Goal: Information Seeking & Learning: Learn about a topic

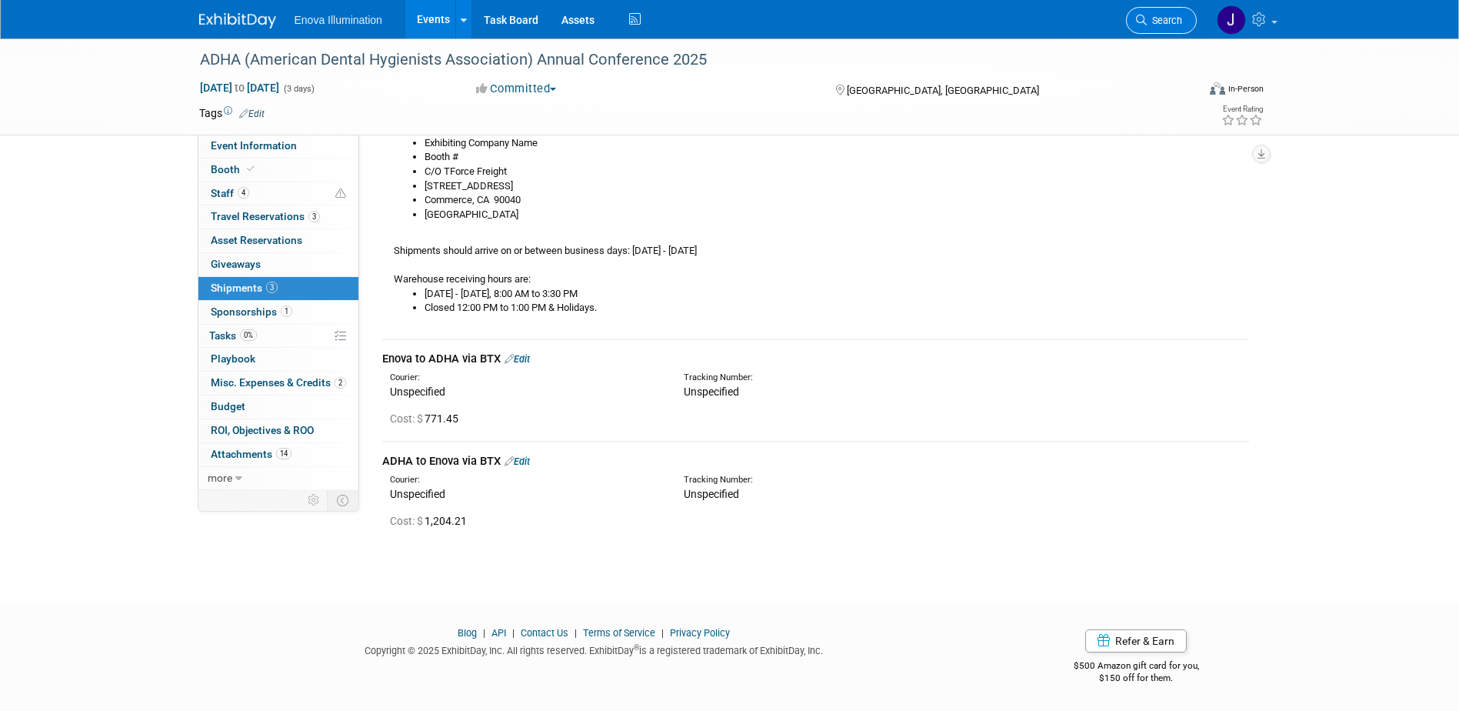
click at [1165, 24] on span "Search" at bounding box center [1164, 21] width 35 height 12
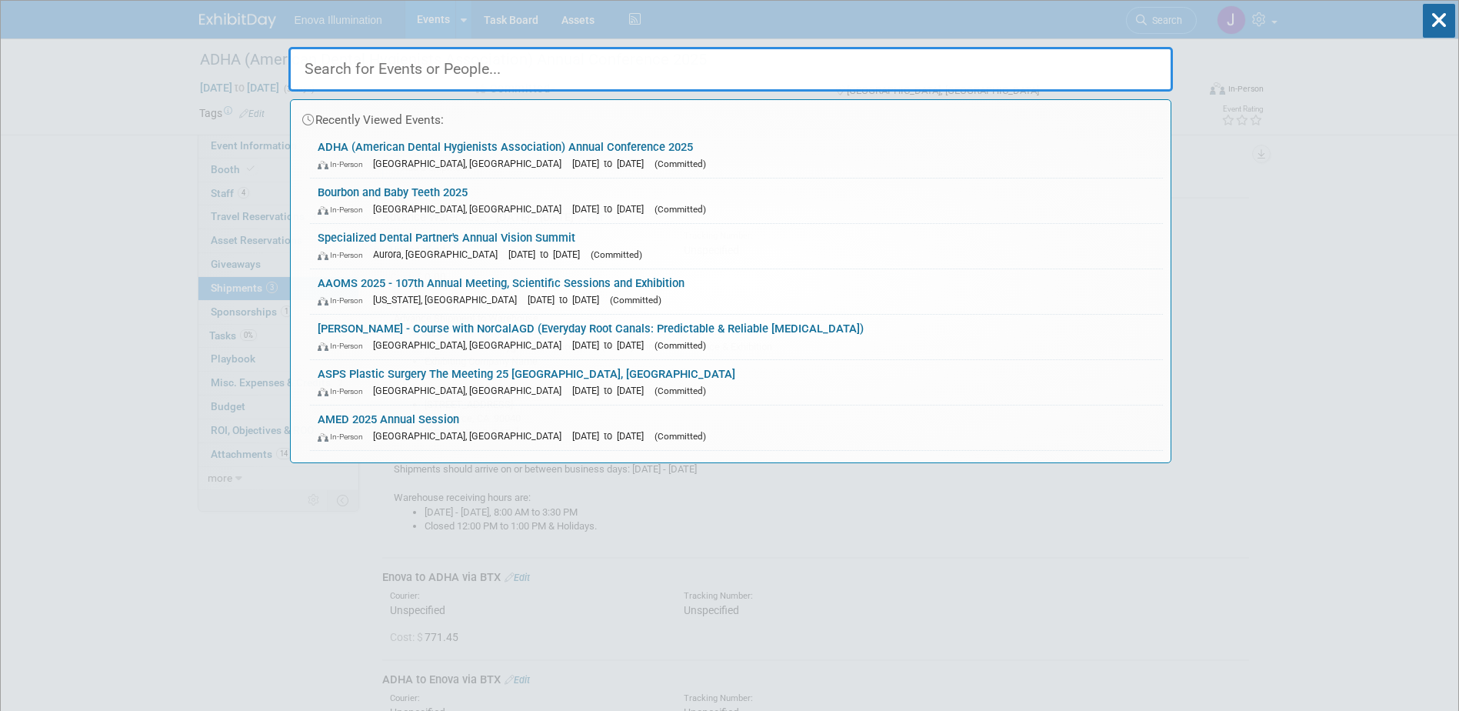
click at [1137, 54] on input "text" at bounding box center [730, 69] width 884 height 45
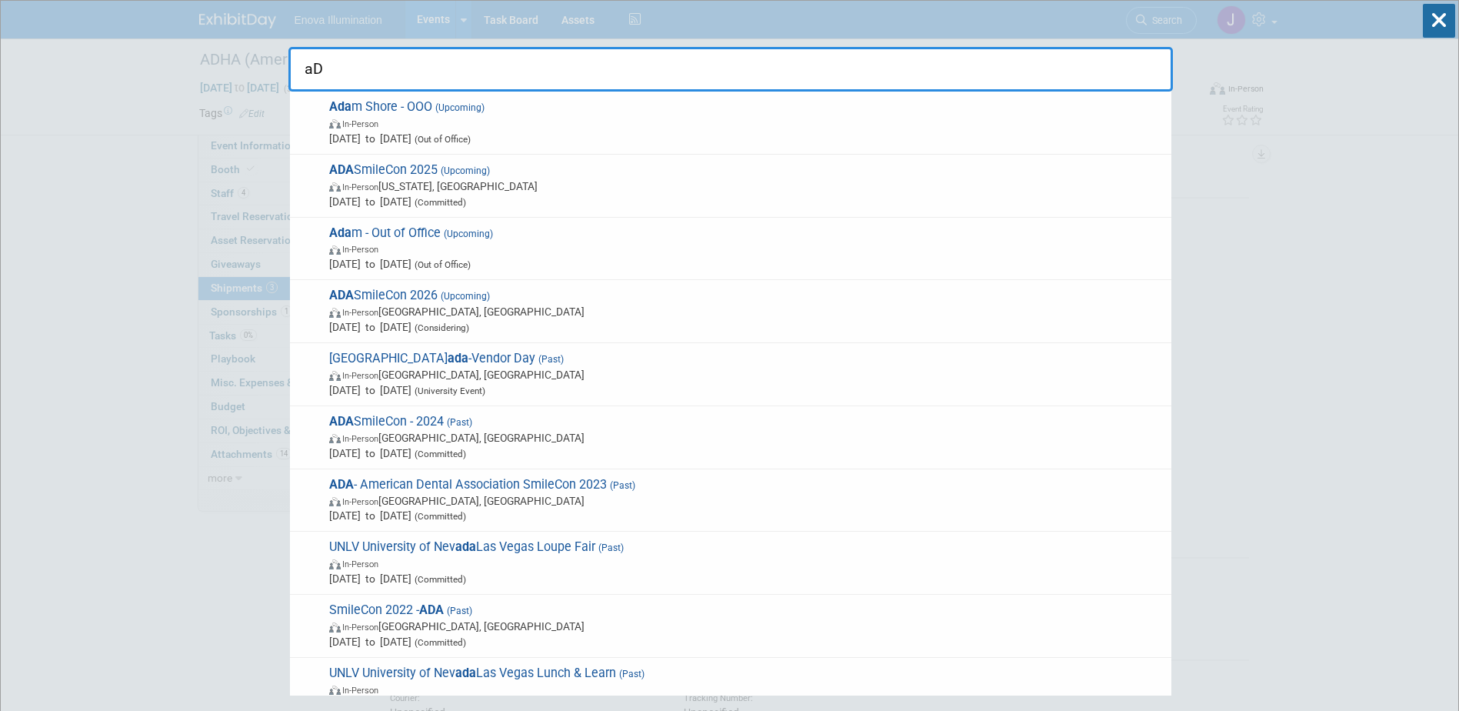
type input "a"
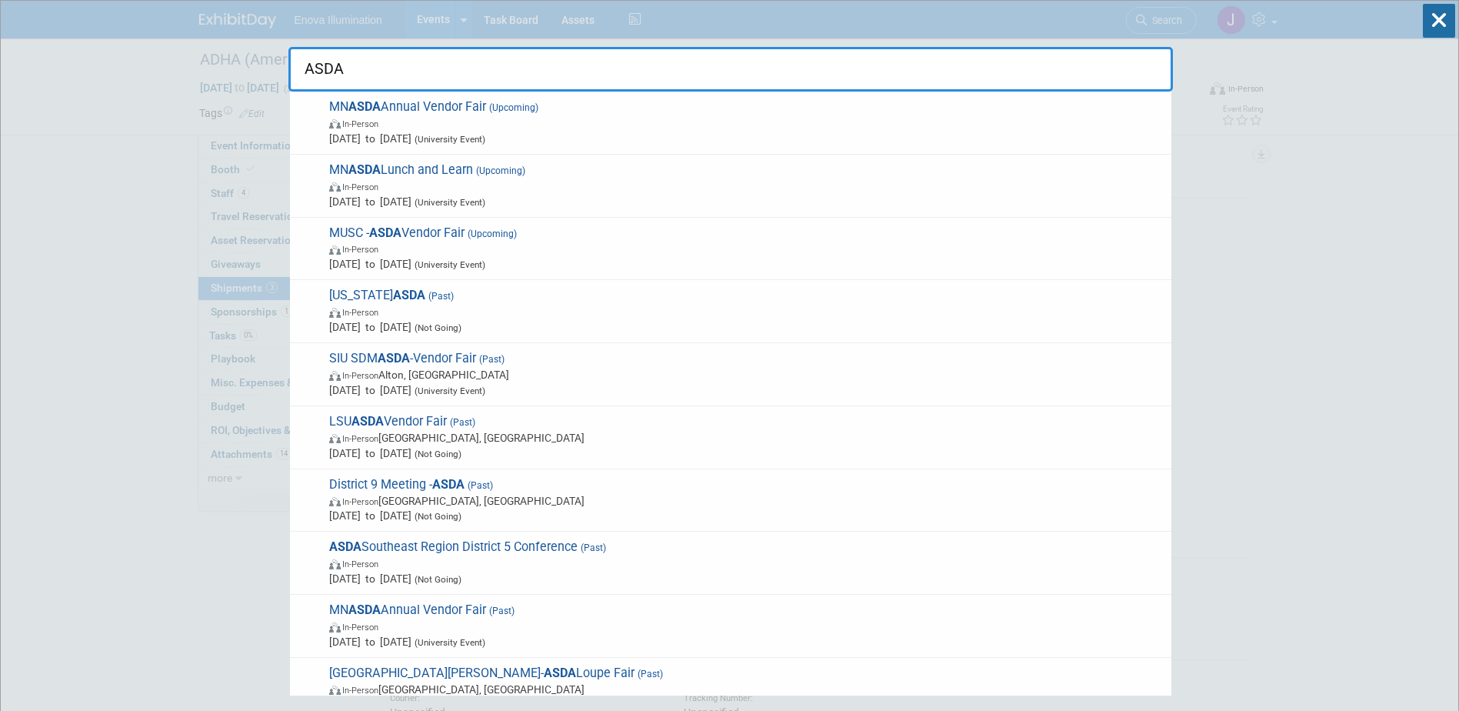
type input "ASDA"
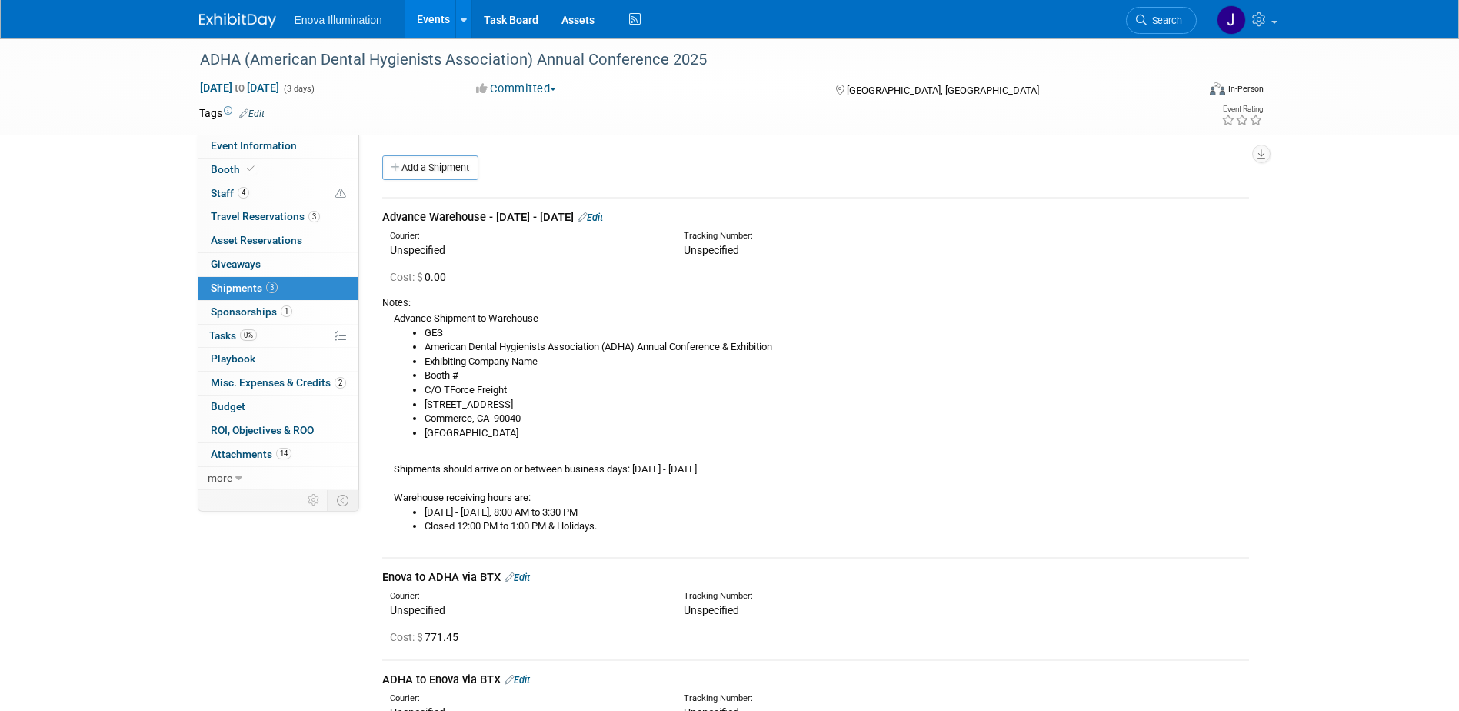
click at [218, 22] on img at bounding box center [237, 20] width 77 height 15
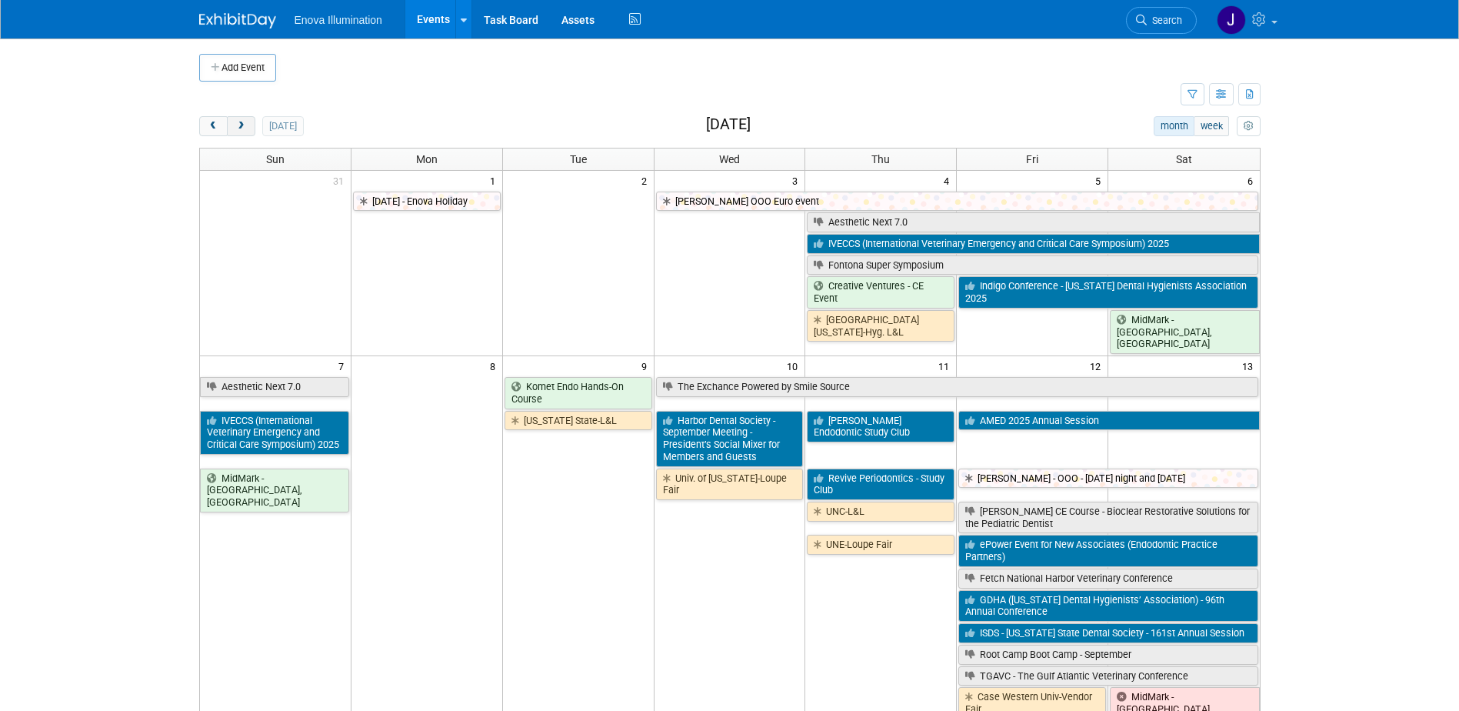
click at [245, 126] on span "next" at bounding box center [241, 126] width 12 height 10
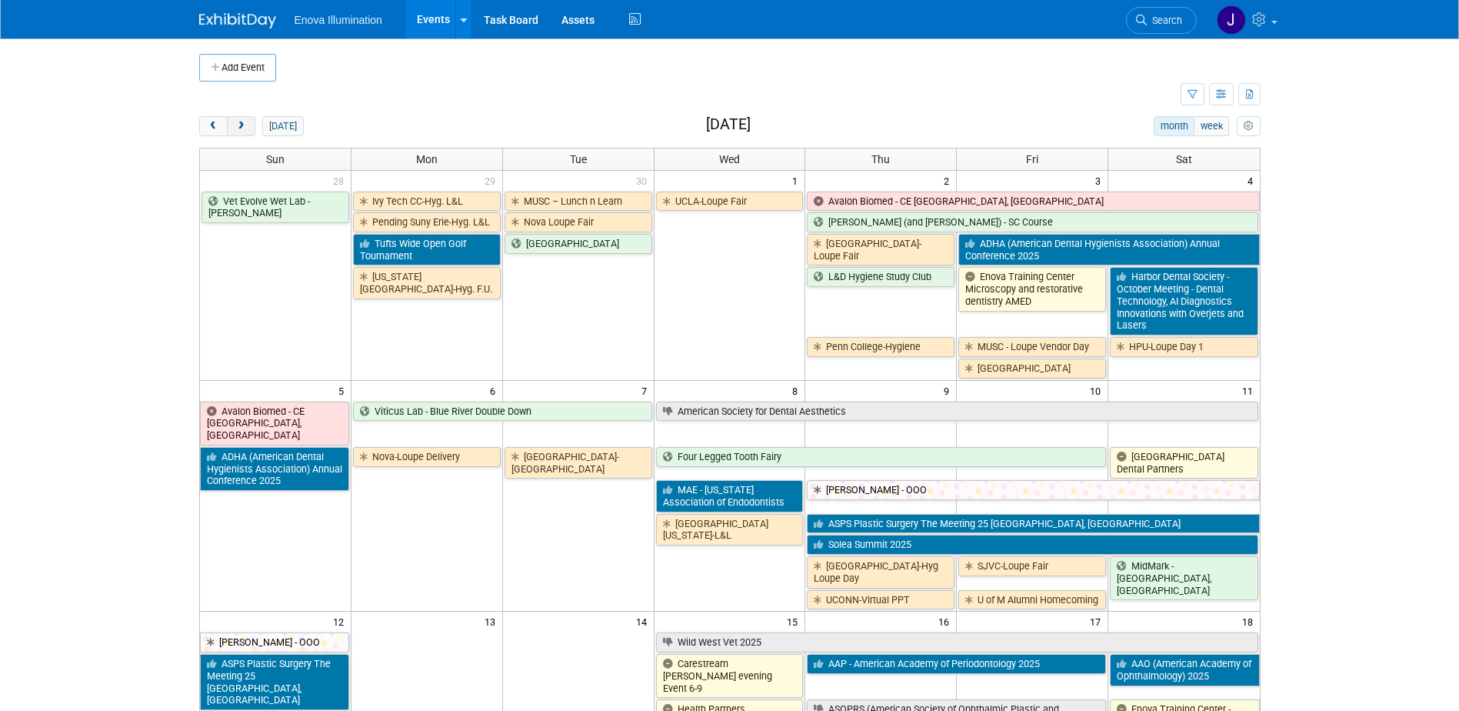
click at [245, 126] on span "next" at bounding box center [241, 126] width 12 height 10
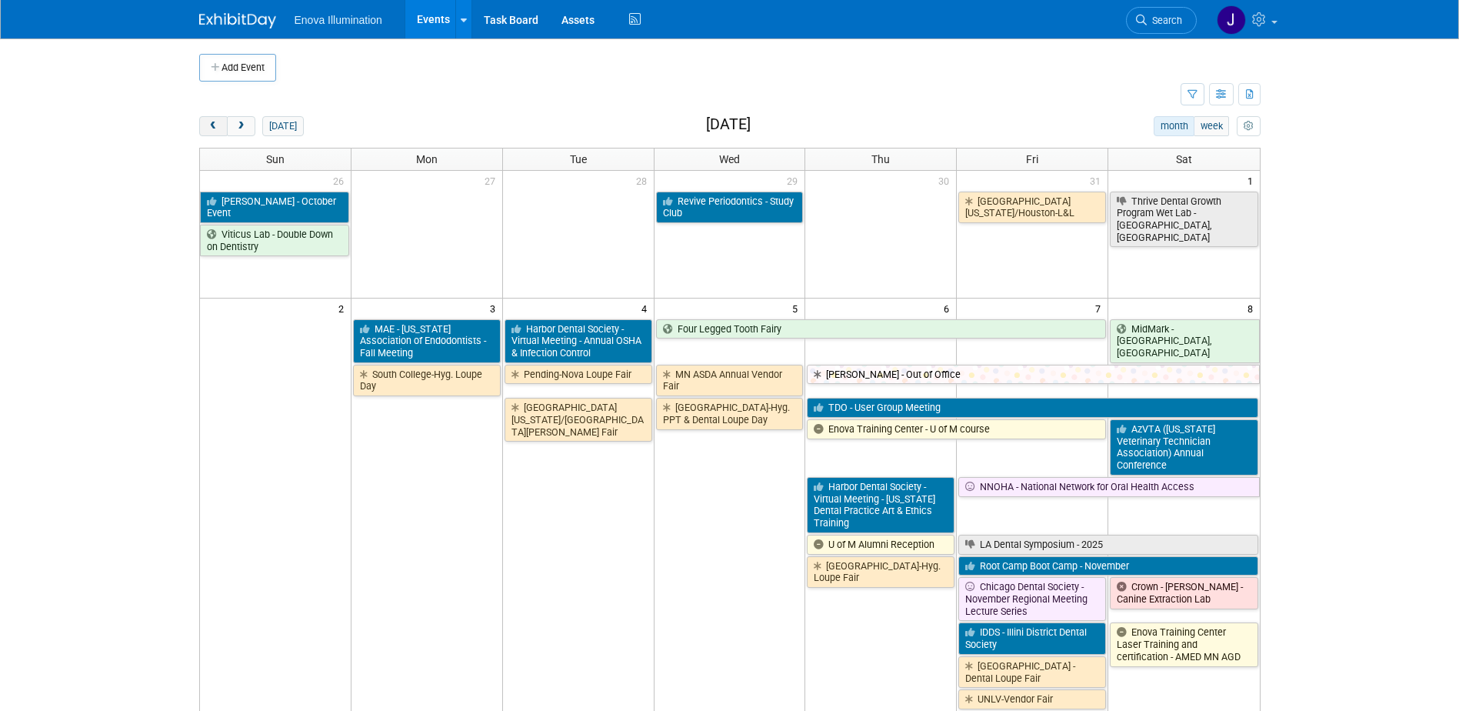
click at [218, 125] on span "prev" at bounding box center [214, 126] width 12 height 10
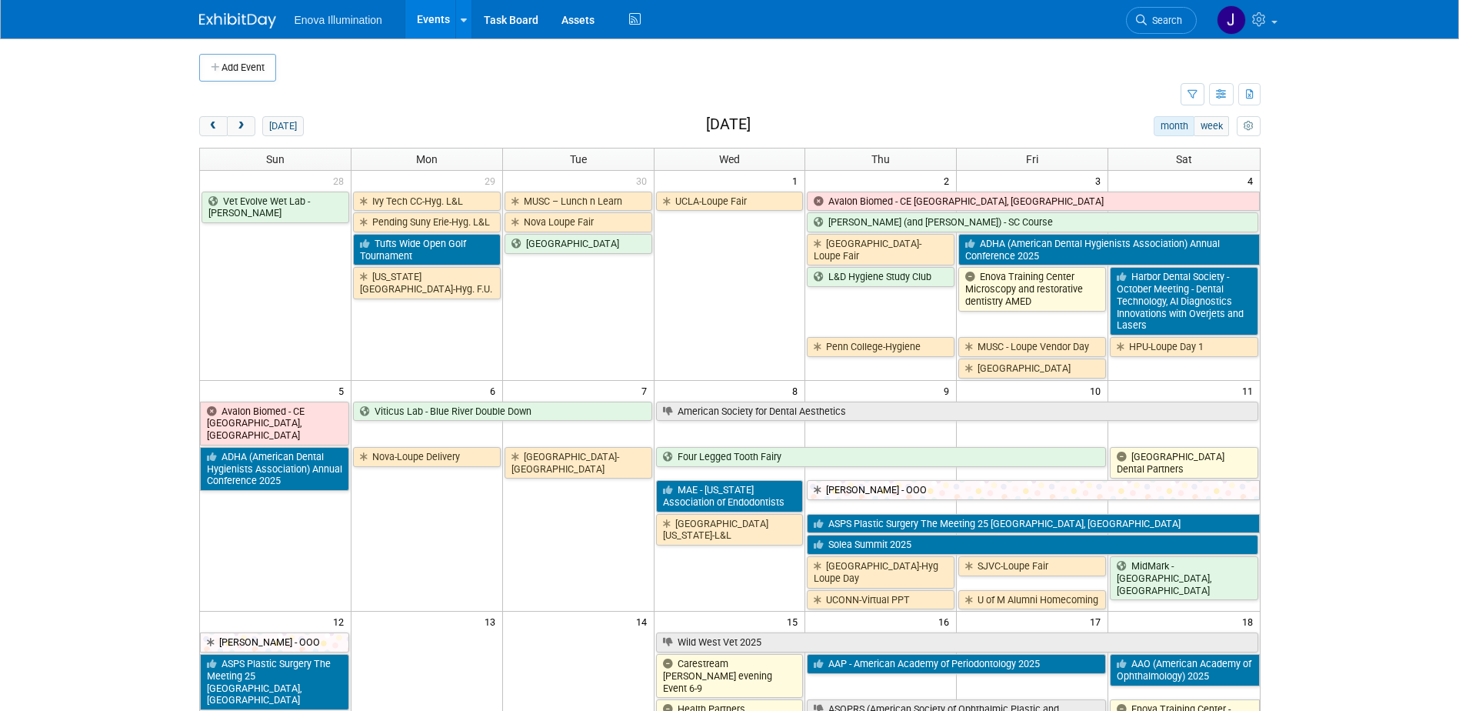
drag, startPoint x: 282, startPoint y: 123, endPoint x: 378, endPoint y: 143, distance: 98.2
click at [282, 123] on button "today" at bounding box center [282, 126] width 41 height 20
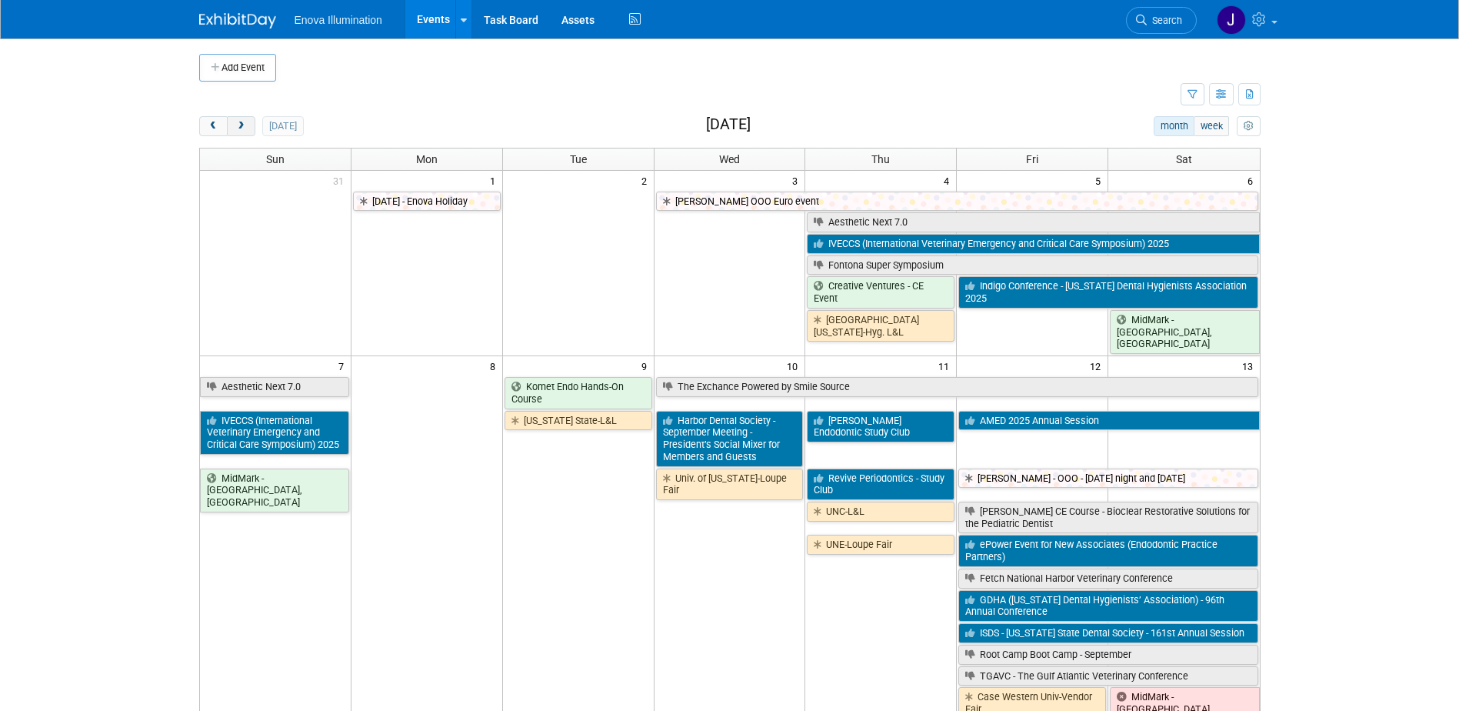
click at [232, 127] on button "next" at bounding box center [241, 126] width 28 height 20
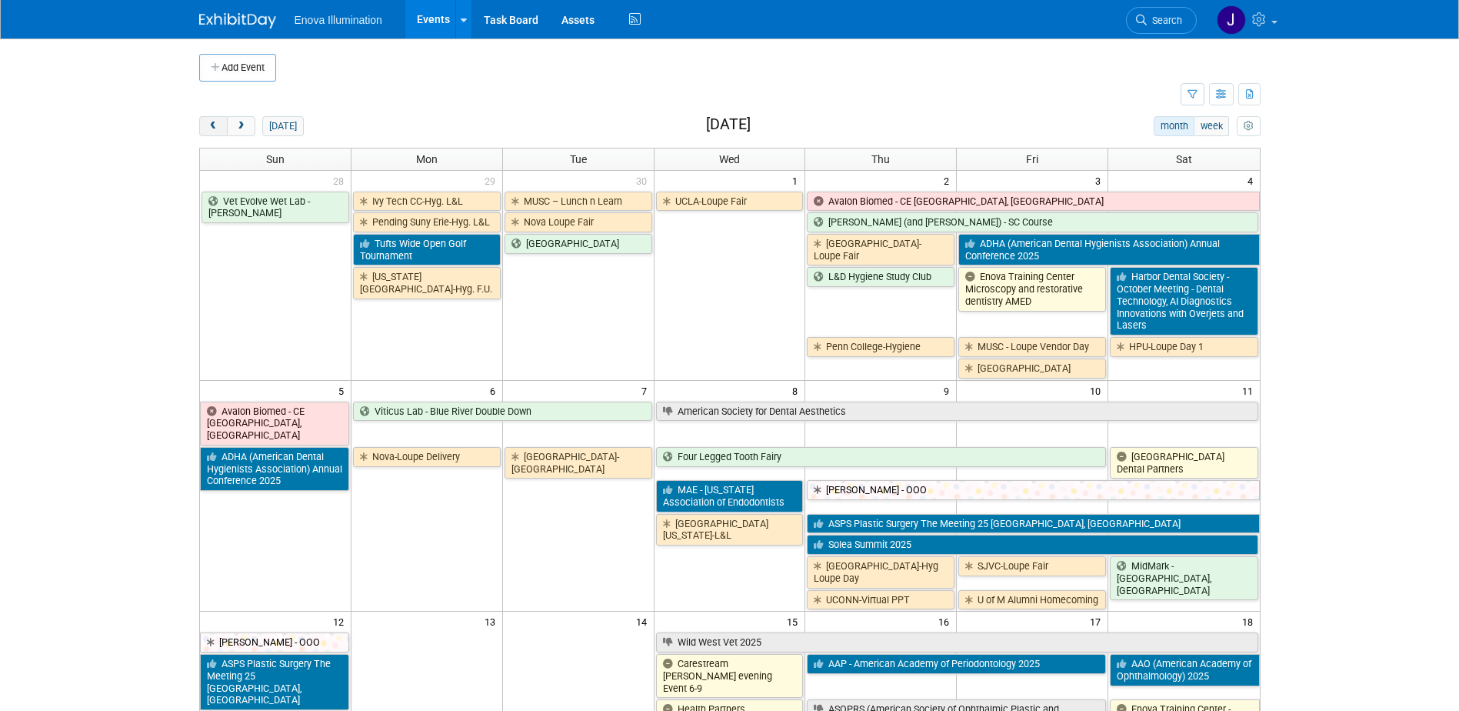
click at [211, 120] on button "prev" at bounding box center [213, 126] width 28 height 20
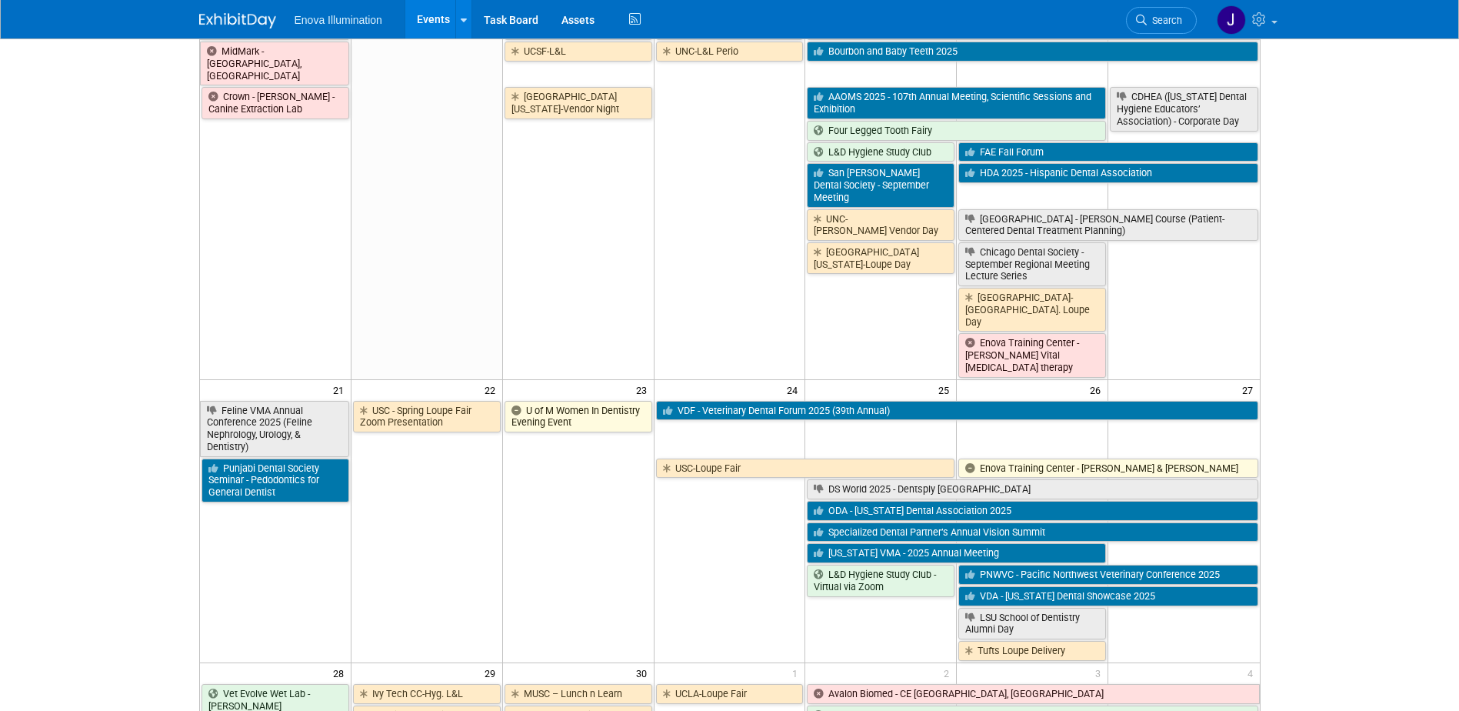
scroll to position [652, 0]
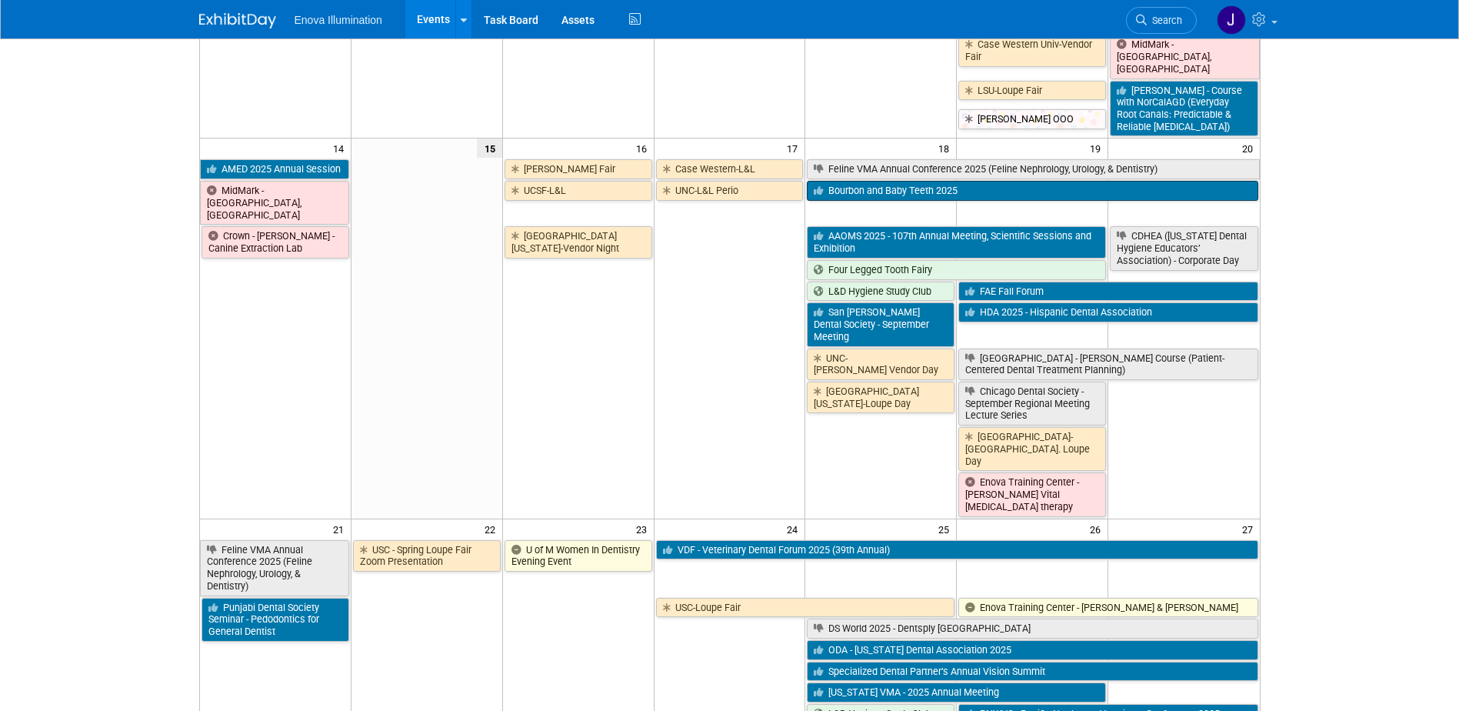
click at [844, 181] on link "Bourbon and Baby Teeth 2025" at bounding box center [1032, 191] width 451 height 20
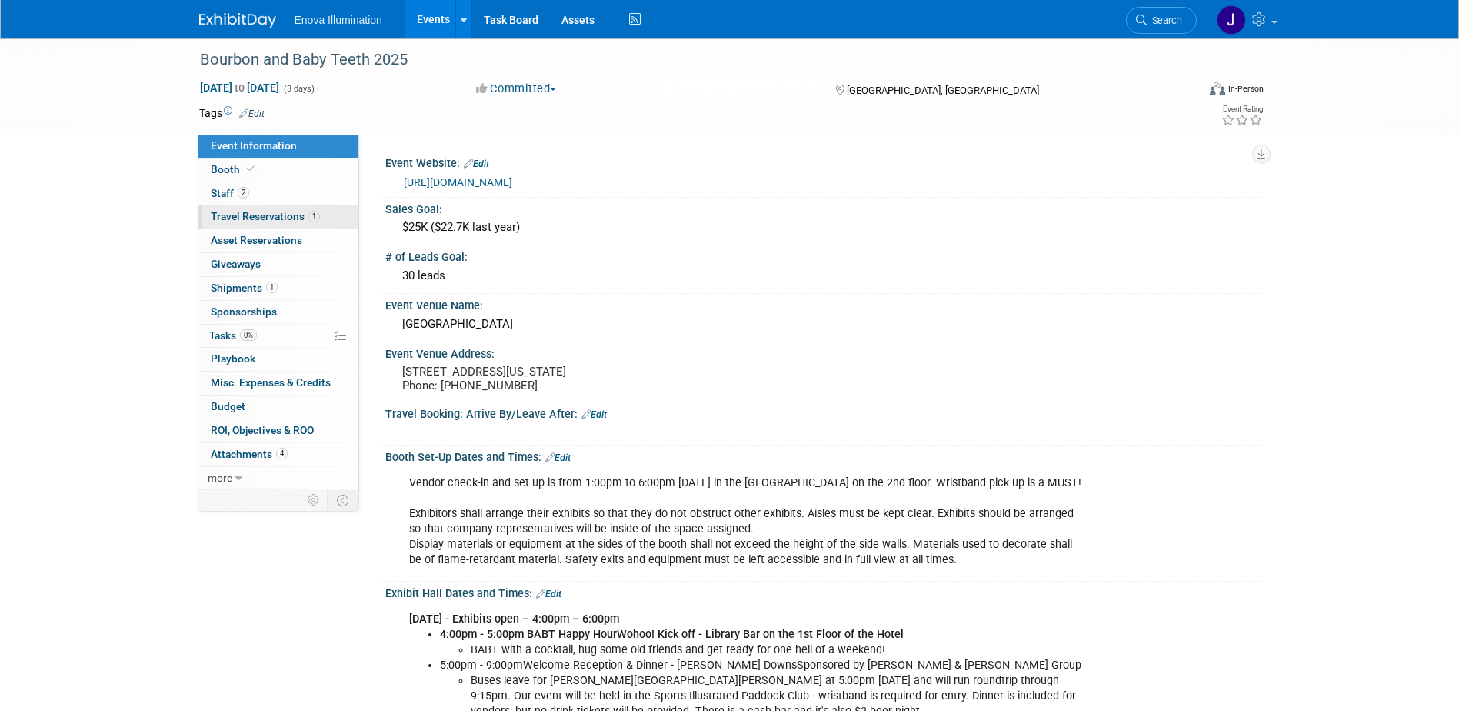
click at [255, 213] on span "Travel Reservations 1" at bounding box center [265, 216] width 109 height 12
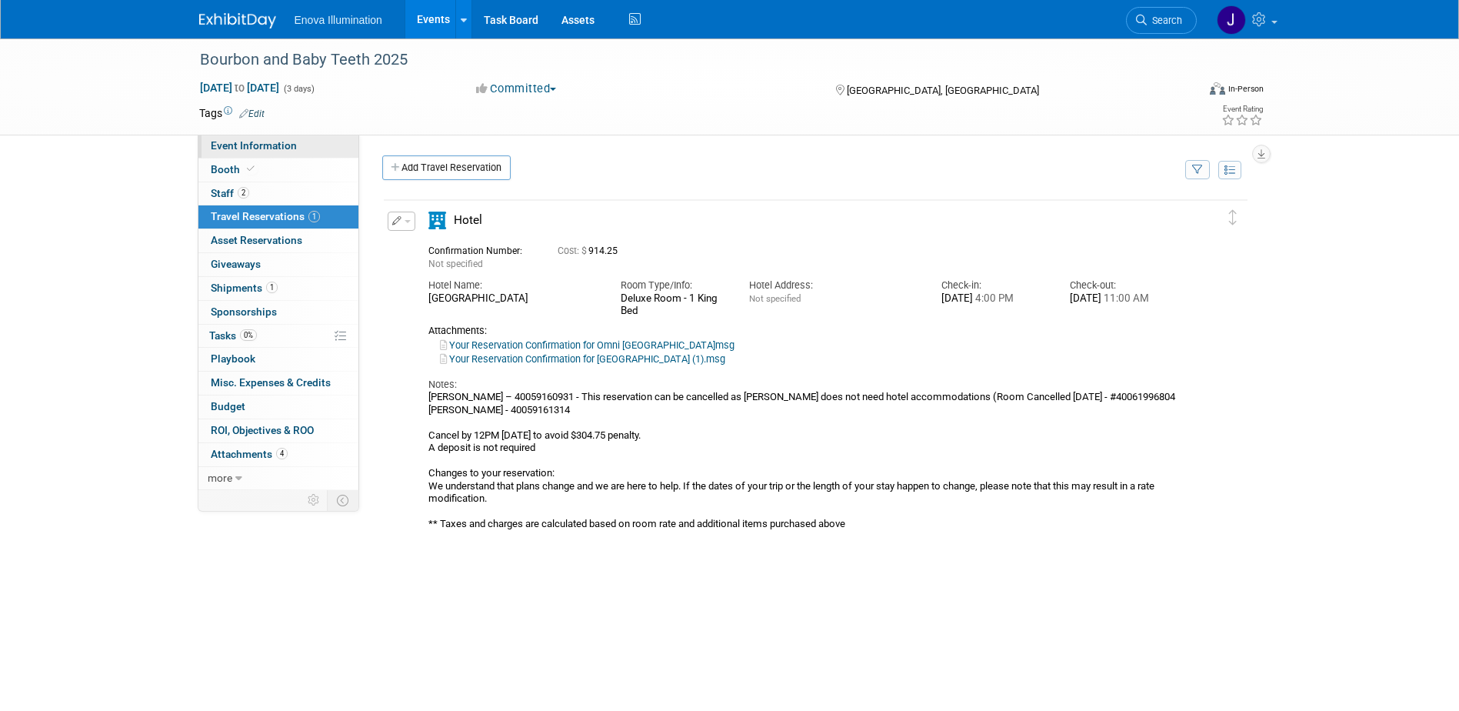
click at [266, 155] on link "Event Information" at bounding box center [278, 146] width 160 height 23
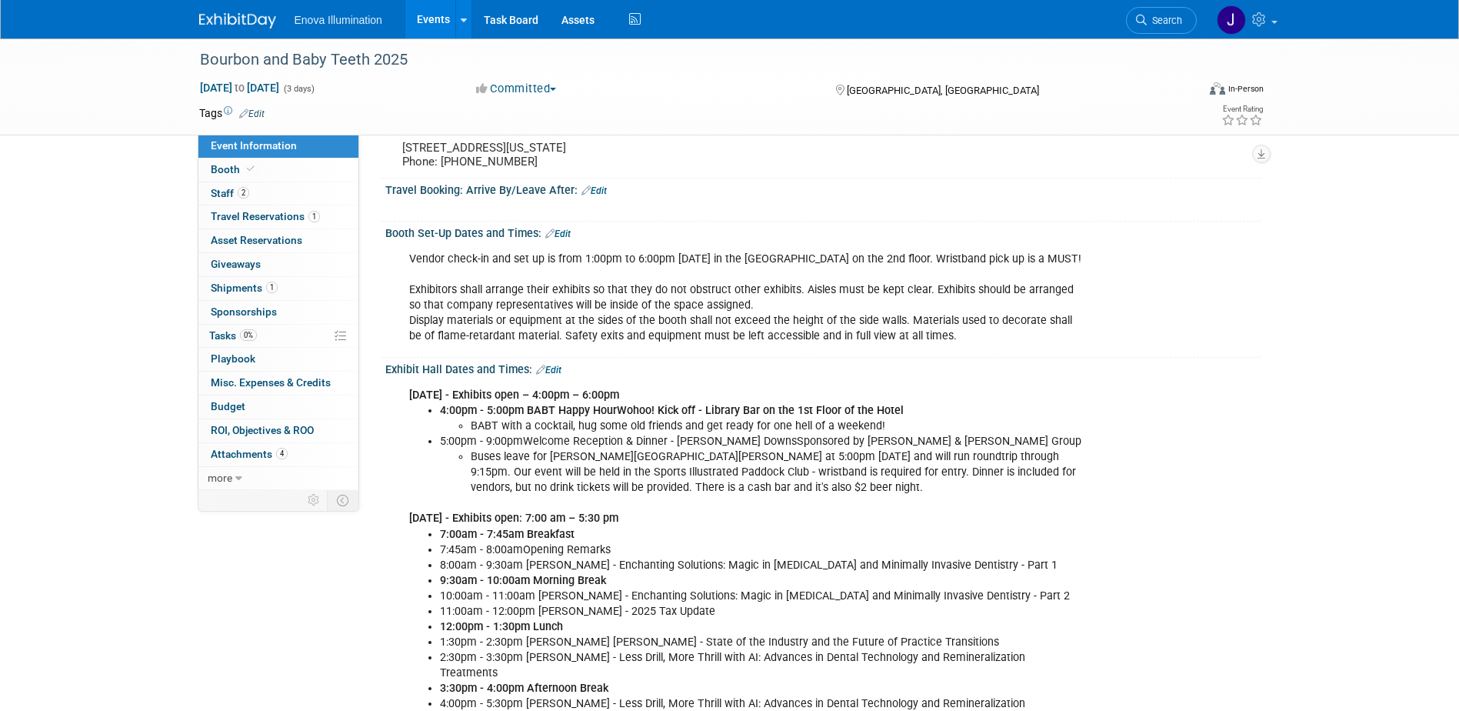
scroll to position [231, 0]
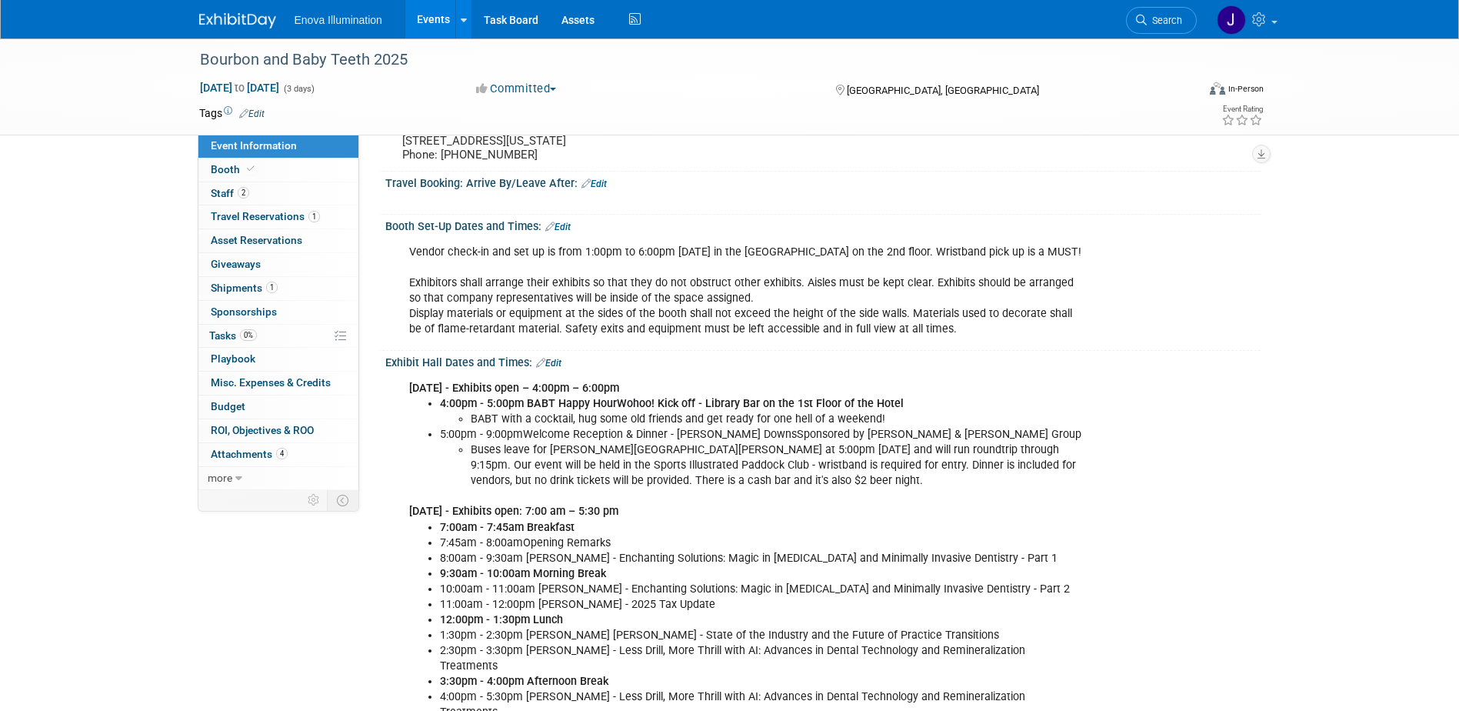
click at [418, 447] on ul "4:00pm - 5:00pm BABT Happy HourWohoo! Kick off - Library Bar on the 1st Floor o…" at bounding box center [745, 442] width 673 height 92
click at [563, 232] on link "Edit" at bounding box center [557, 226] width 25 height 11
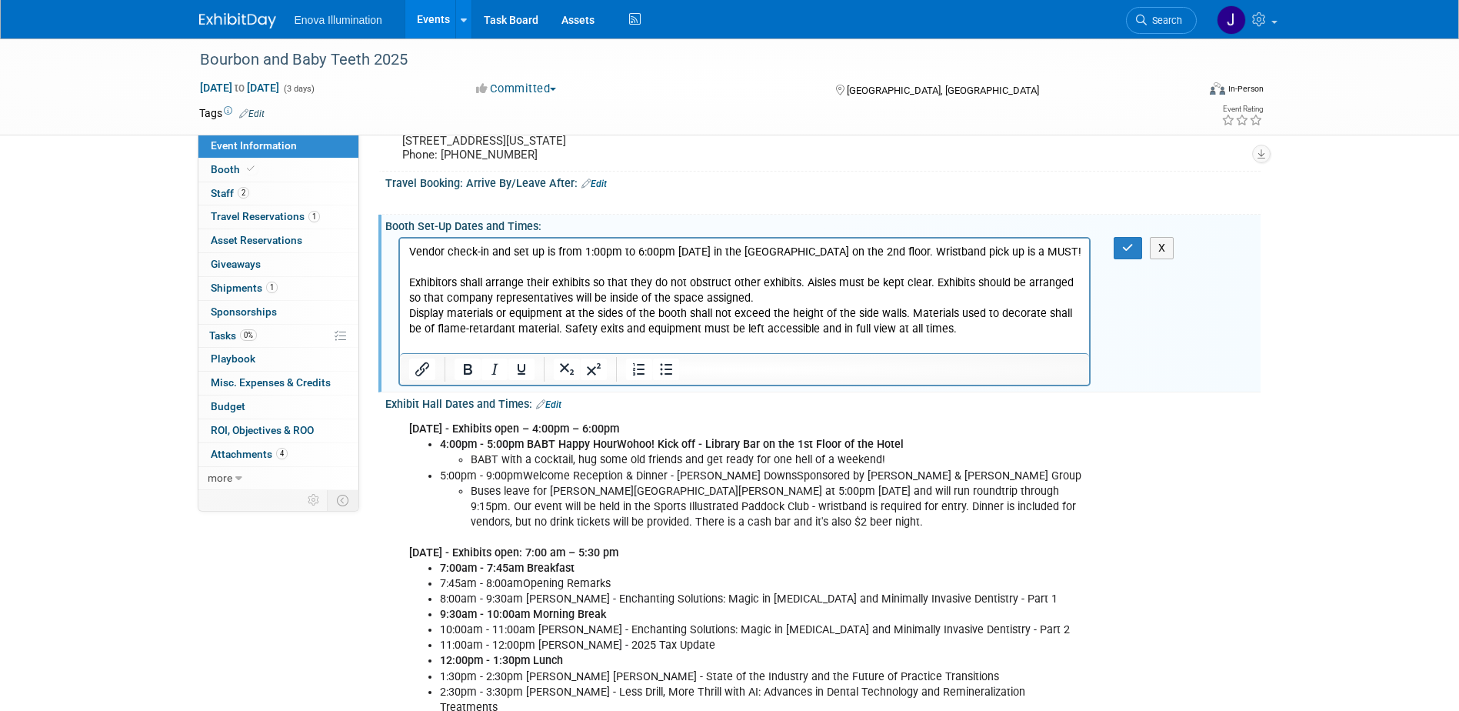
scroll to position [0, 0]
click at [637, 251] on p "Vendor check-in and set up is from 1:00pm to 6:00pm on Thursday in the commonwe…" at bounding box center [744, 290] width 672 height 92
drag, startPoint x: 1123, startPoint y: 257, endPoint x: 1154, endPoint y: 268, distance: 32.6
click at [1123, 253] on icon "button" at bounding box center [1128, 247] width 12 height 11
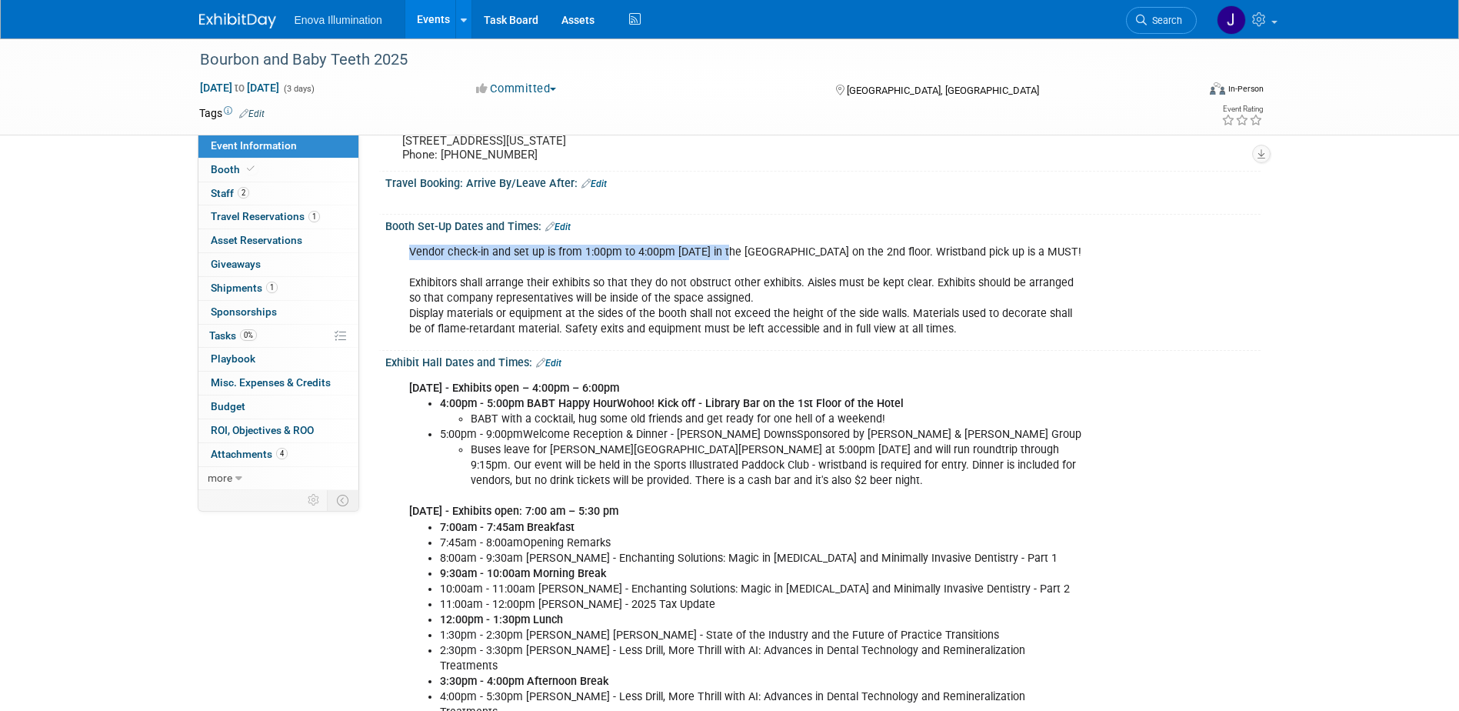
drag, startPoint x: 733, startPoint y: 266, endPoint x: 389, endPoint y: 261, distance: 343.8
click at [389, 261] on div "Vendor check-in and set up is from 1:00pm to 4:00pm on Thursday in the commonwe…" at bounding box center [822, 289] width 875 height 113
click at [565, 232] on link "Edit" at bounding box center [557, 226] width 25 height 11
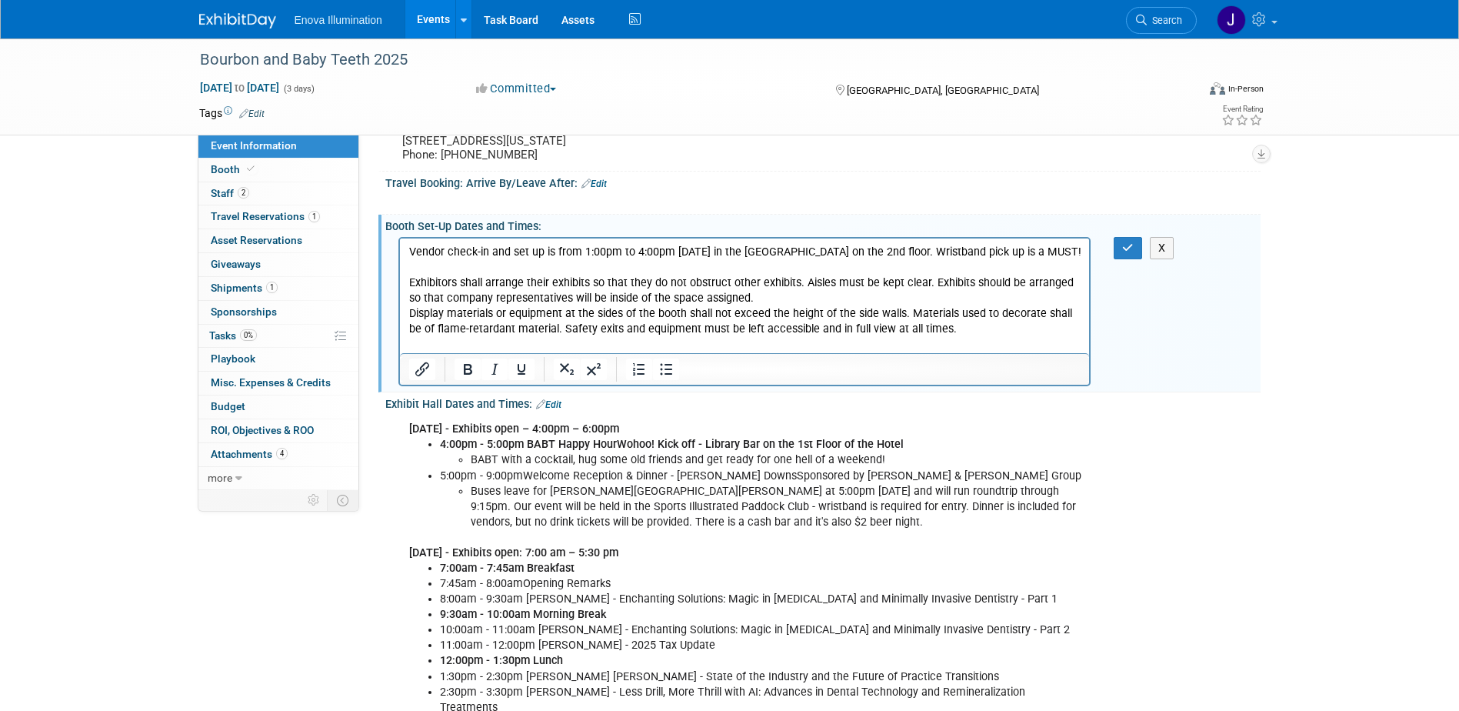
click at [726, 265] on p "Vendor check-in and set up is from 1:00pm to 4:00pm on Thursday in the commonwe…" at bounding box center [744, 290] width 672 height 92
drag, startPoint x: 734, startPoint y: 249, endPoint x: 351, endPoint y: 253, distance: 382.2
click at [399, 253] on html "Vendor check-in and set up is from 1:00pm to 4:00pm on Thursday in the commonwe…" at bounding box center [744, 287] width 690 height 98
click at [471, 374] on icon "Bold" at bounding box center [468, 369] width 8 height 11
click at [541, 311] on p "Vendor check-in and set up is from 1:00pm to 4:00pm on Thursday in the commonwe…" at bounding box center [744, 290] width 672 height 92
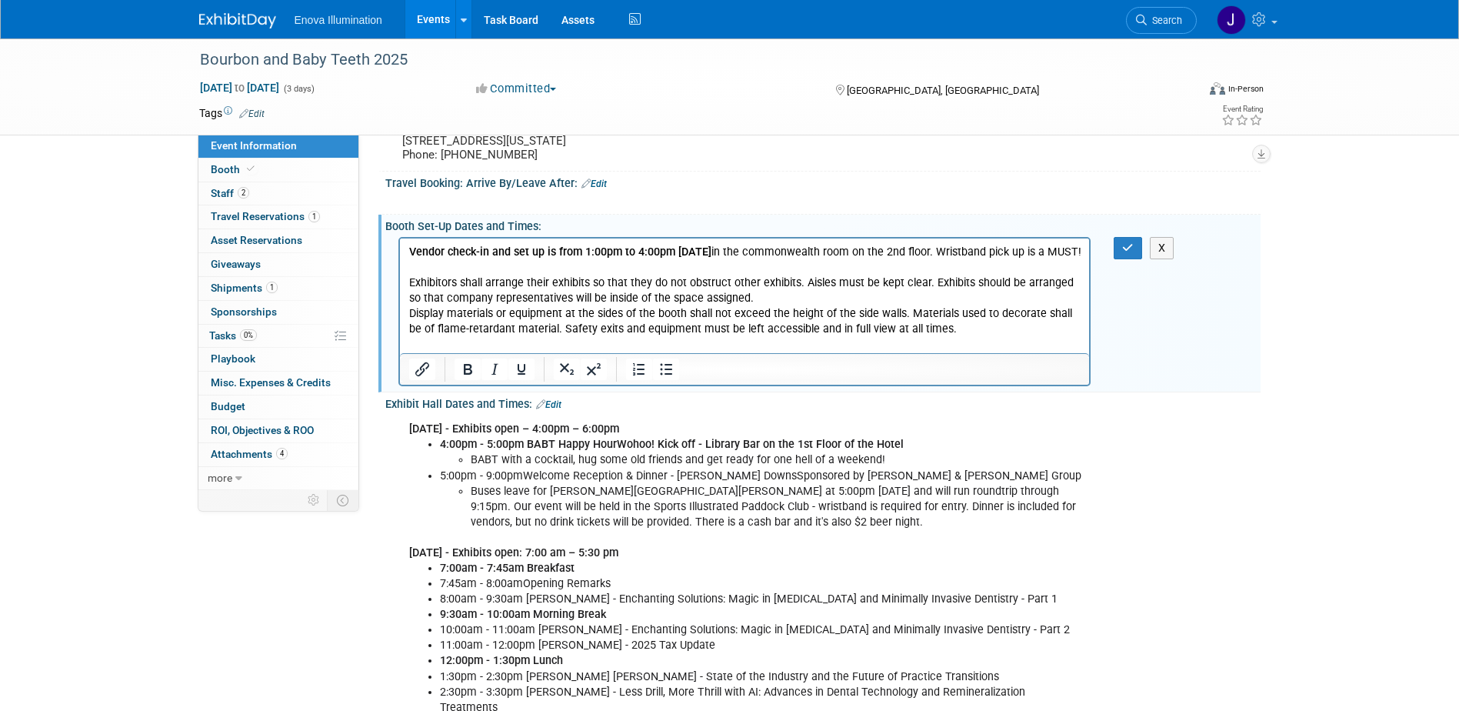
click at [960, 336] on p "Vendor check-in and set up is from 1:00pm to 4:00pm on Thursday in the commonwe…" at bounding box center [744, 290] width 672 height 92
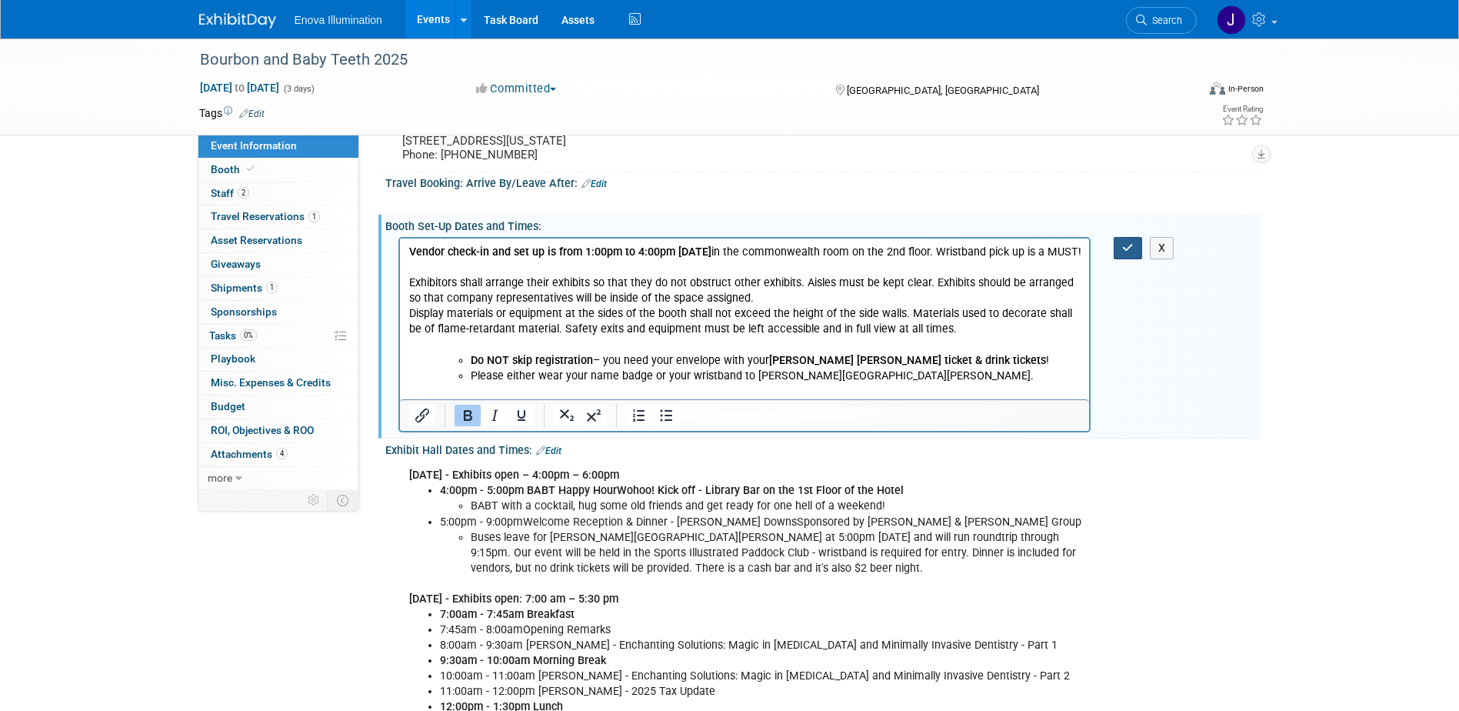
click at [1127, 253] on icon "button" at bounding box center [1128, 247] width 12 height 11
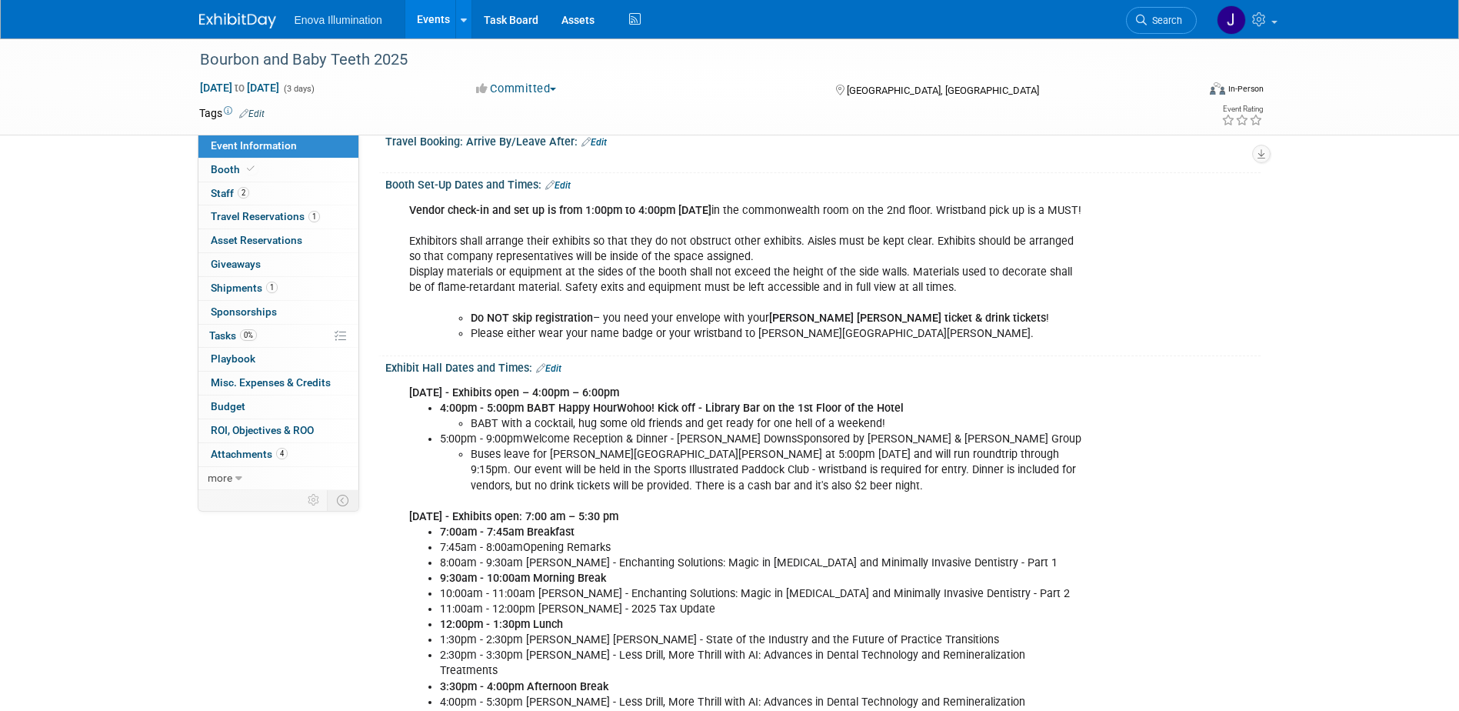
scroll to position [308, 0]
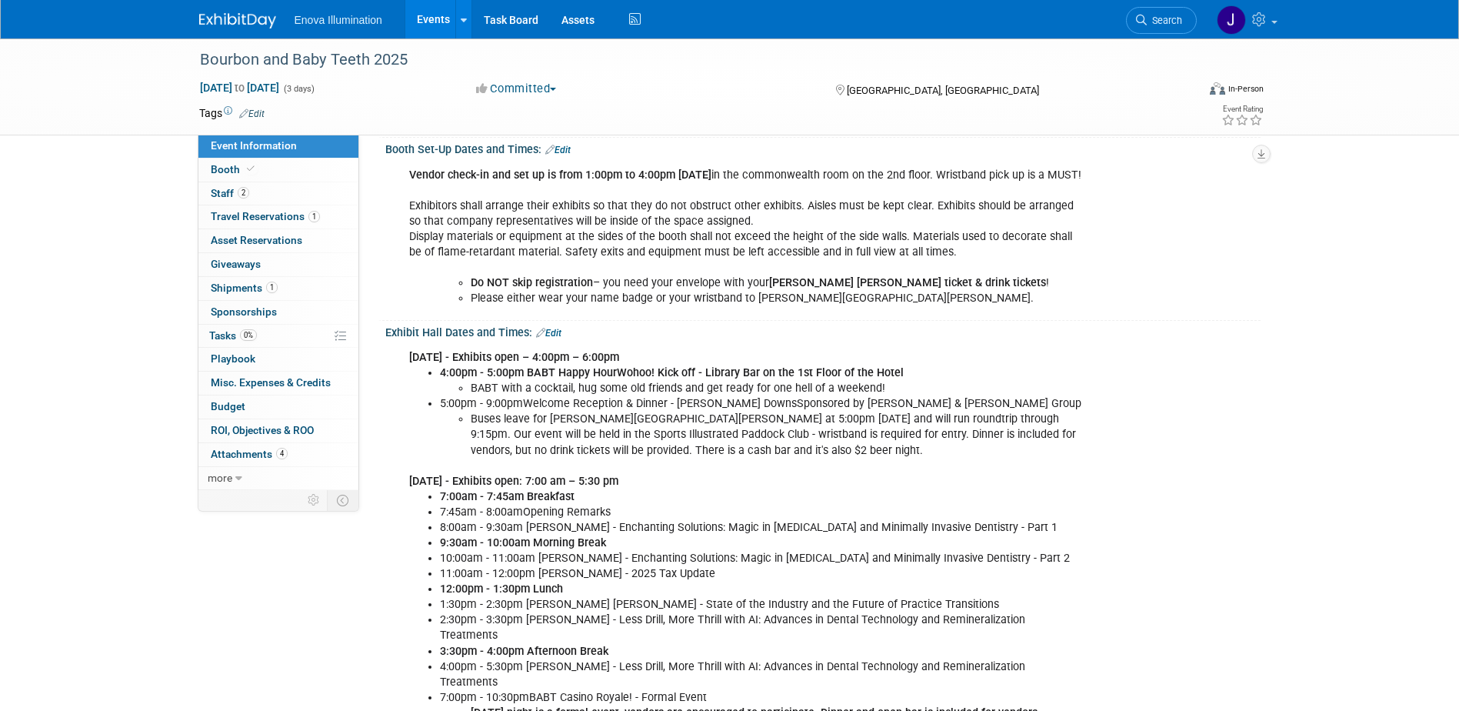
click at [555, 338] on link "Edit" at bounding box center [548, 333] width 25 height 11
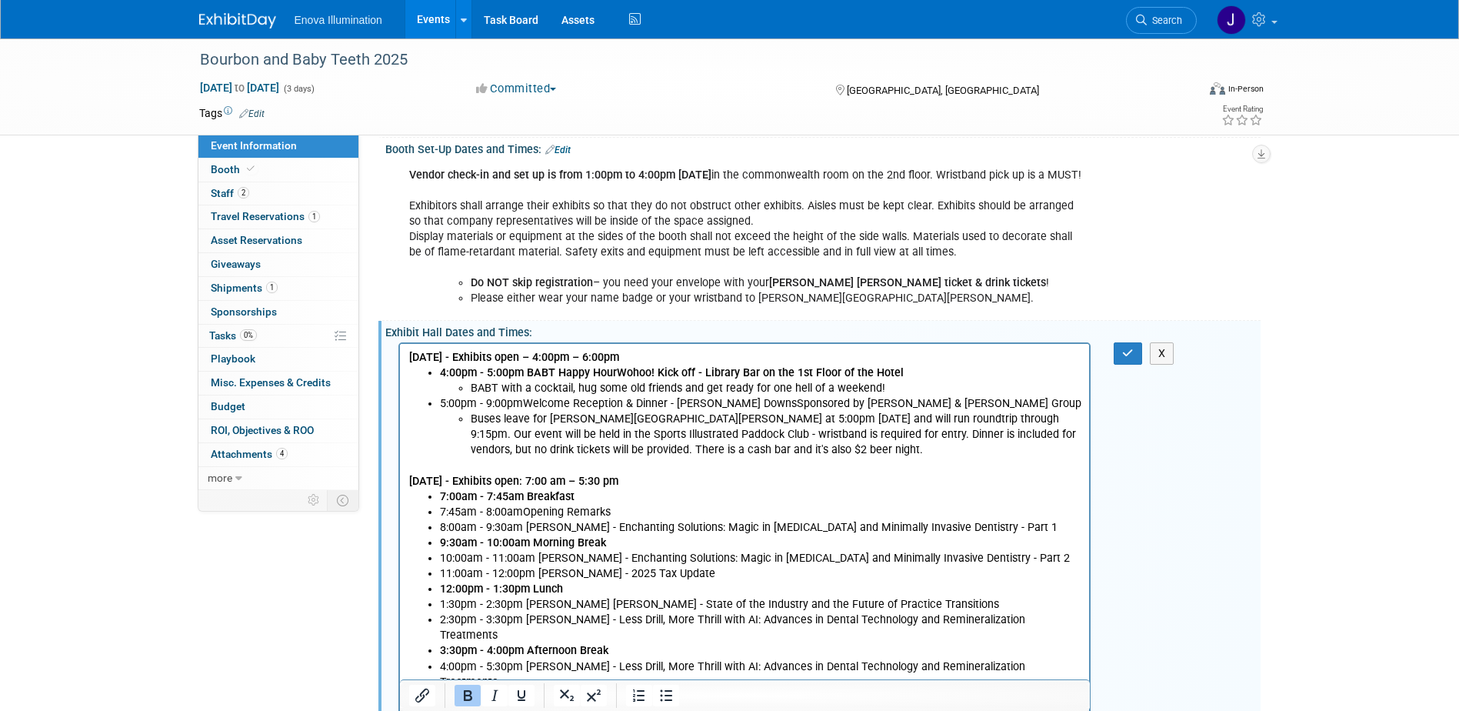
scroll to position [0, 0]
click at [521, 399] on li "5:00pm - 9:00pmWelcome Reception & Dinner - Churchill DownsSponsored by McGill …" at bounding box center [759, 426] width 641 height 62
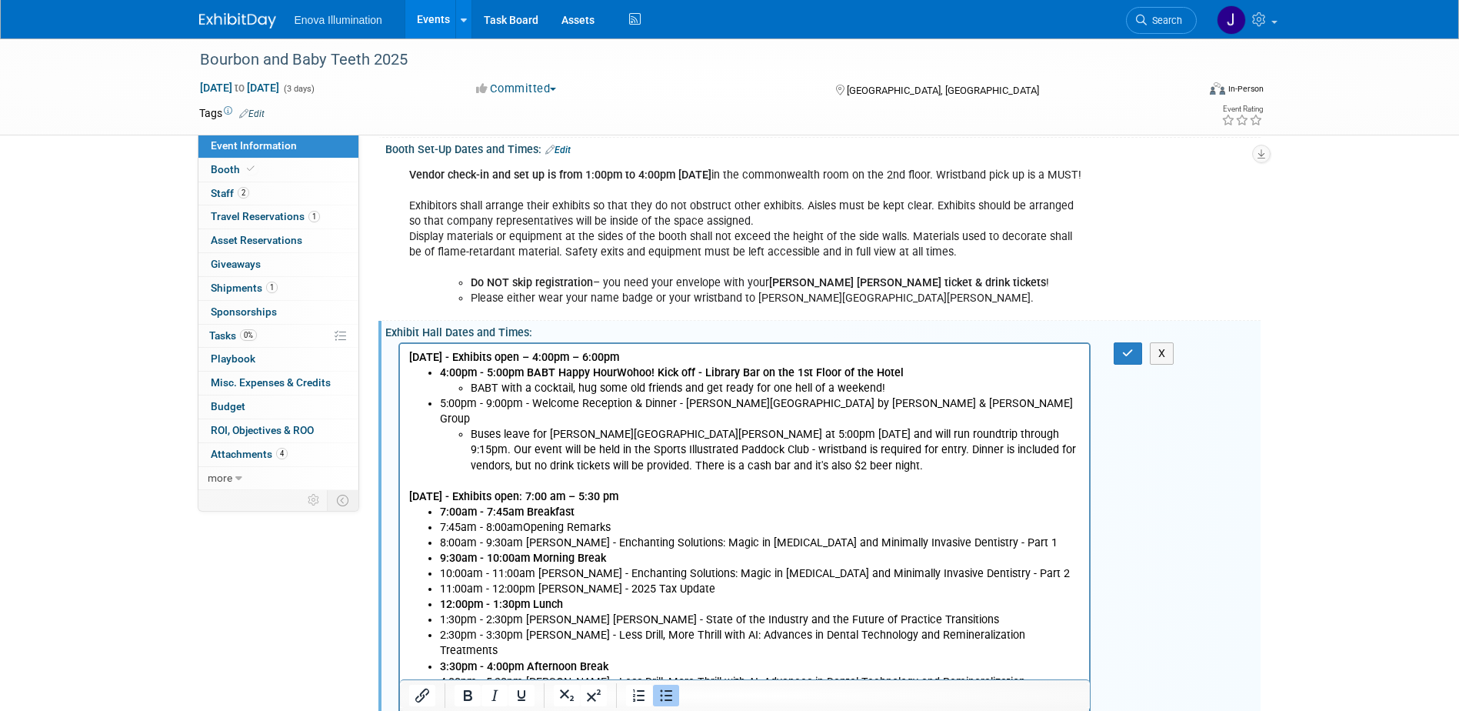
click at [900, 426] on li "Buses leave for Churchill downs at 5:00pm on Thursday and will run roundtrip th…" at bounding box center [775, 449] width 611 height 46
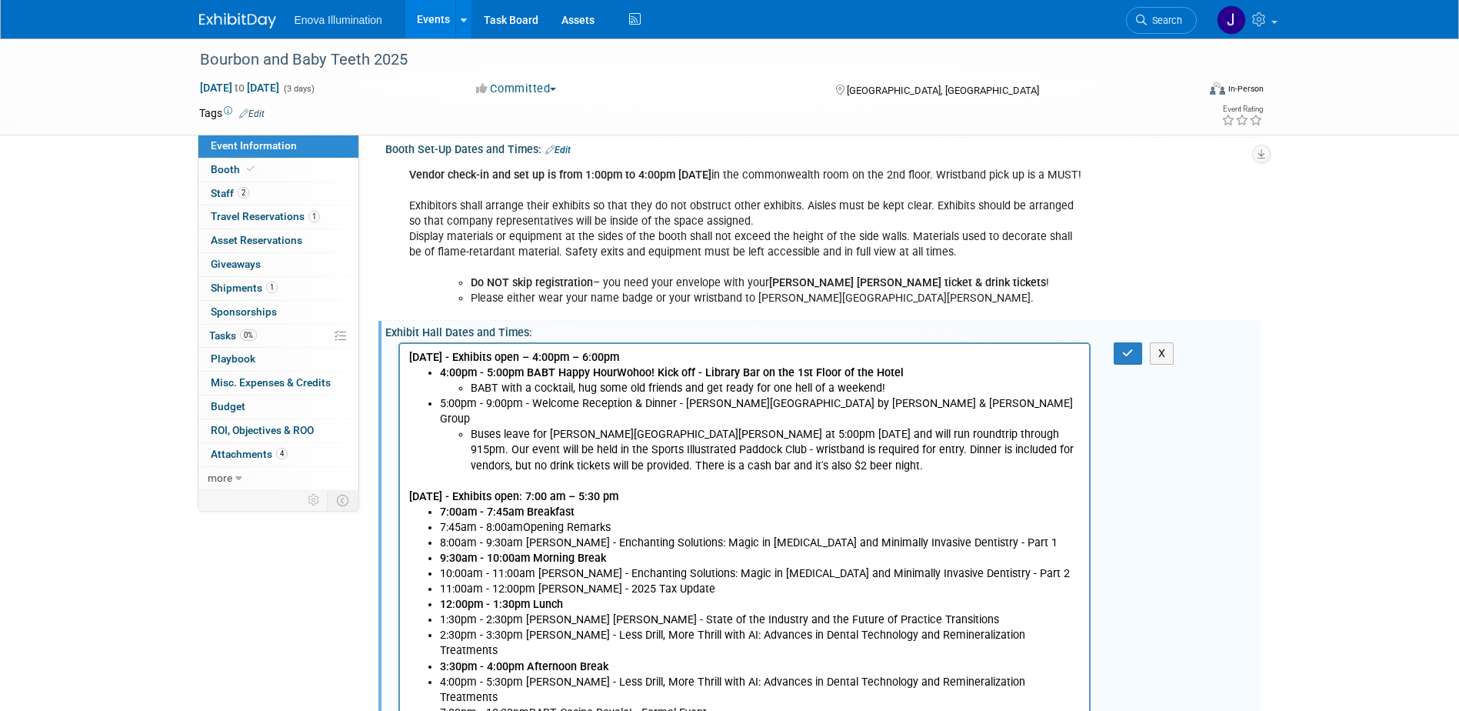
scroll to position [1290, 0]
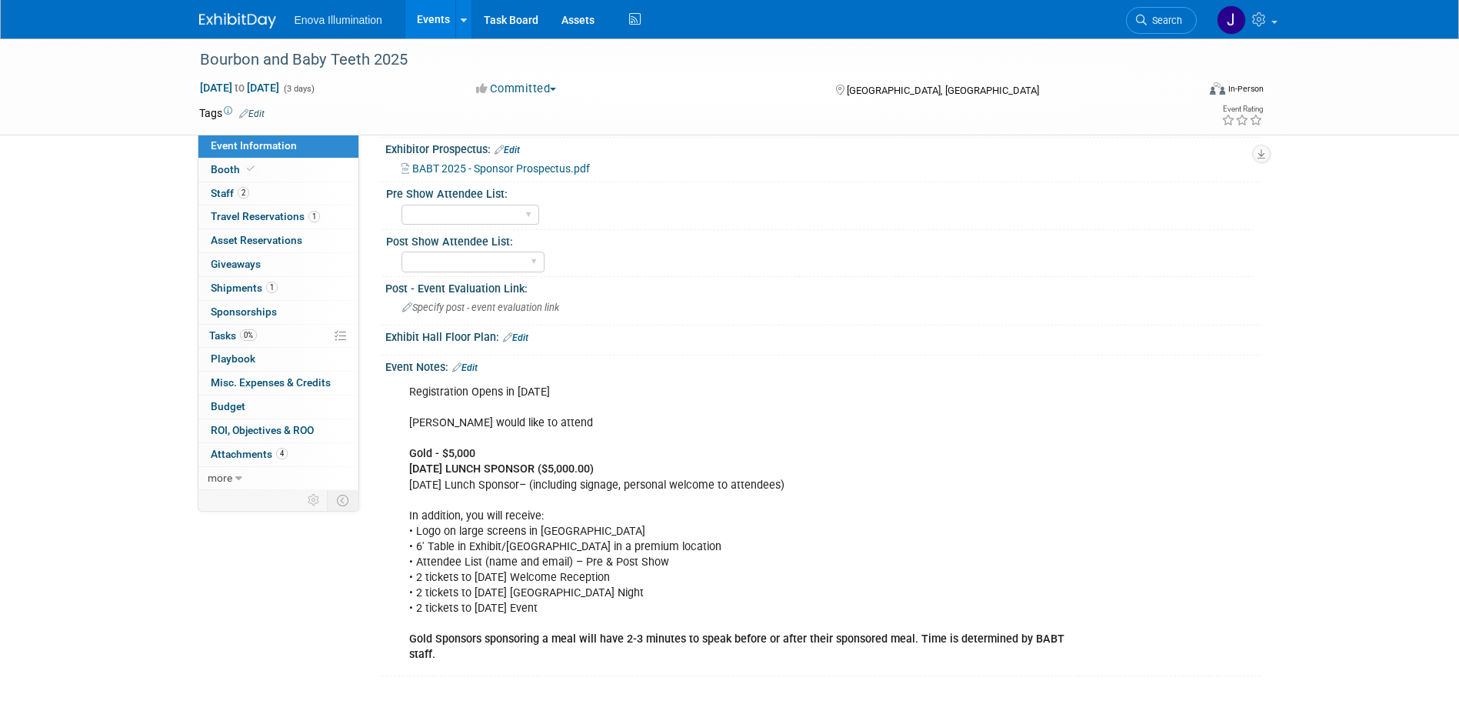
click at [683, 405] on div "Registration Opens in January 2025 Jeff Dyll would like to attend Gold - $5,000…" at bounding box center [744, 523] width 693 height 293
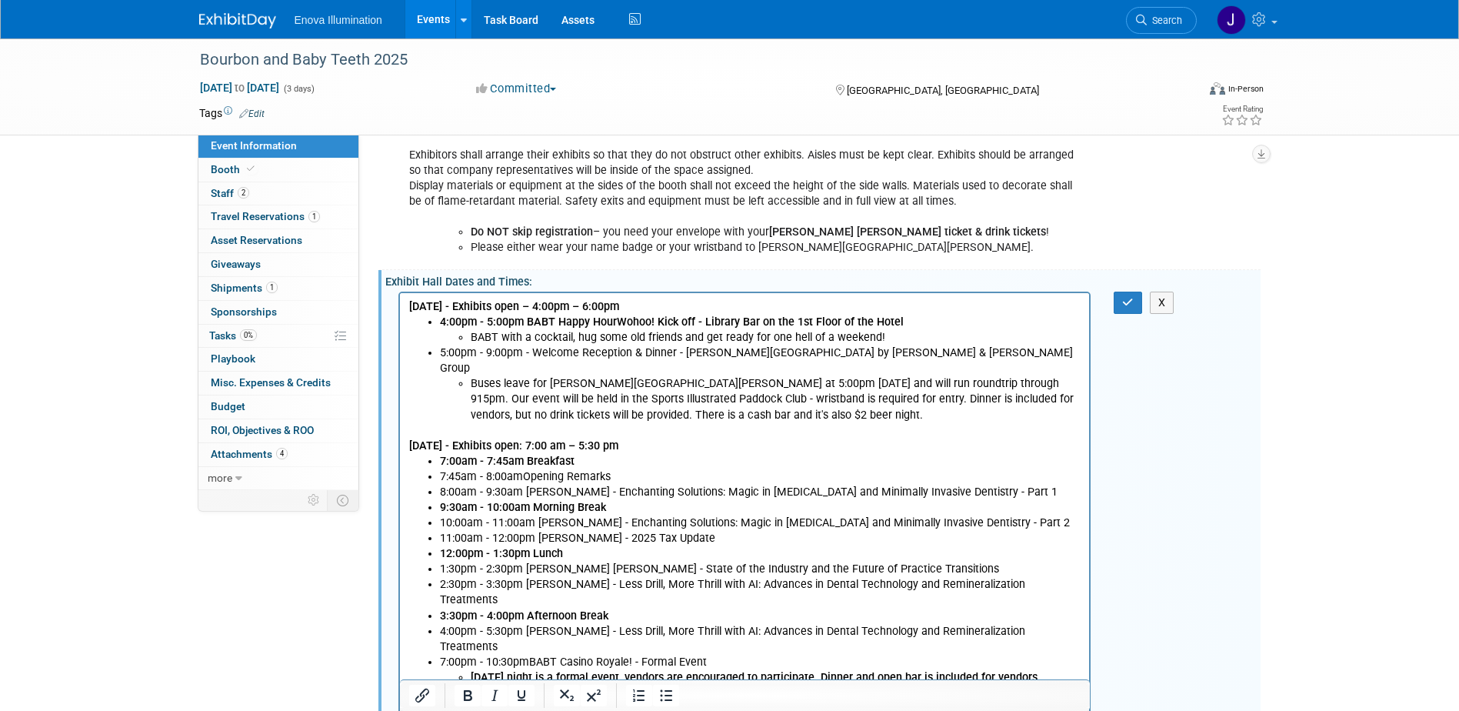
scroll to position [367, 0]
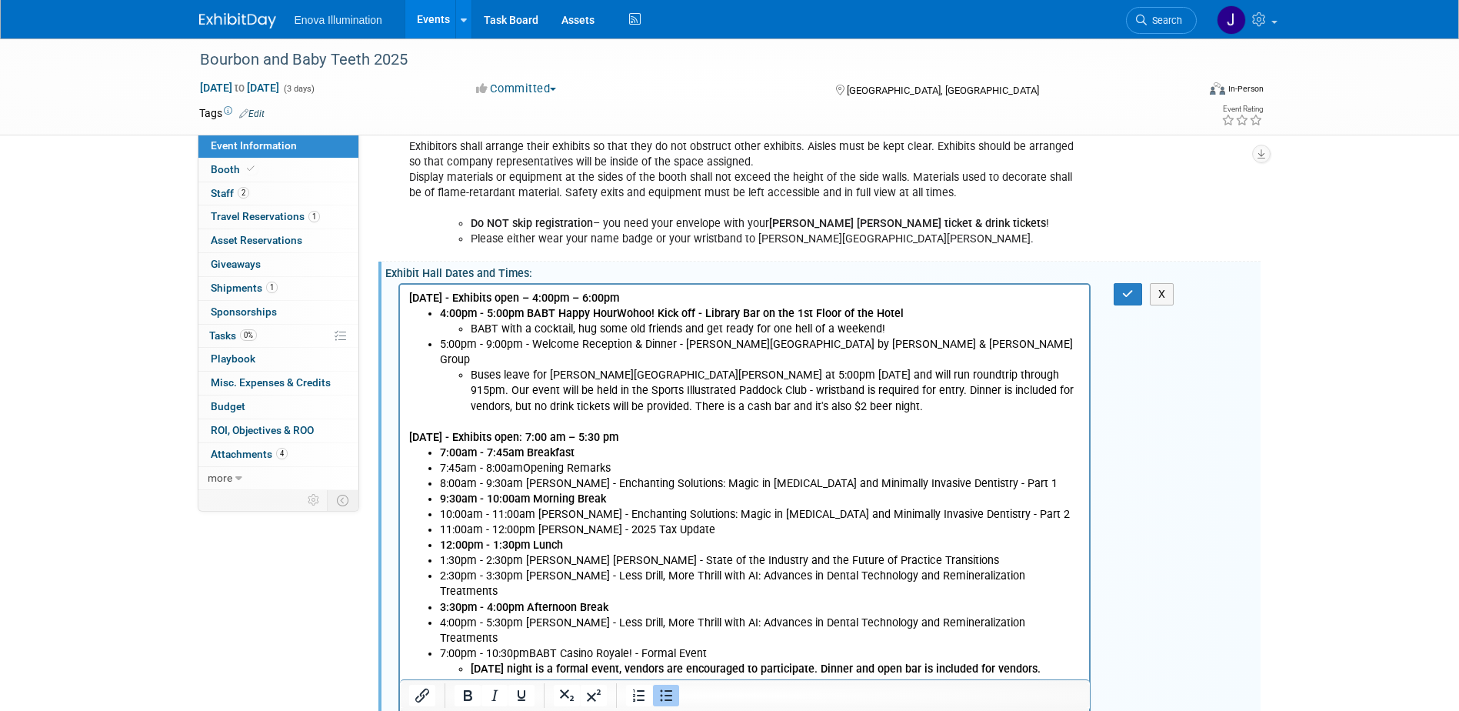
click at [642, 377] on li "Buses leave for Churchill downs at 5:00pm on Thursday and will run roundtrip th…" at bounding box center [775, 390] width 611 height 46
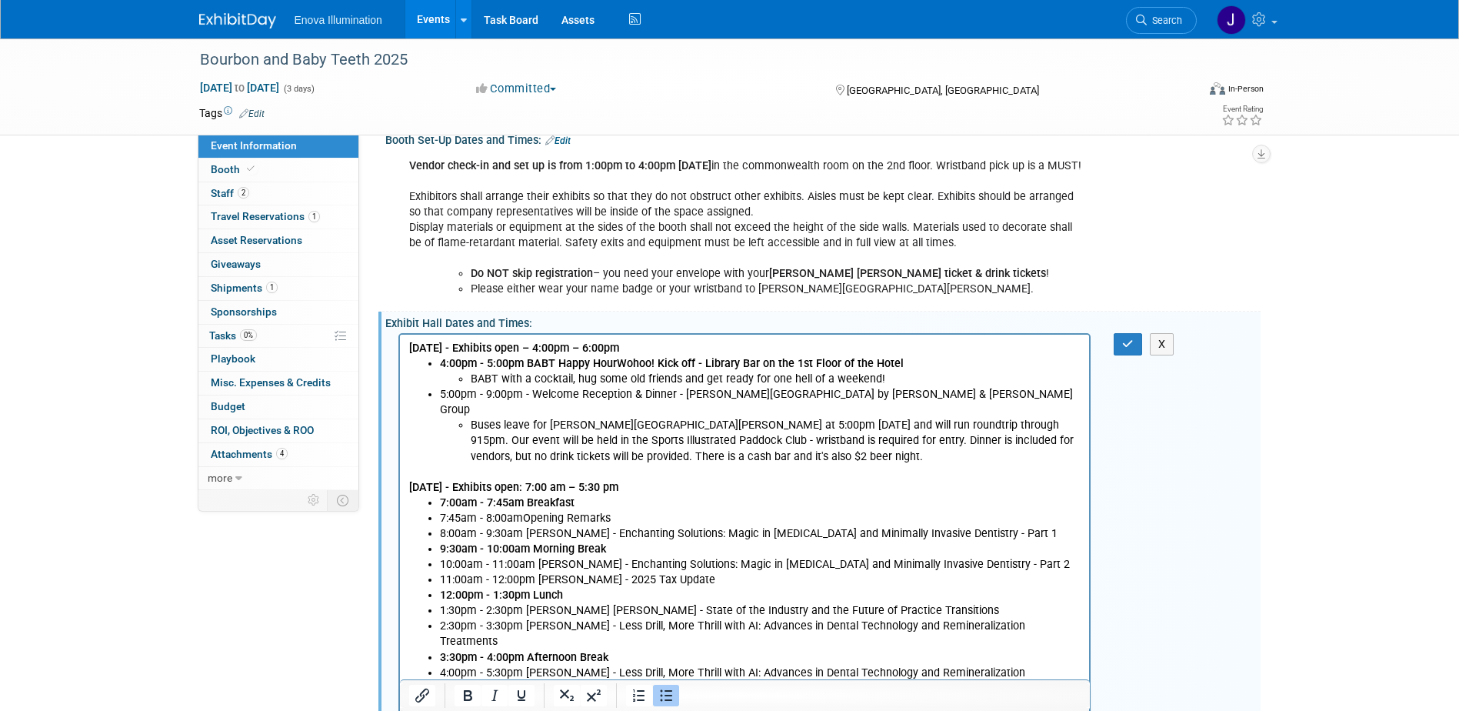
scroll to position [290, 0]
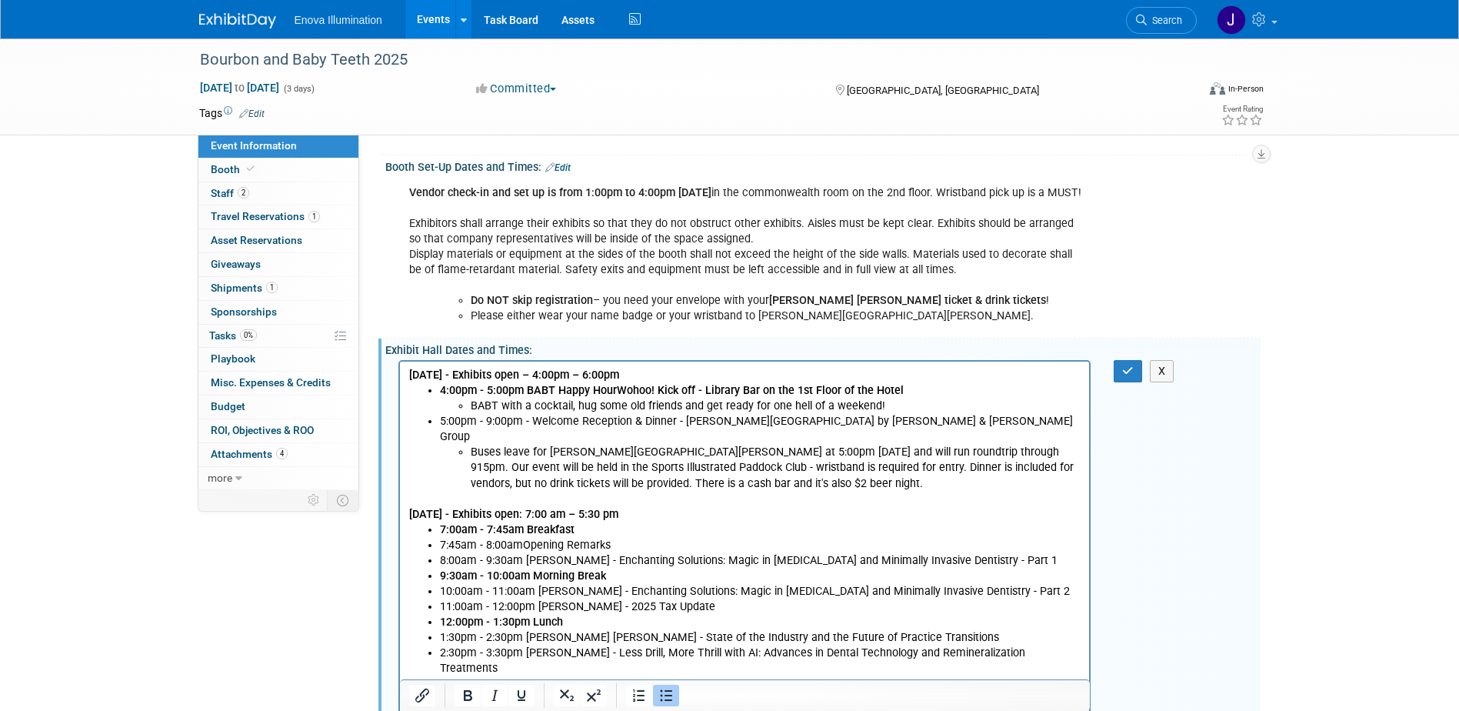
click at [647, 453] on li "Buses leave for Churchill downs at 5:00pm on Thursday and will run roundtrip th…" at bounding box center [775, 467] width 611 height 46
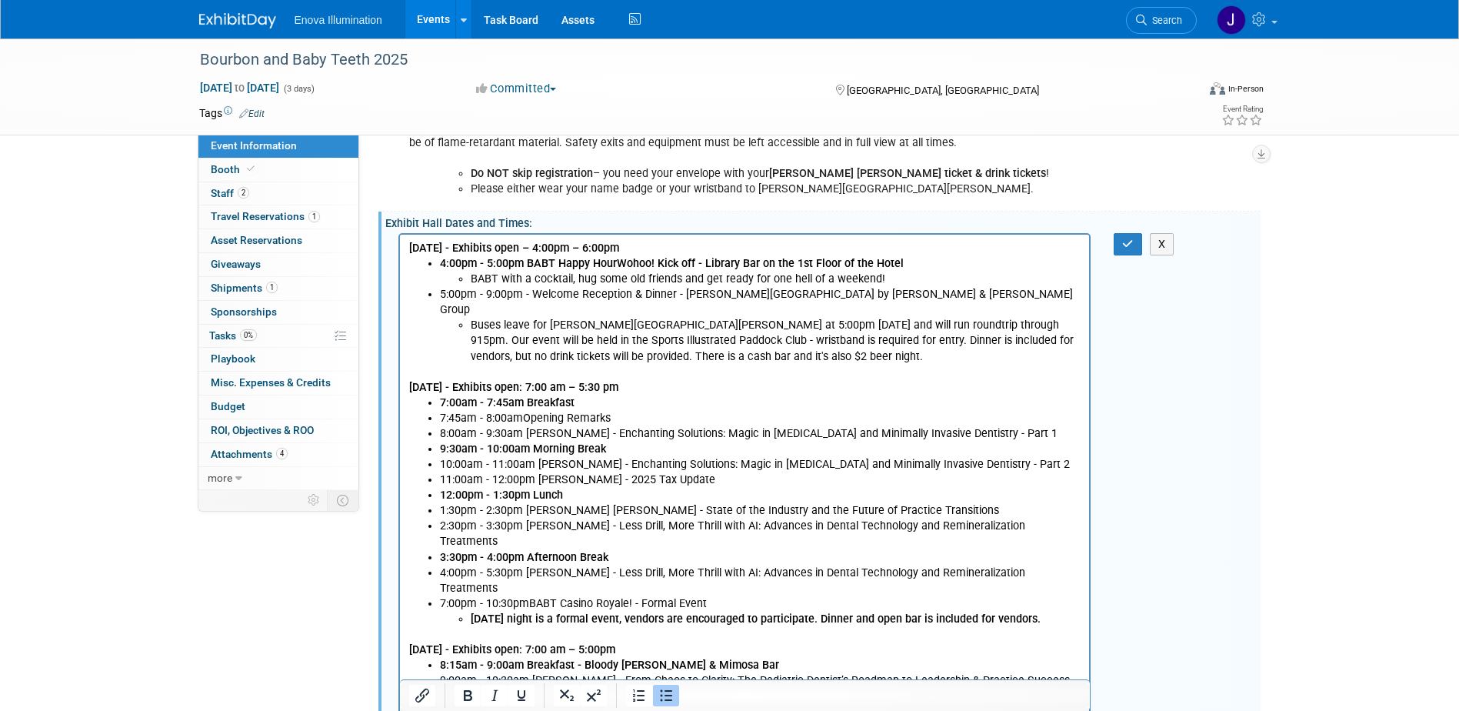
scroll to position [444, 0]
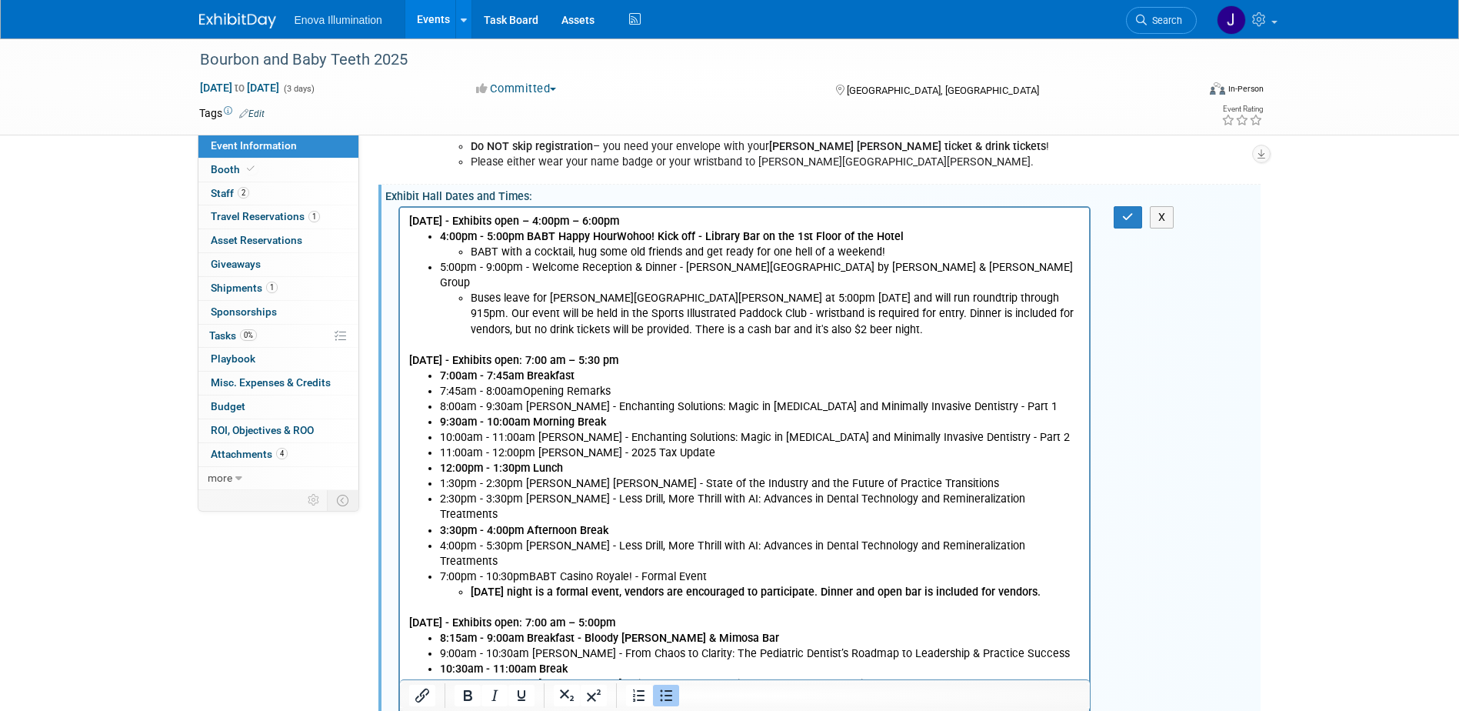
click at [751, 320] on li "Buses leave for Churchill downs at 5:00pm on Thursday and will run roundtrip th…" at bounding box center [775, 313] width 611 height 46
click at [896, 290] on li "Buses leave for Churchill downs at 5:00pm on Thursday and will run roundtrip th…" at bounding box center [775, 313] width 611 height 46
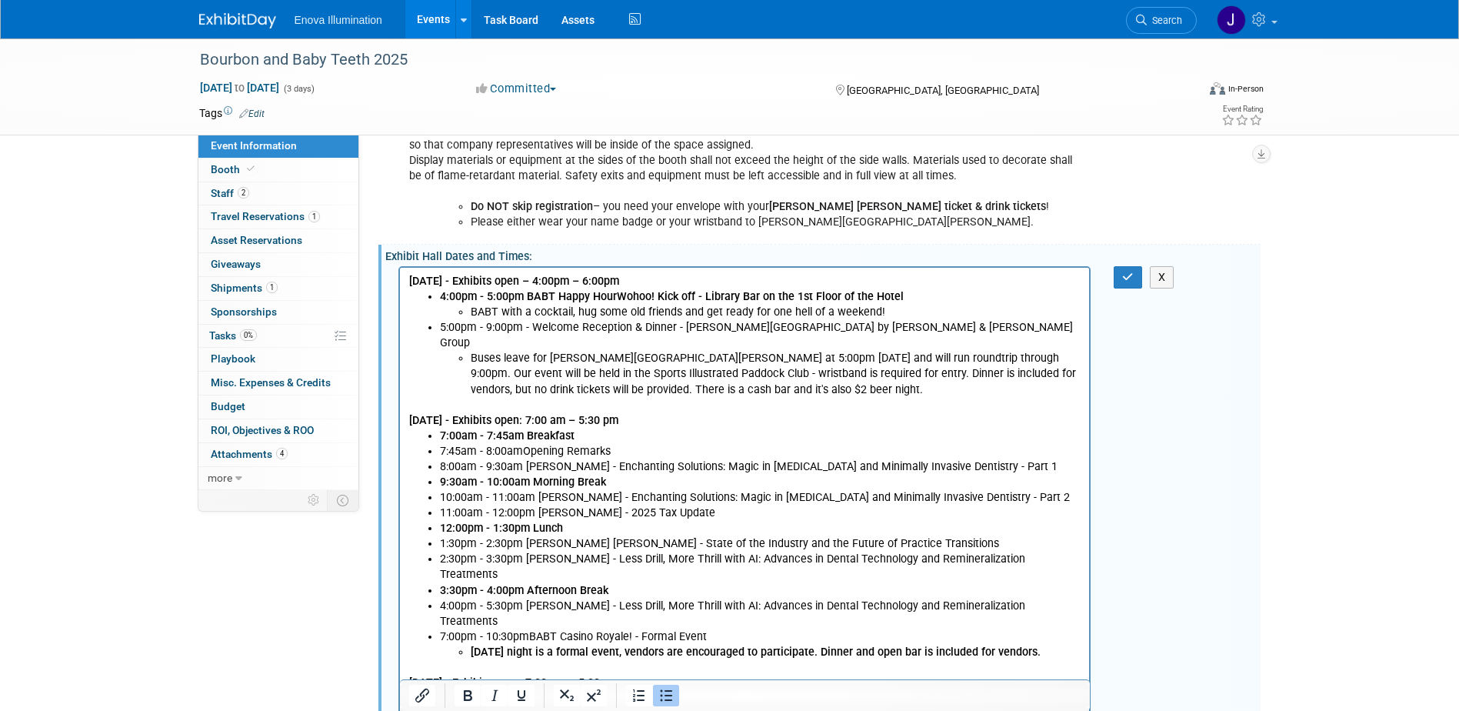
scroll to position [290, 0]
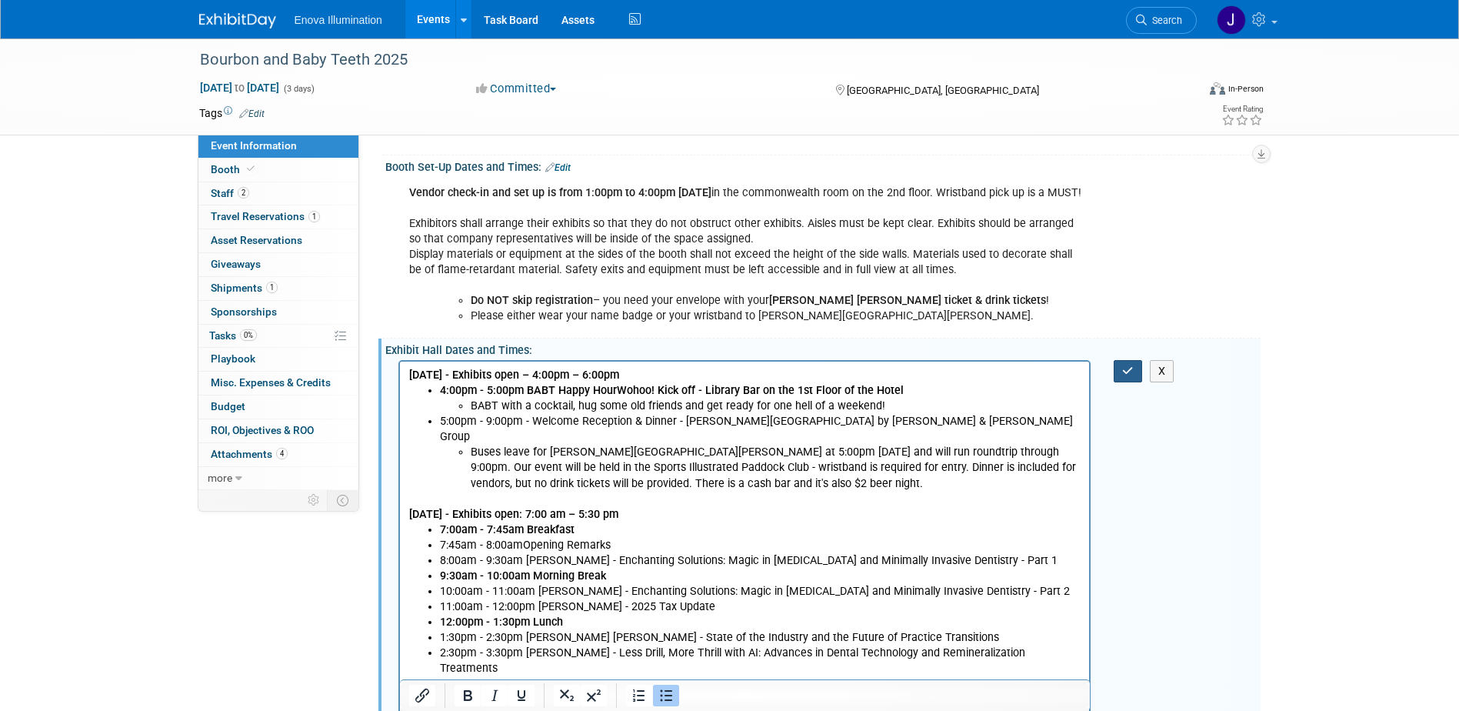
click at [1123, 376] on icon "button" at bounding box center [1128, 370] width 12 height 11
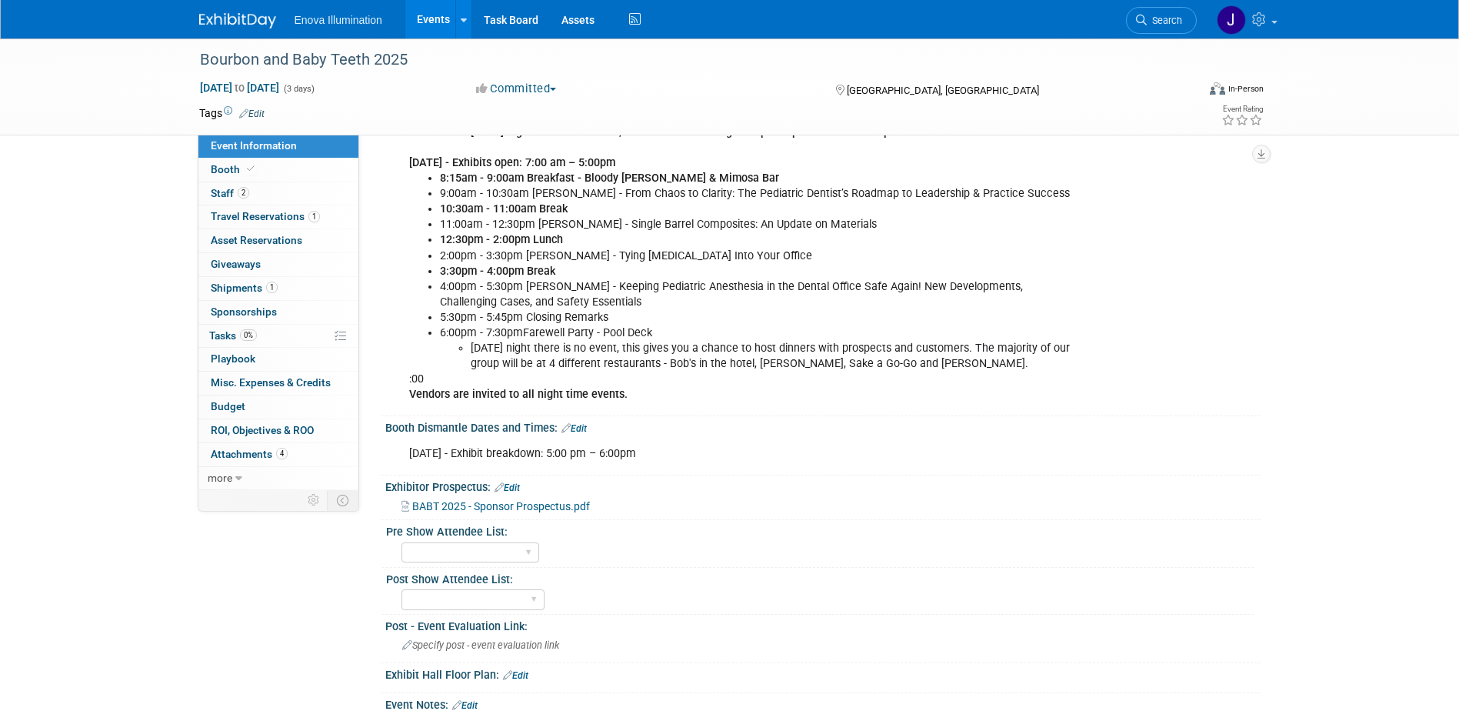
scroll to position [674, 0]
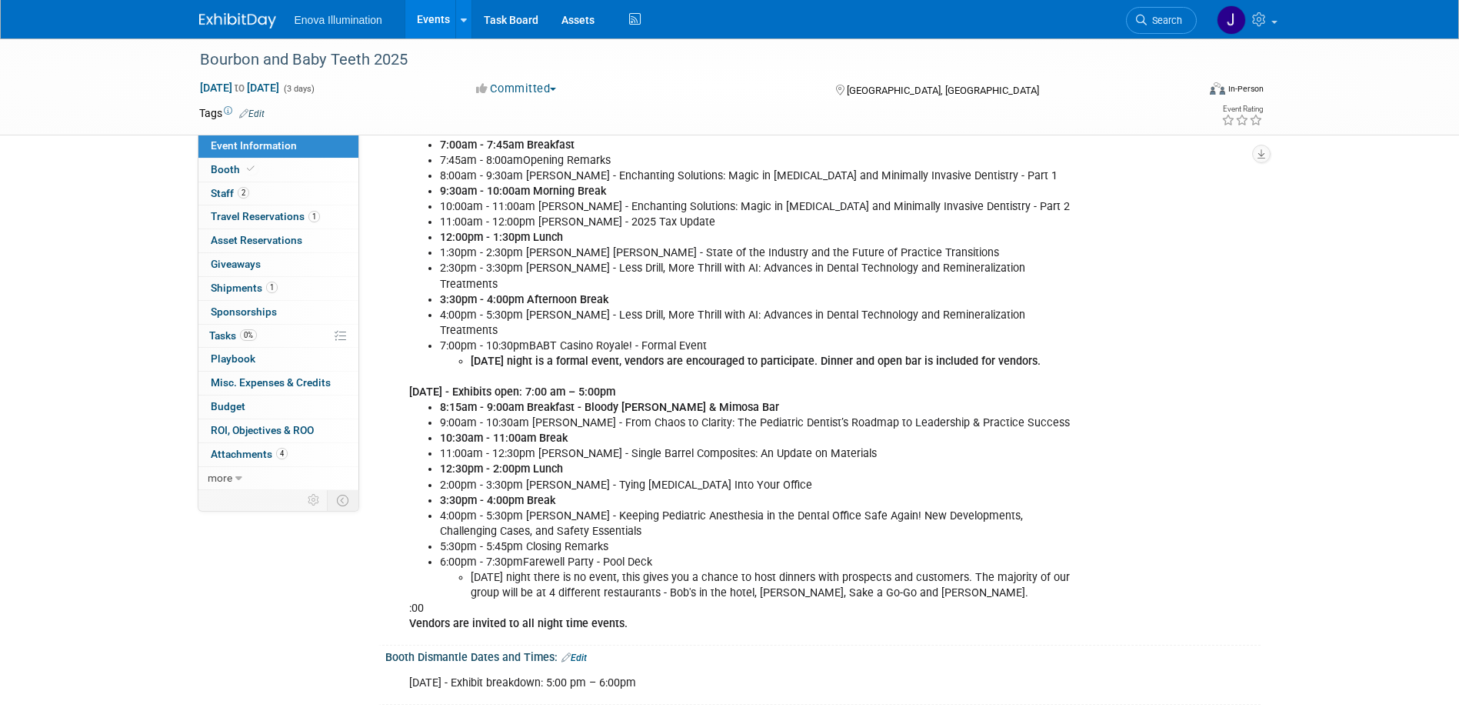
drag, startPoint x: 414, startPoint y: 625, endPoint x: 425, endPoint y: 620, distance: 12.0
click at [414, 625] on div "Thursday, September 18th, 2025 - Exhibits open – 4:00pm – 6:00pm 4:00pm - 5:00p…" at bounding box center [744, 307] width 693 height 664
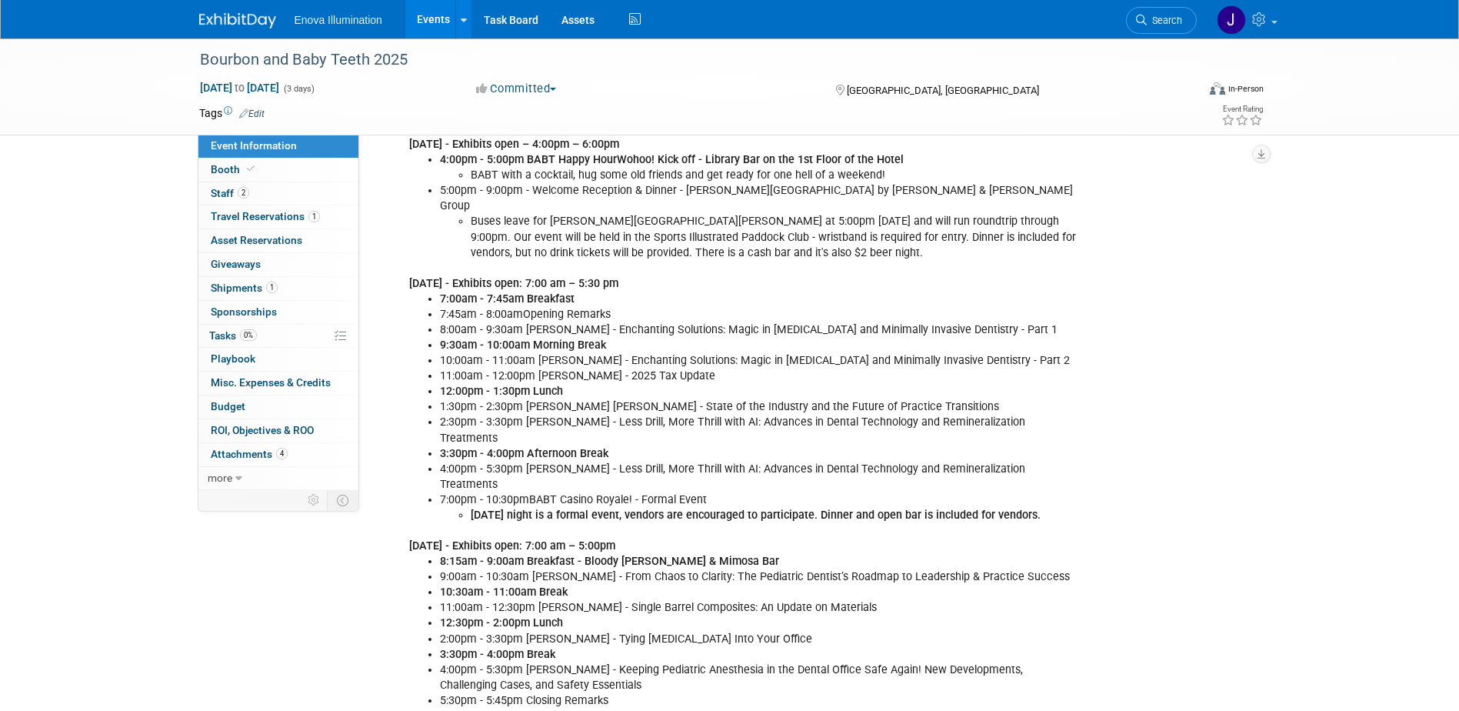
scroll to position [444, 0]
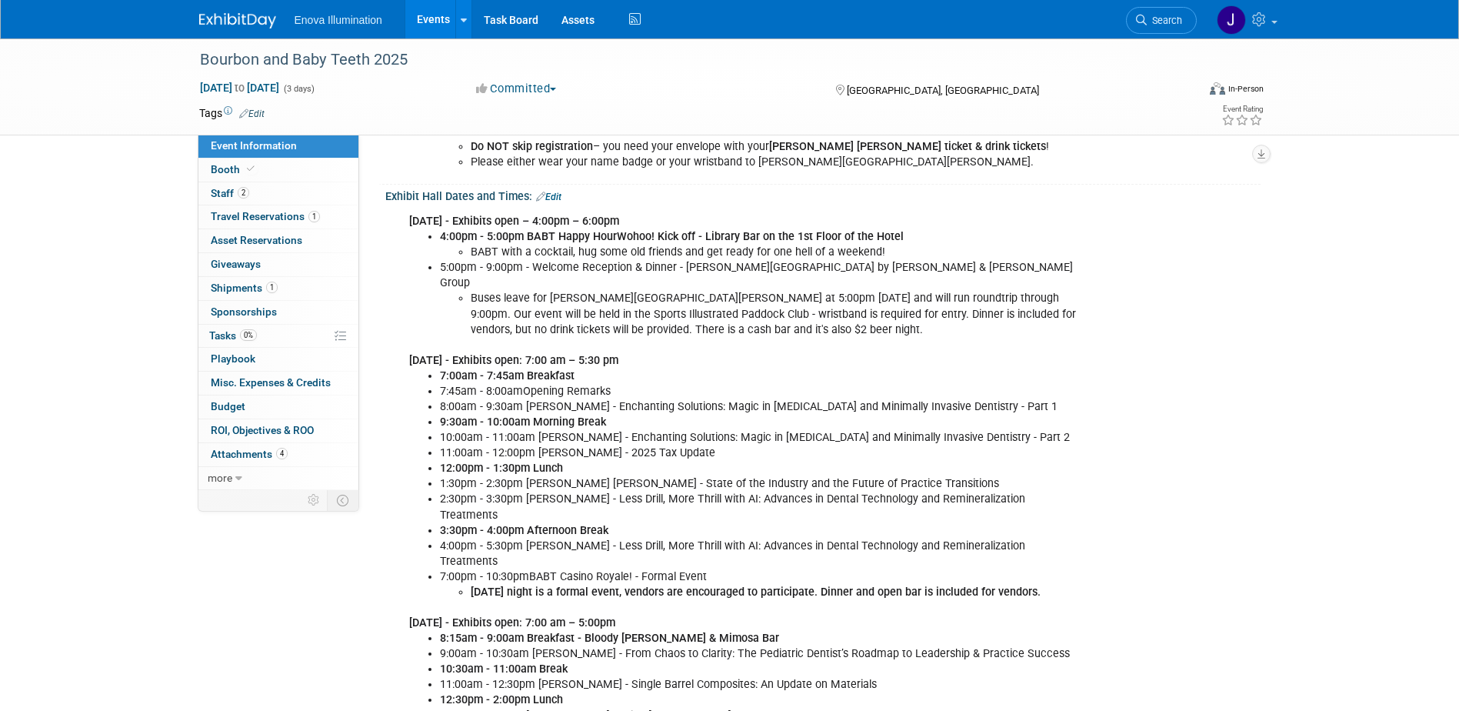
click at [553, 202] on link "Edit" at bounding box center [548, 196] width 25 height 11
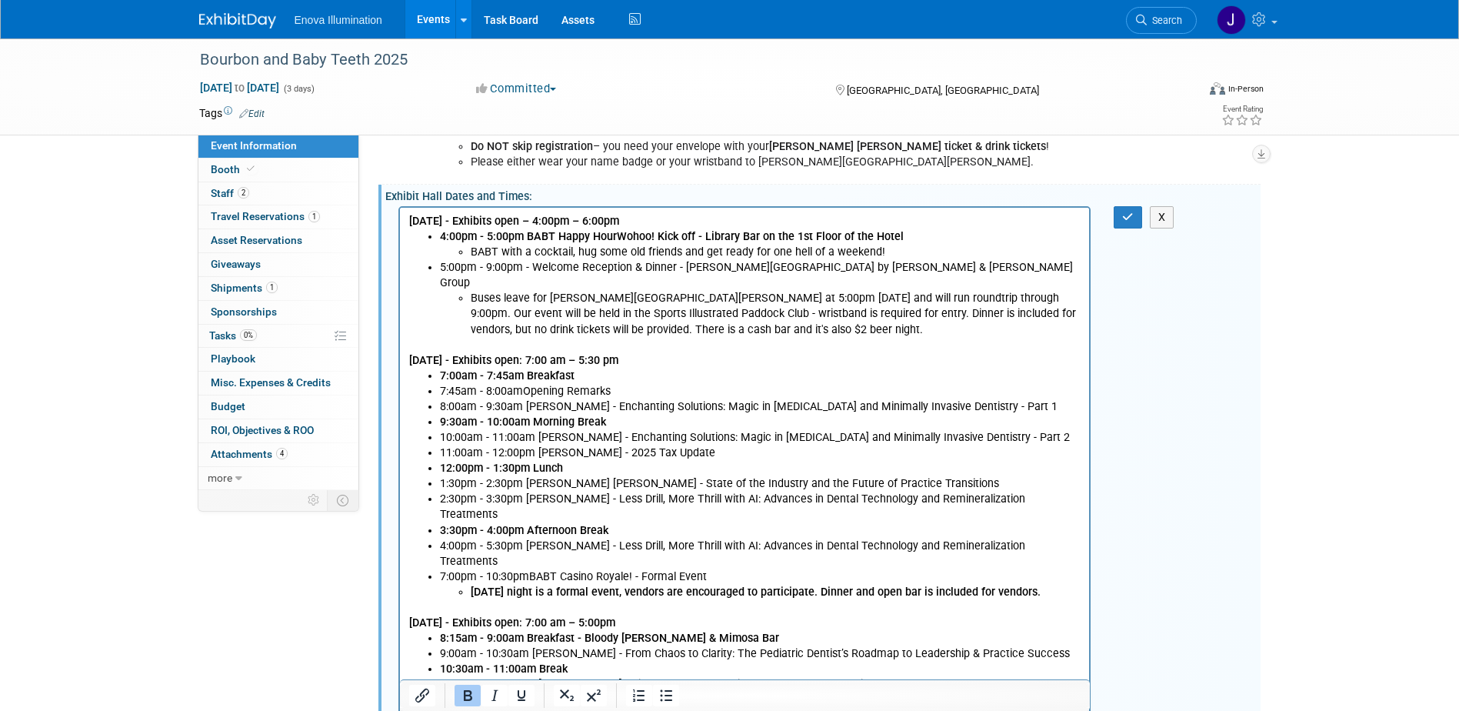
scroll to position [905, 0]
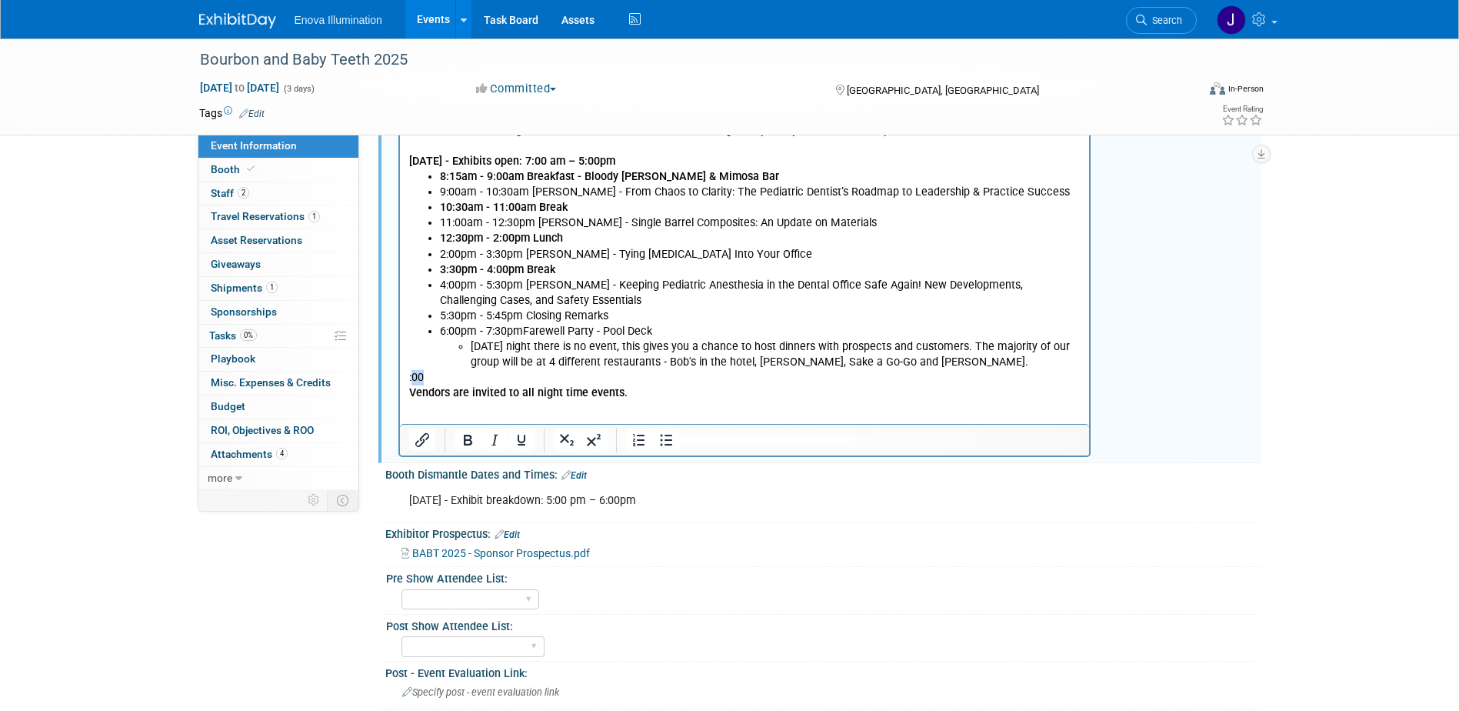
drag, startPoint x: 441, startPoint y: 368, endPoint x: 409, endPoint y: 369, distance: 32.3
click at [412, 370] on p ":00 Vendors are invited to all night time events." at bounding box center [744, 385] width 672 height 31
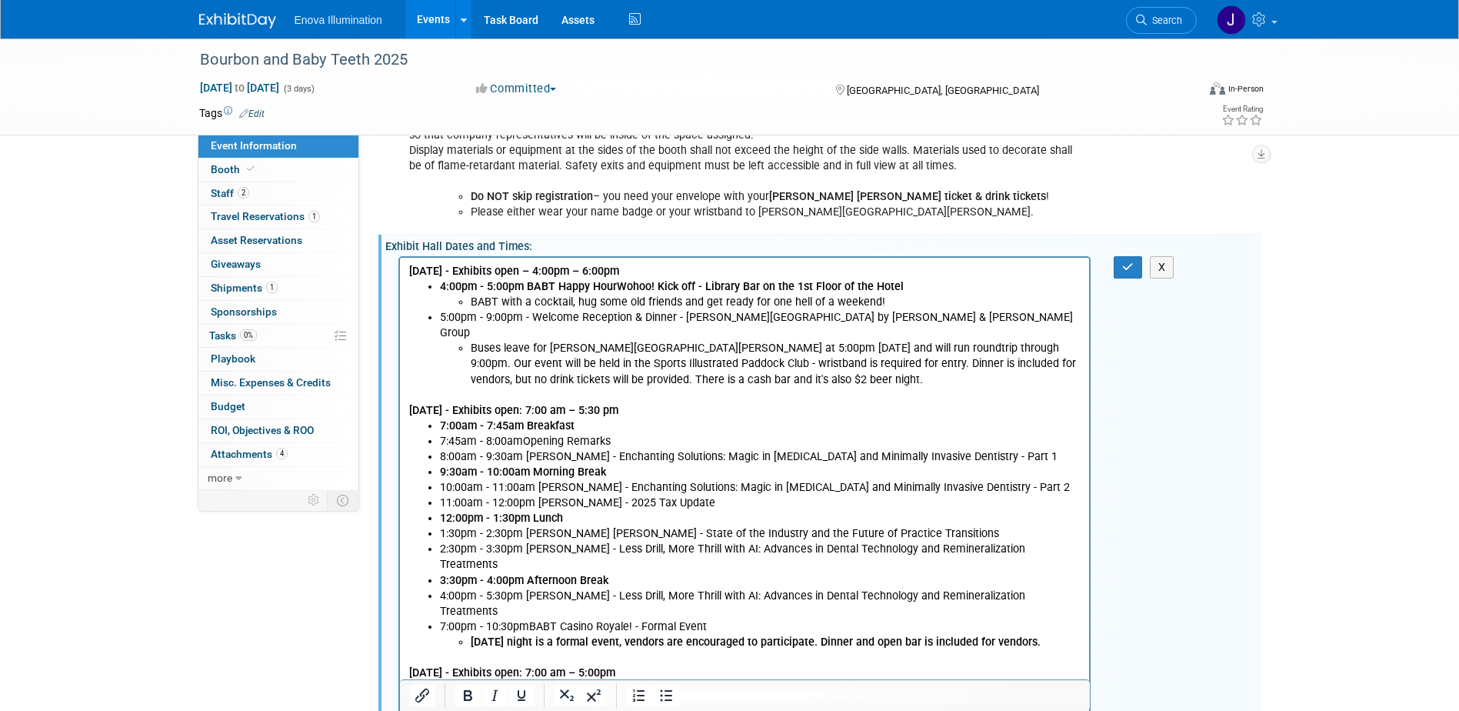
scroll to position [367, 0]
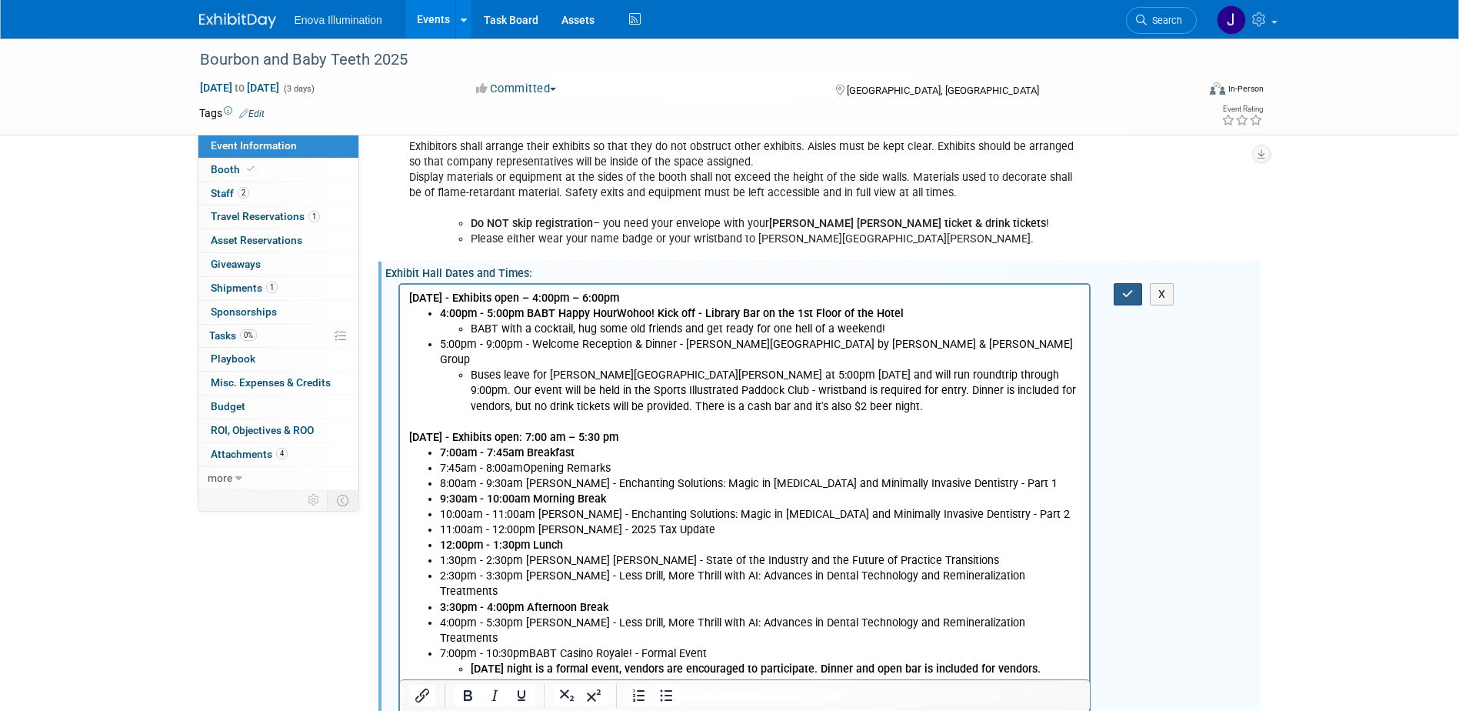
click at [1133, 299] on icon "button" at bounding box center [1128, 293] width 12 height 11
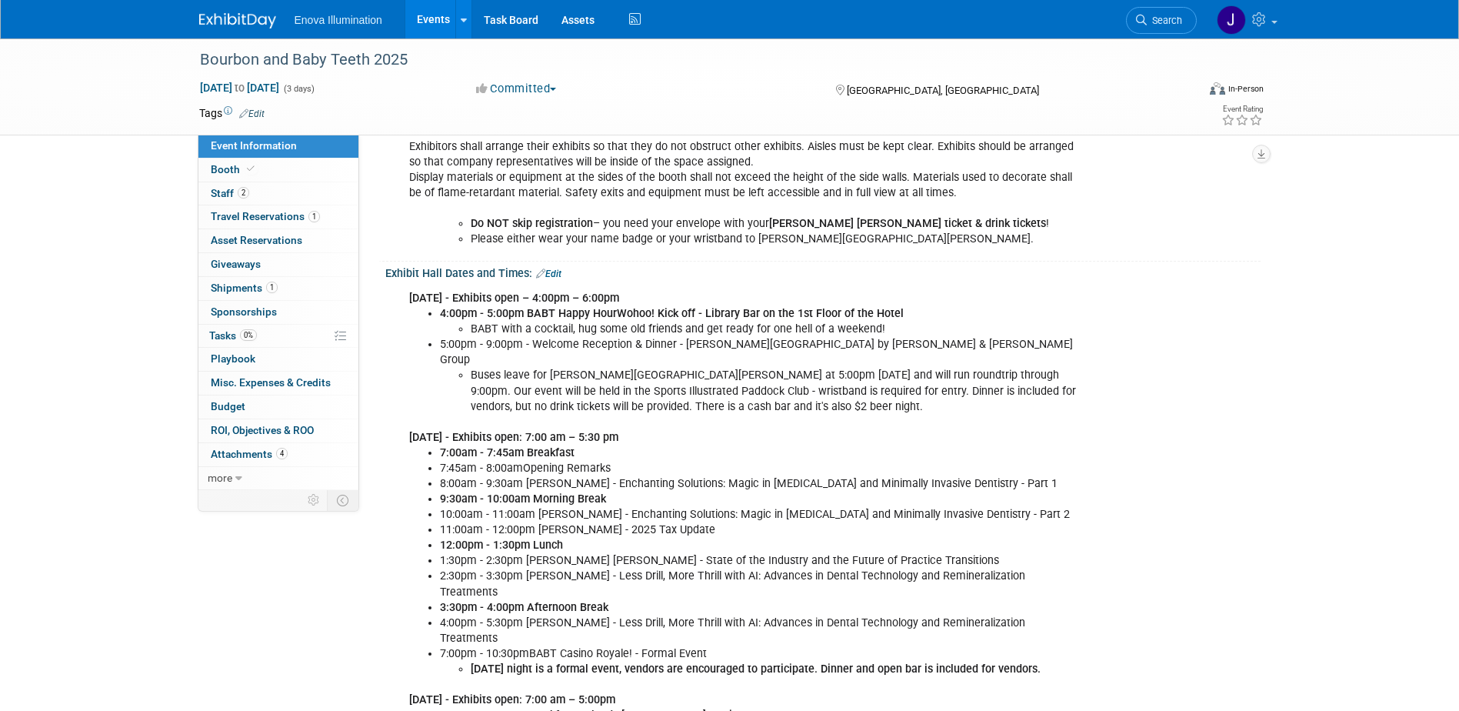
click at [222, 19] on img at bounding box center [237, 20] width 77 height 15
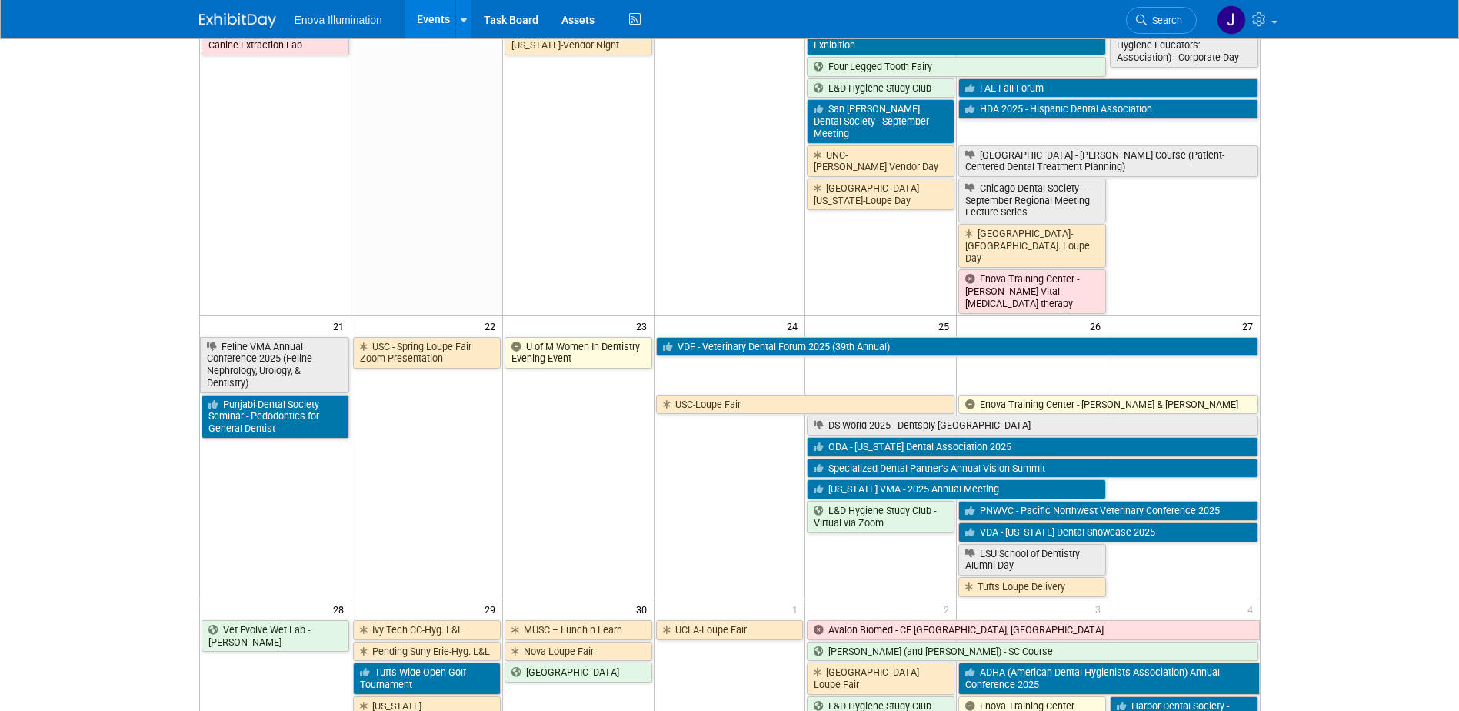
scroll to position [1000, 0]
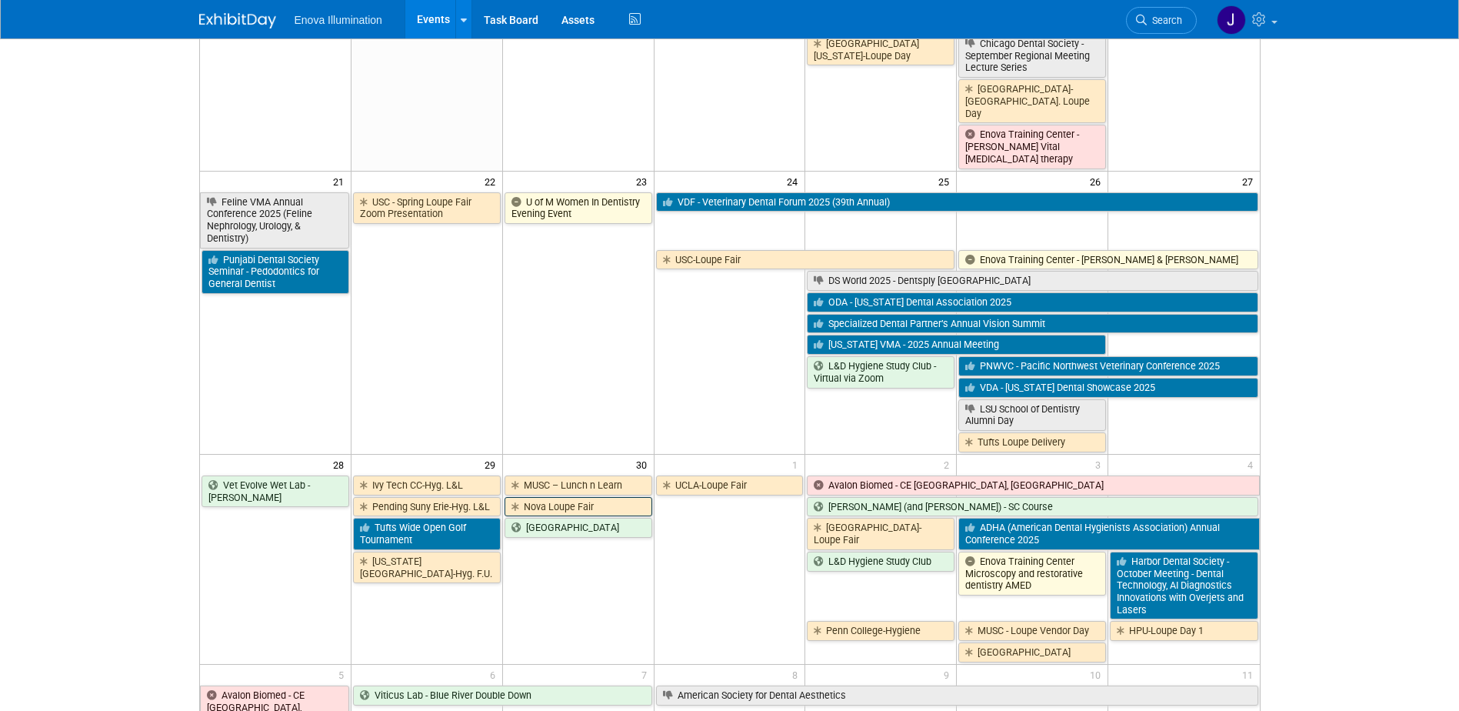
click at [531, 497] on link "Nova Loupe Fair" at bounding box center [578, 507] width 148 height 20
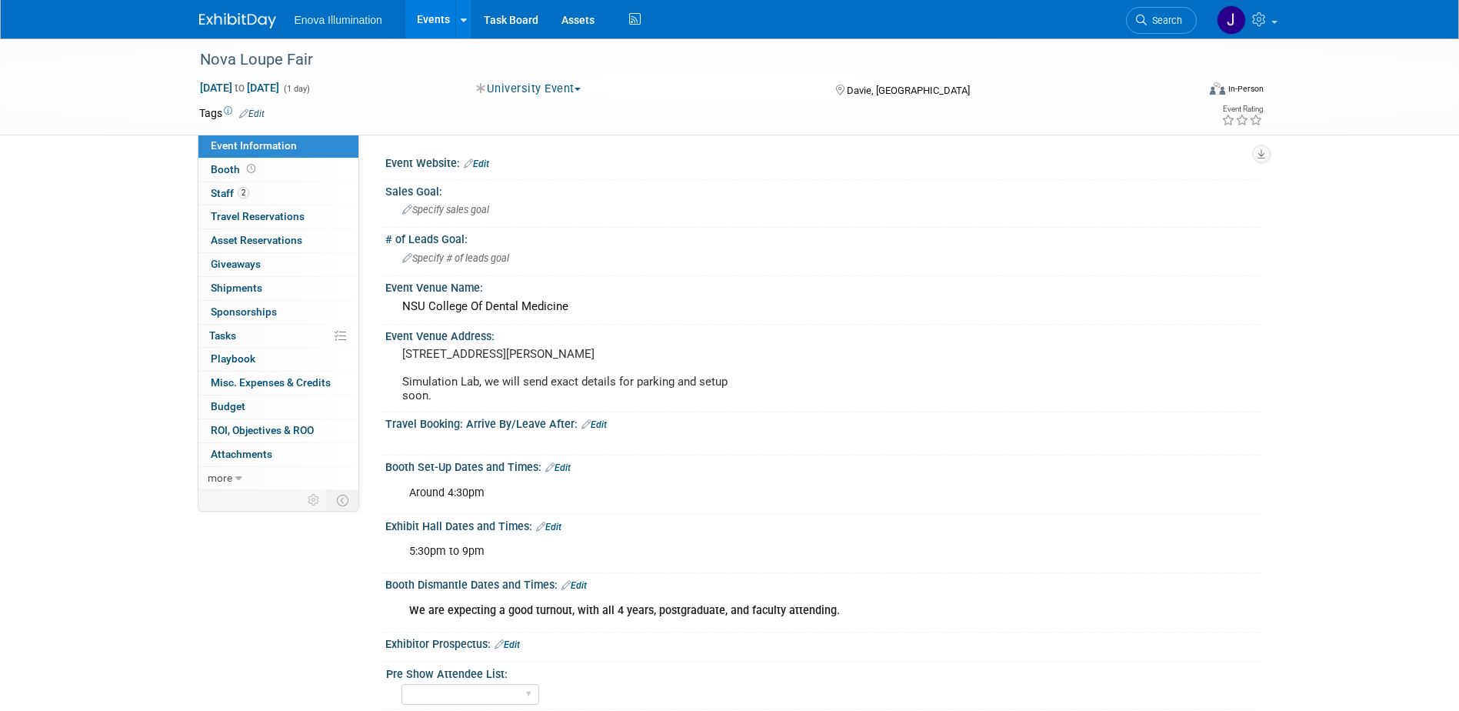
scroll to position [77, 0]
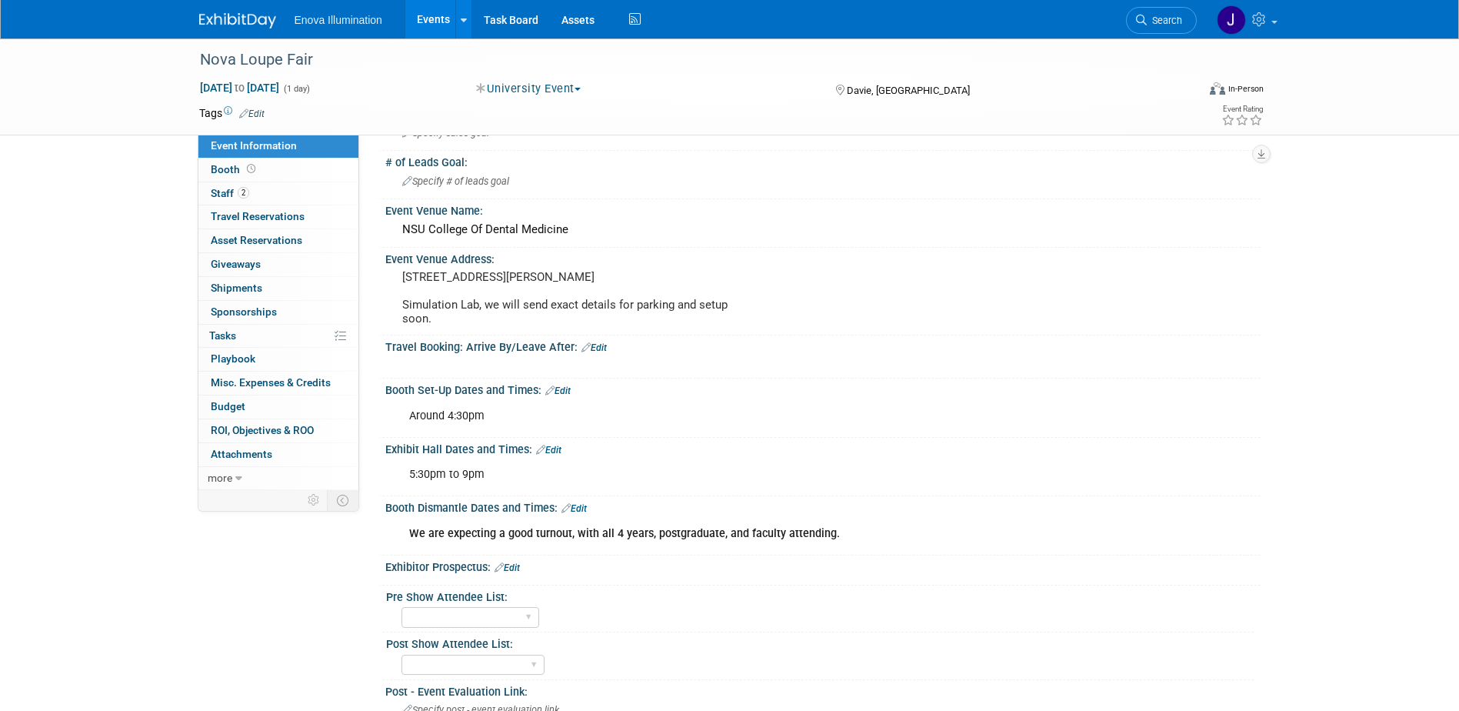
click at [244, 22] on img at bounding box center [237, 20] width 77 height 15
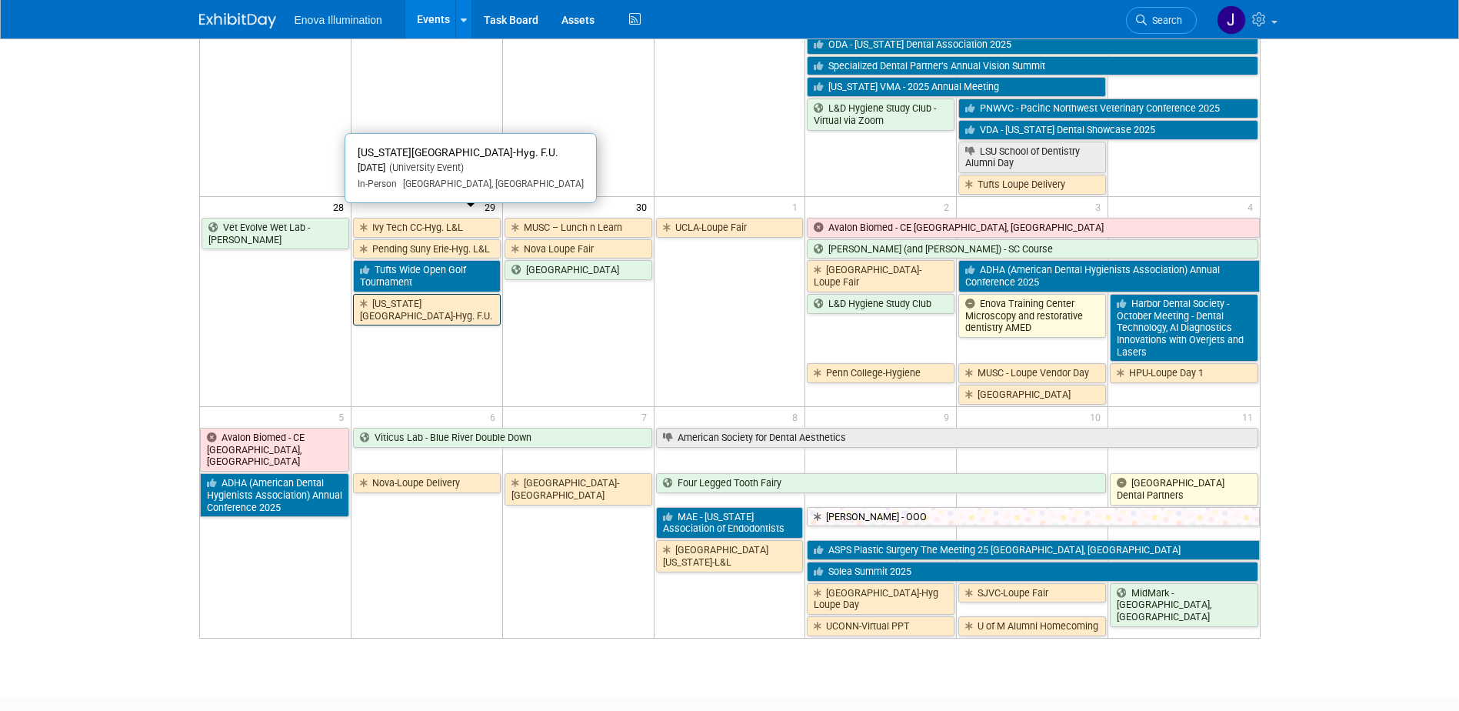
scroll to position [1267, 0]
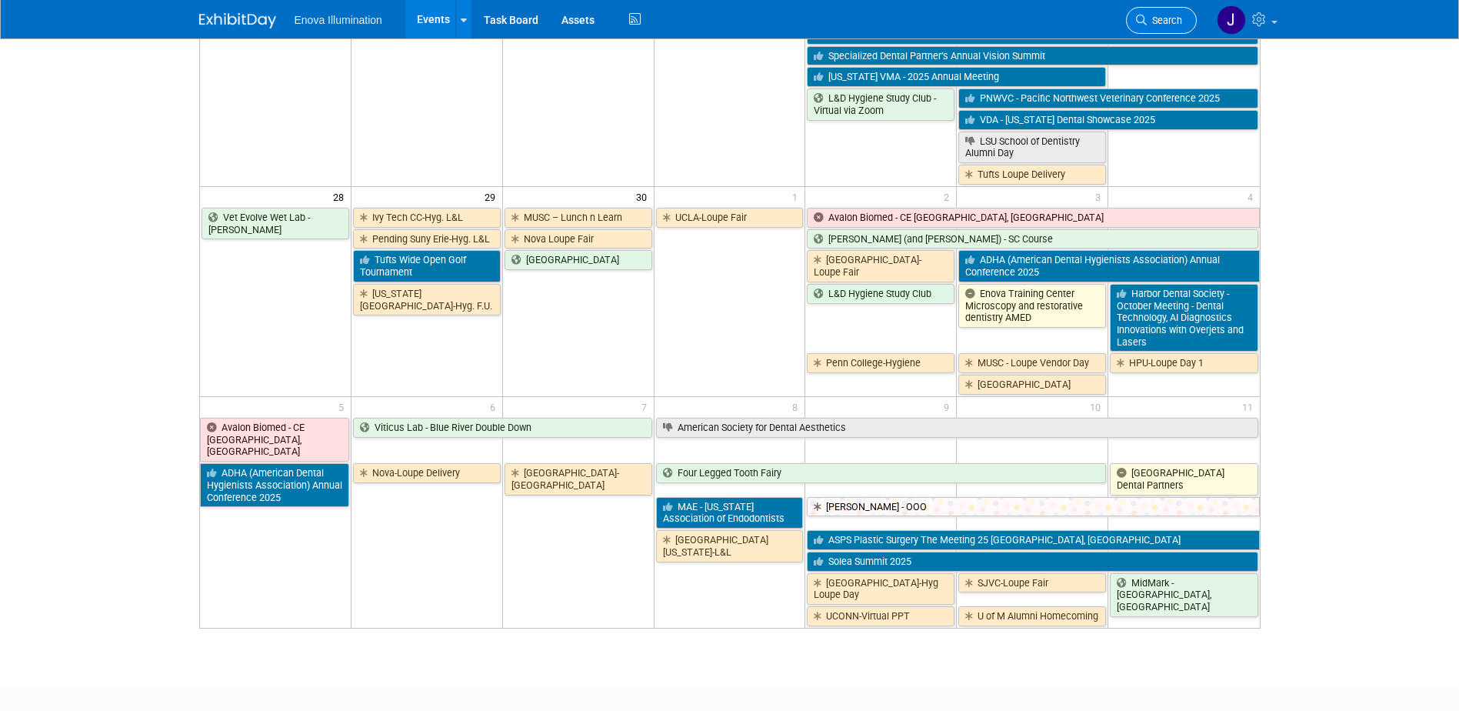
click at [1163, 22] on span "Search" at bounding box center [1164, 21] width 35 height 12
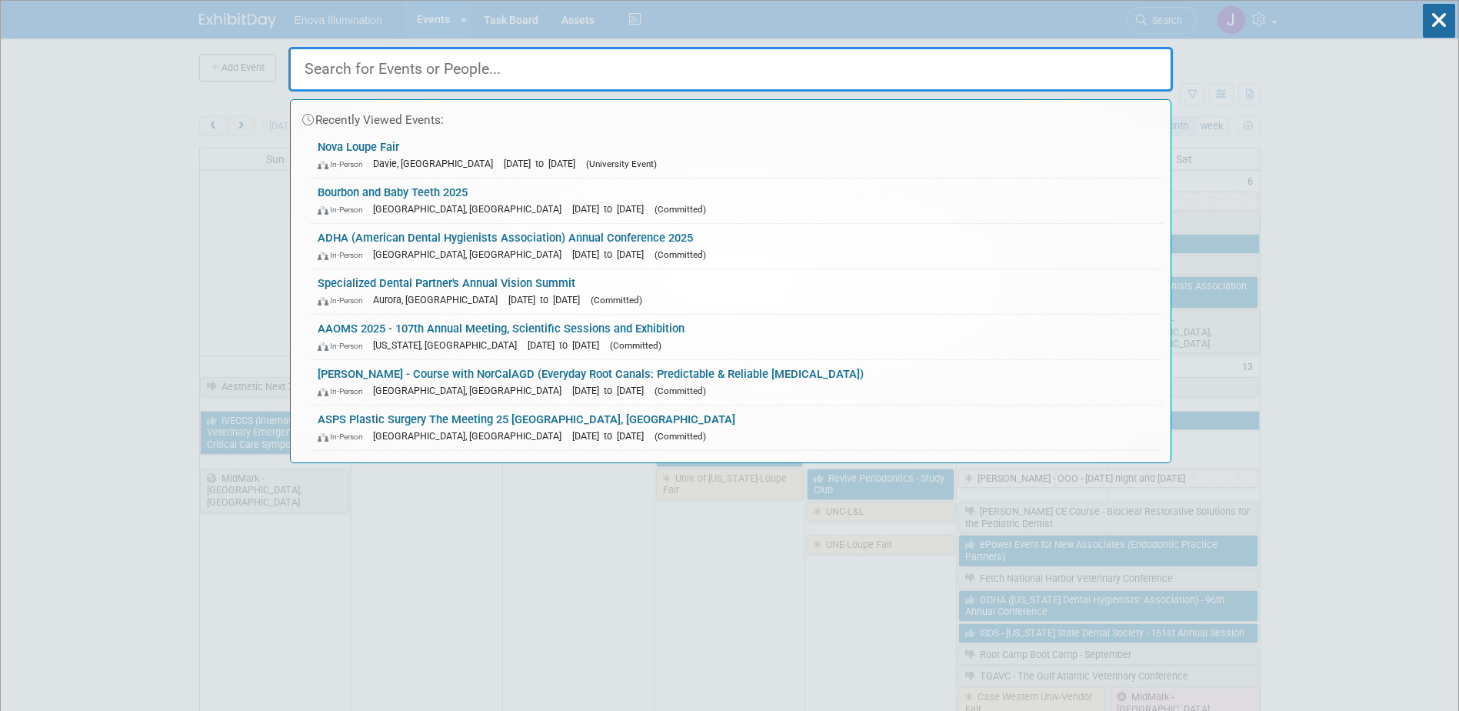
click at [1064, 55] on input "text" at bounding box center [730, 69] width 884 height 45
type input "P"
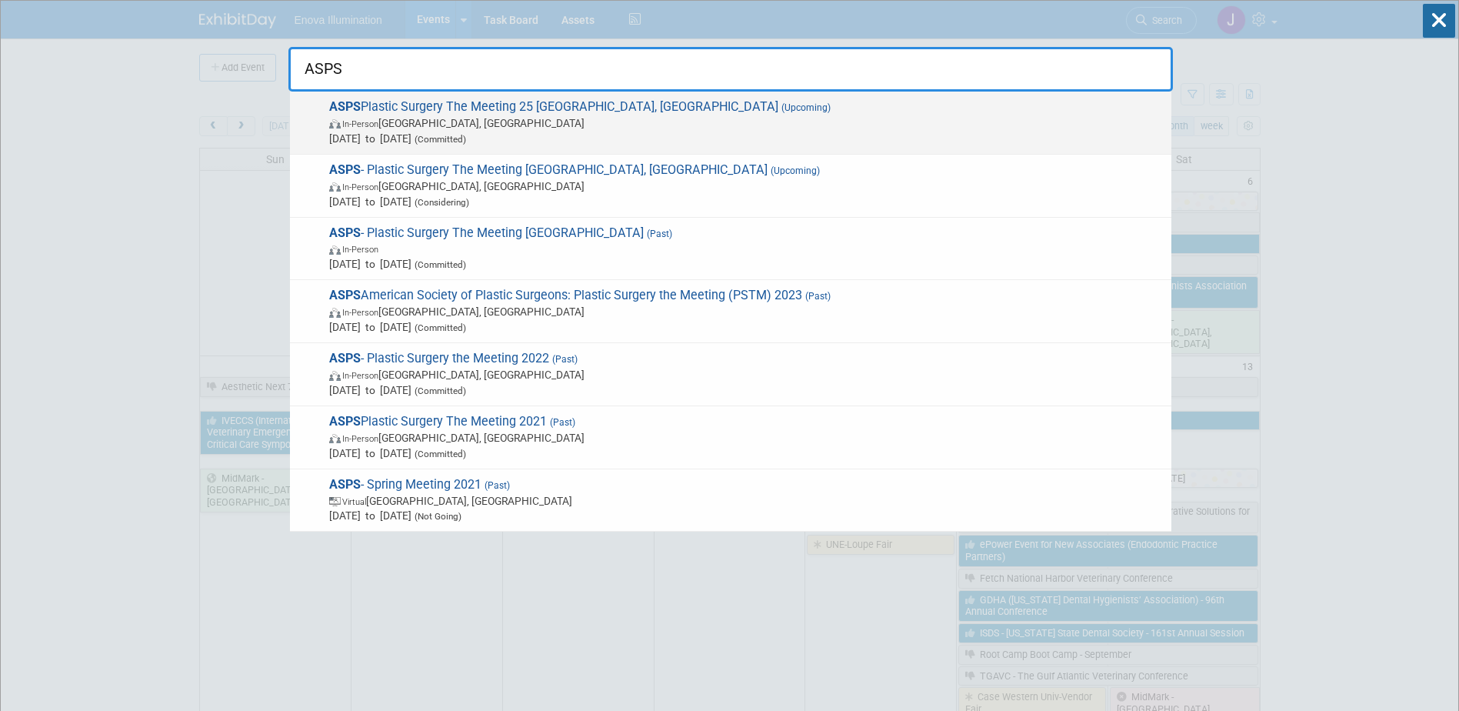
type input "ASPS"
click at [320, 102] on div "ASPS Plastic Surgery The Meeting 25 New Orleans, LA (Upcoming) In-Person New Or…" at bounding box center [730, 123] width 881 height 63
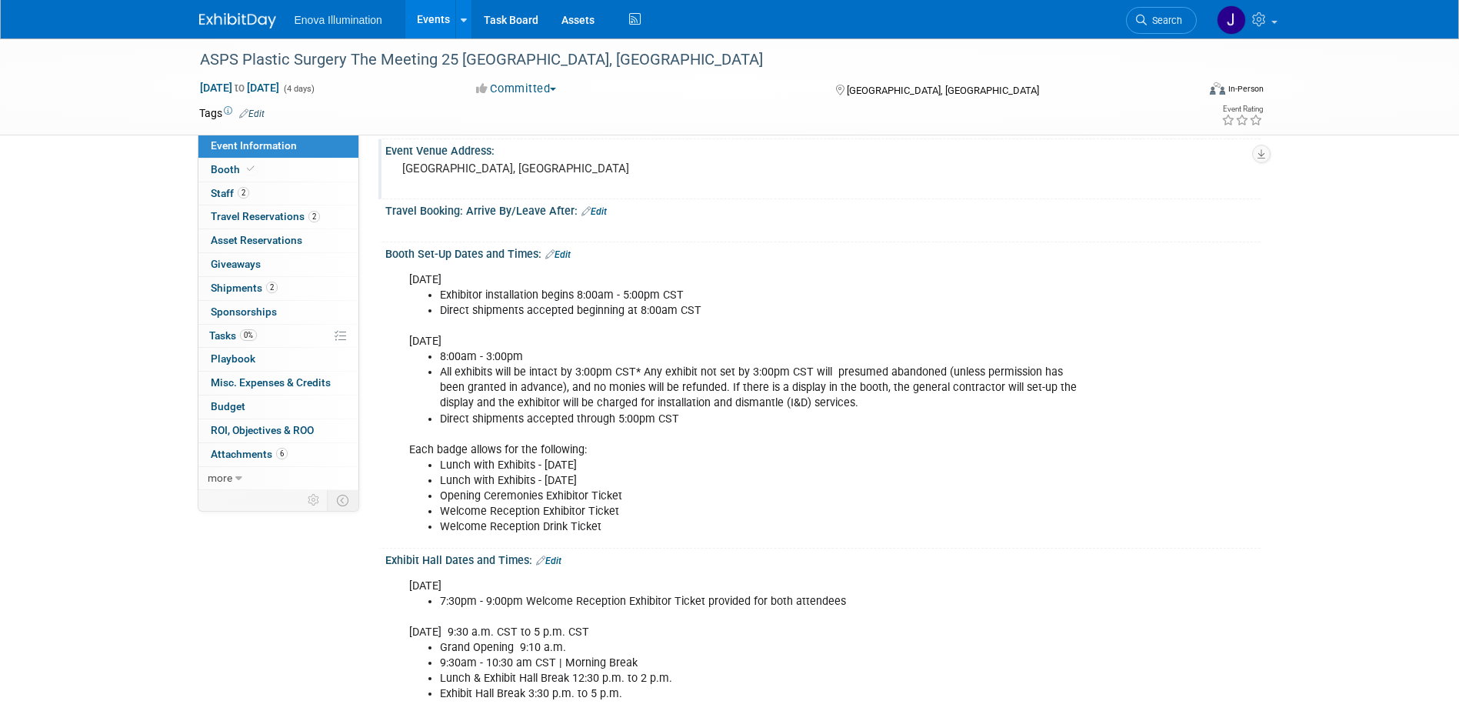
scroll to position [231, 0]
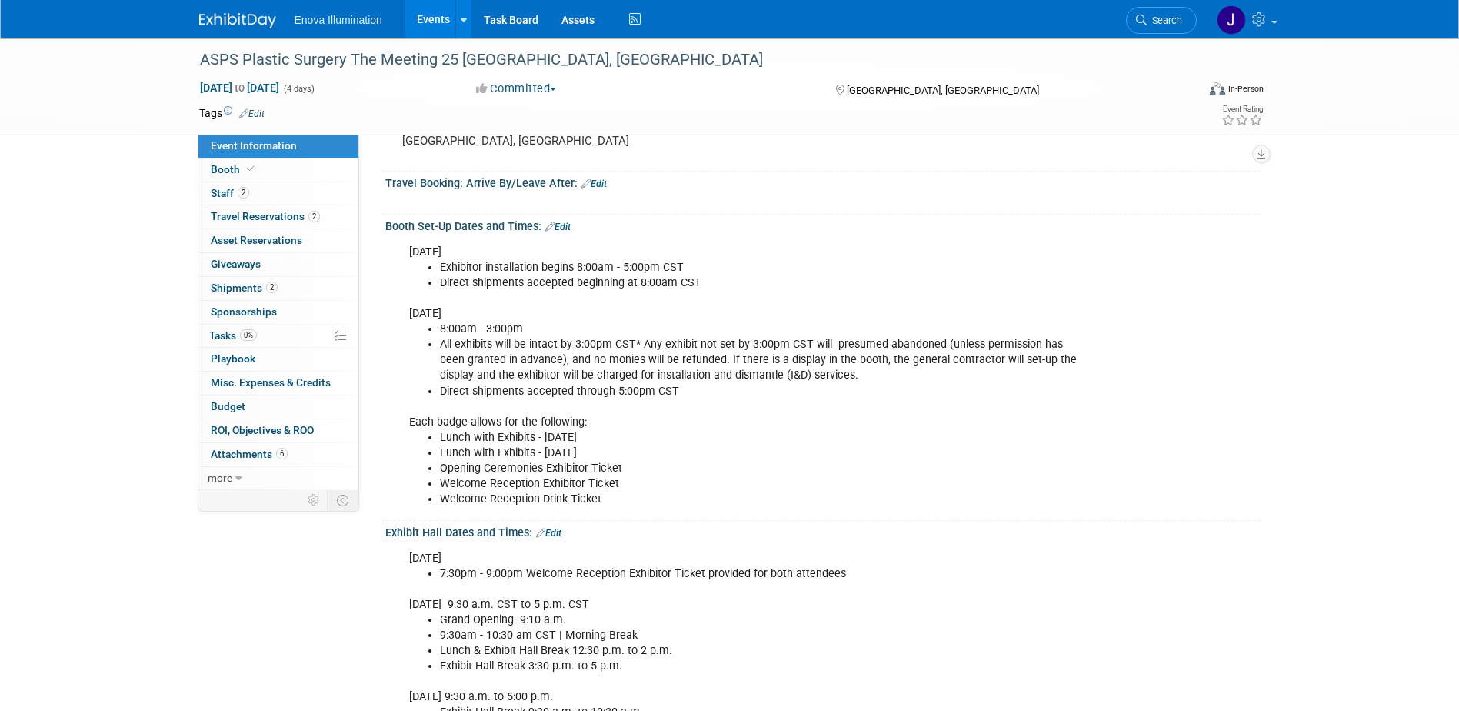
click at [559, 532] on link "Edit" at bounding box center [548, 533] width 25 height 11
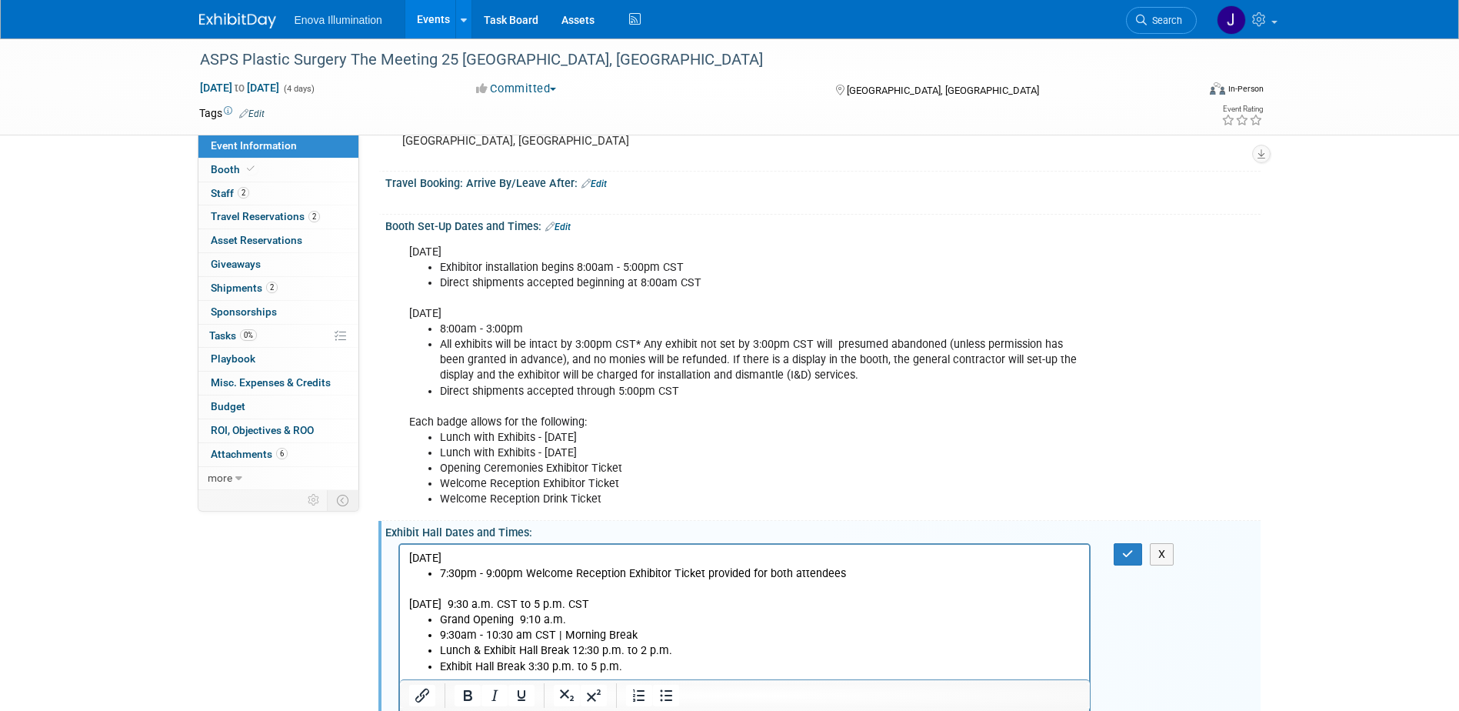
scroll to position [0, 0]
click at [862, 573] on li "7:30pm - 9:00pm Welcome Reception Exhibitor Ticket provided for both attendees" at bounding box center [759, 572] width 641 height 15
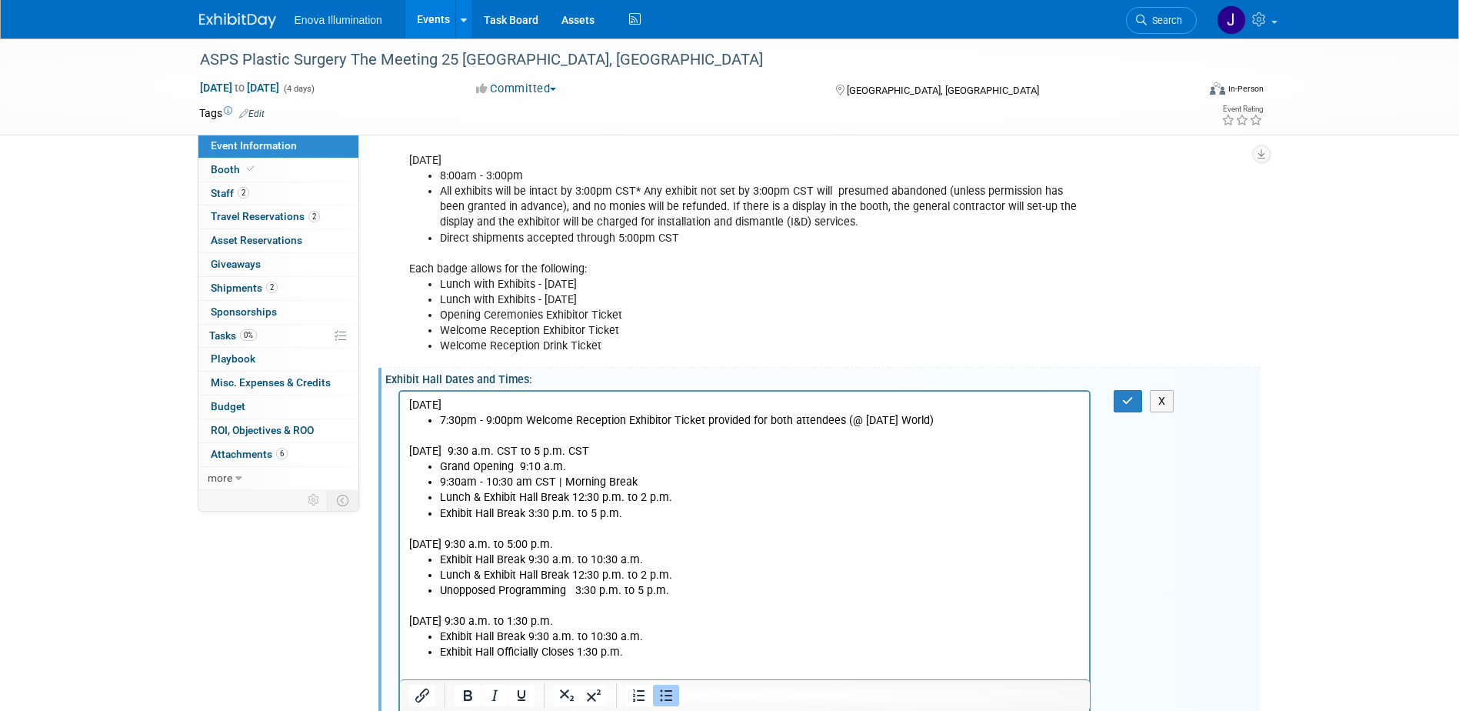
scroll to position [384, 0]
click at [1125, 400] on icon "button" at bounding box center [1128, 399] width 12 height 11
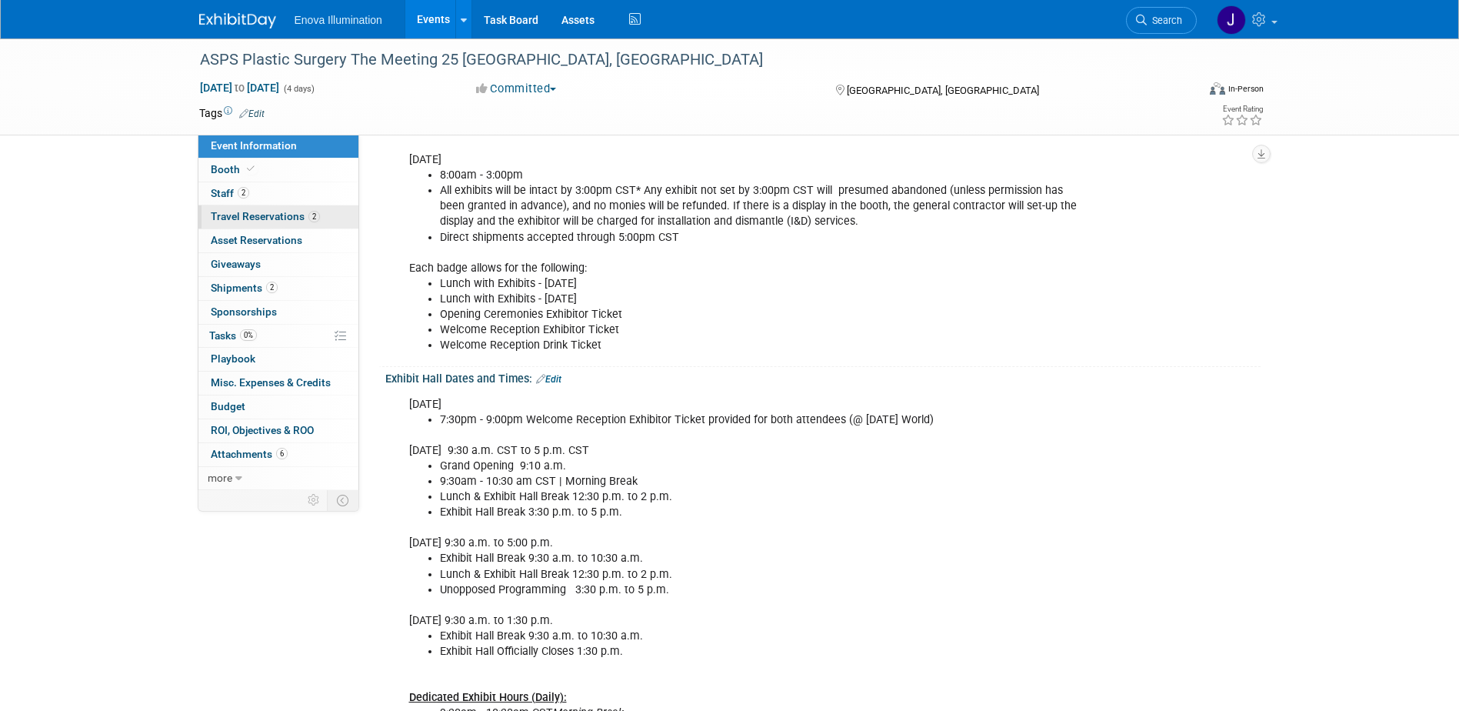
click at [215, 215] on span "Travel Reservations 2" at bounding box center [265, 216] width 109 height 12
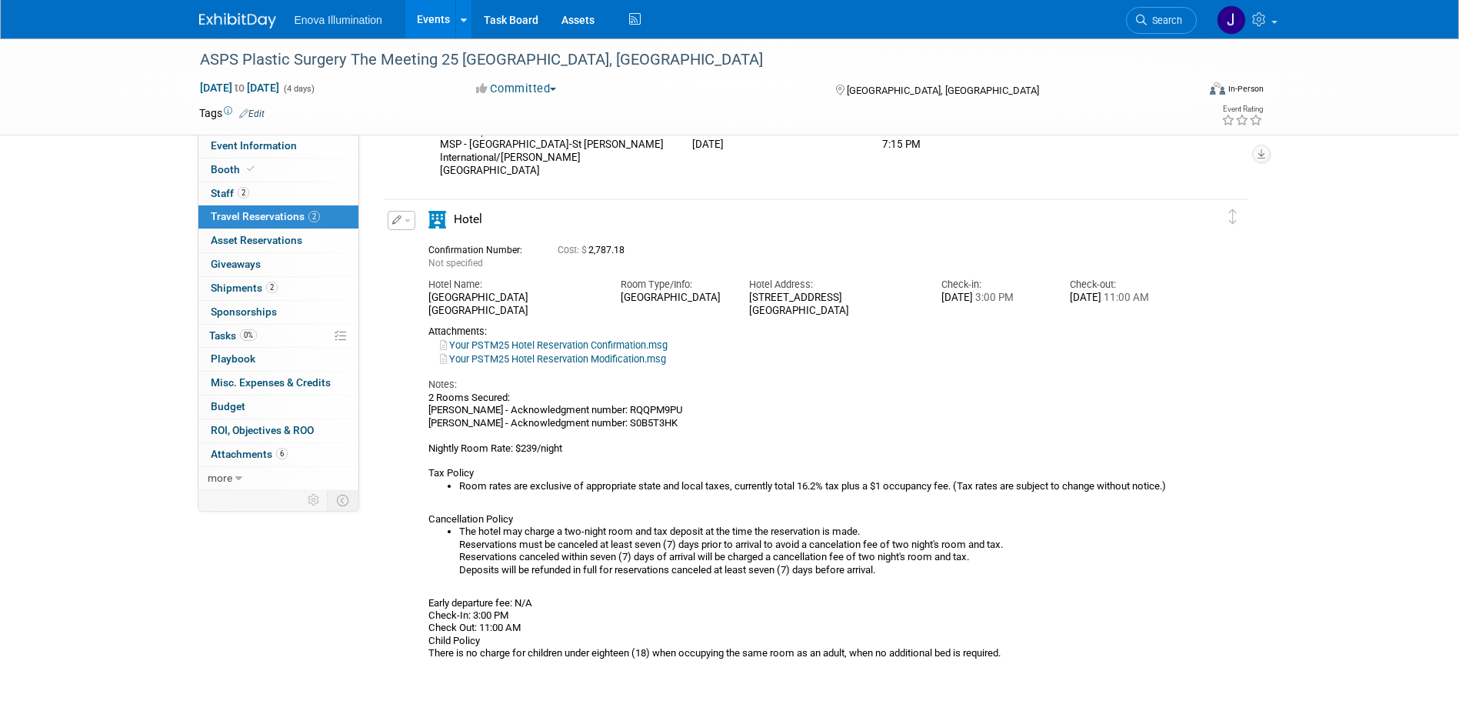
click at [546, 368] on div "Notes: 2 Rooms Secured: Austin Merritt - Acknowledgment number: RQQPM9PU Jordyn…" at bounding box center [801, 513] width 747 height 294
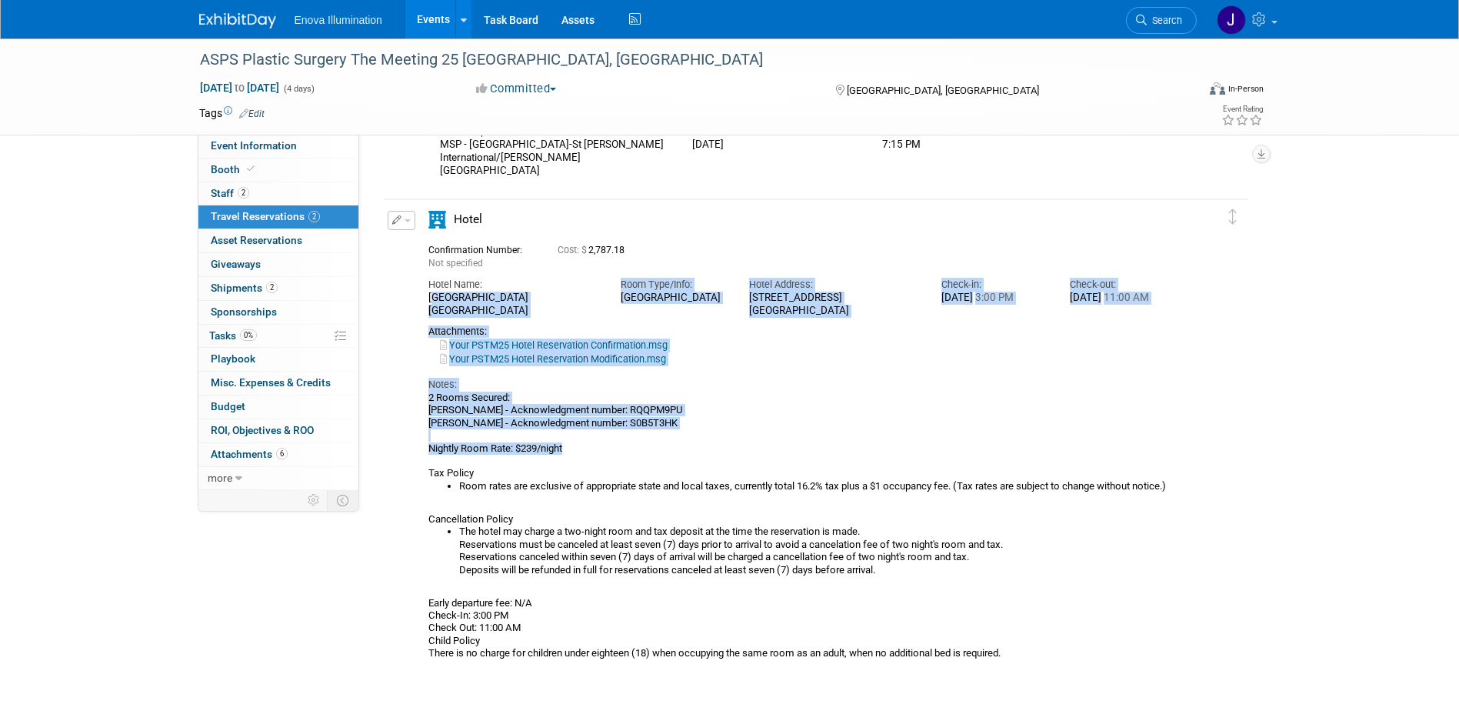
drag, startPoint x: 429, startPoint y: 296, endPoint x: 1117, endPoint y: 445, distance: 704.2
click at [1117, 445] on div "Confirmation Number: Not specified Cost: $ 2,787.18 Hotel Name: Room Type/Info:…" at bounding box center [801, 448] width 747 height 421
copy div "Hampton Inn & Suites New Orleans Convention Center Room Type/Info: King Bed Roo…"
click at [717, 375] on div "Notes: 2 Rooms Secured: Austin Merritt - Acknowledgment number: RQQPM9PU Jordyn…" at bounding box center [801, 513] width 747 height 294
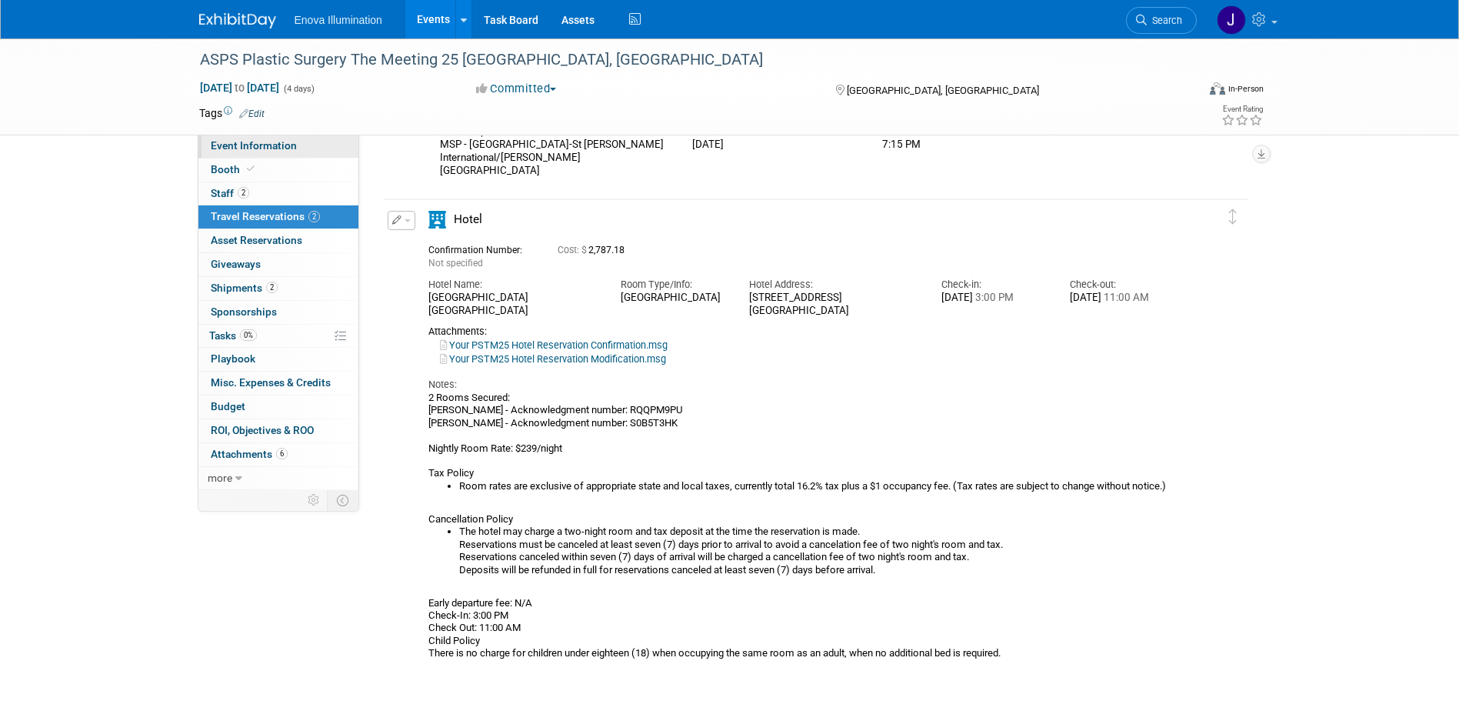
click at [285, 141] on span "Event Information" at bounding box center [254, 145] width 86 height 12
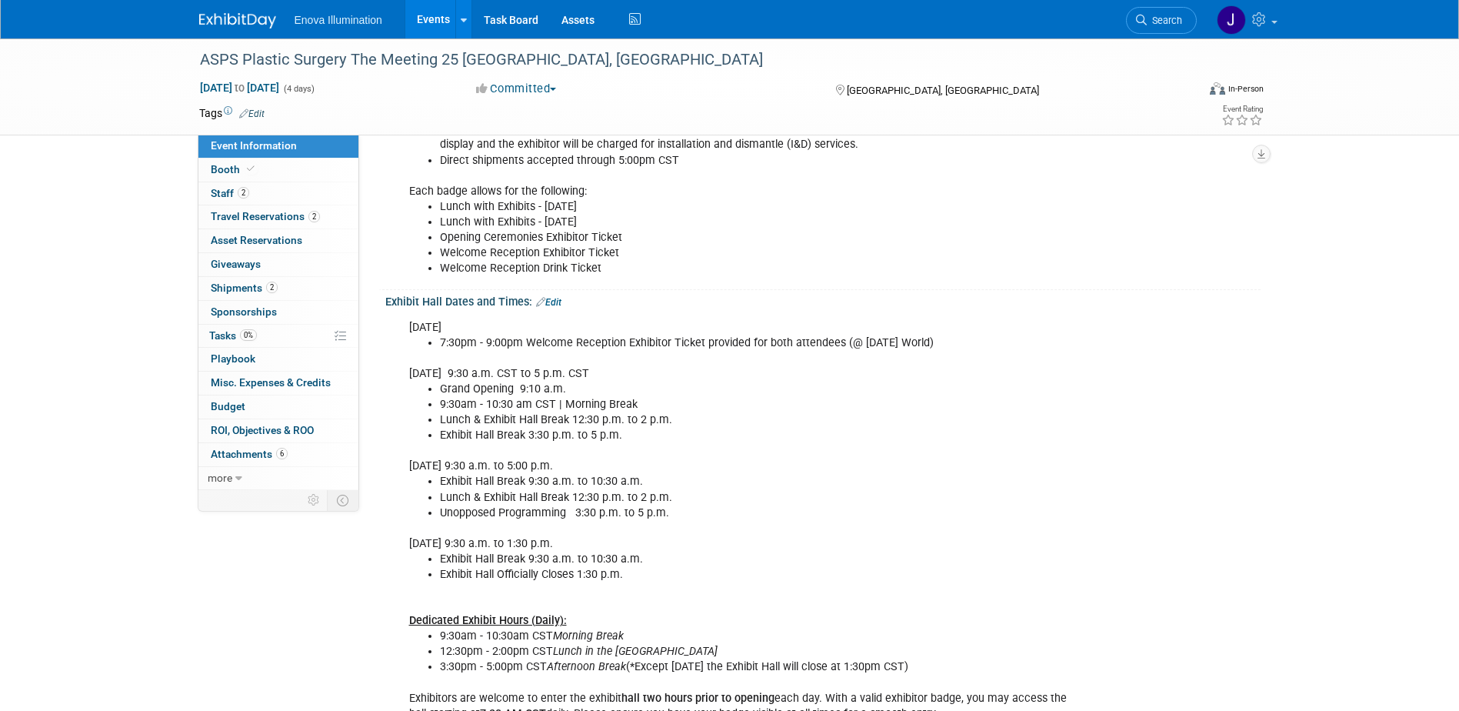
scroll to position [538, 0]
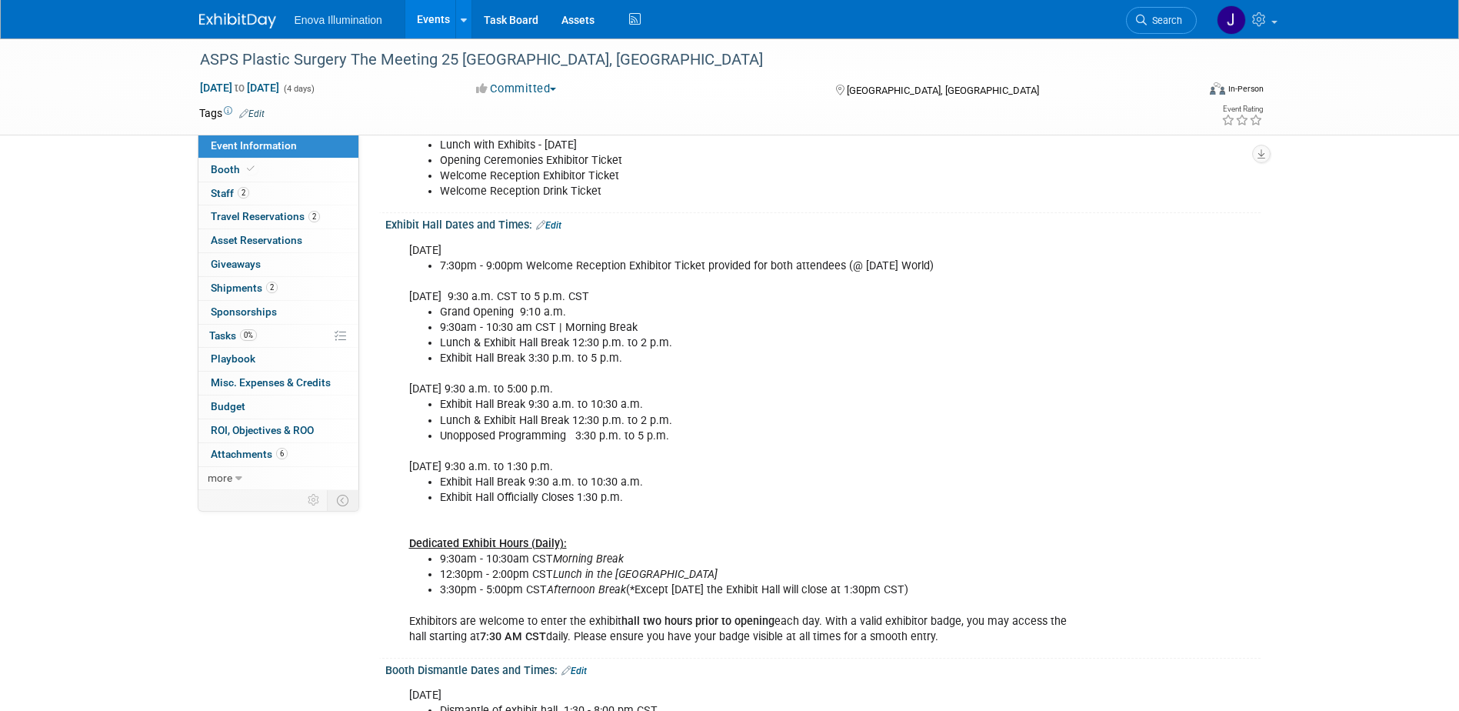
click at [1157, 25] on span "Search" at bounding box center [1164, 21] width 35 height 12
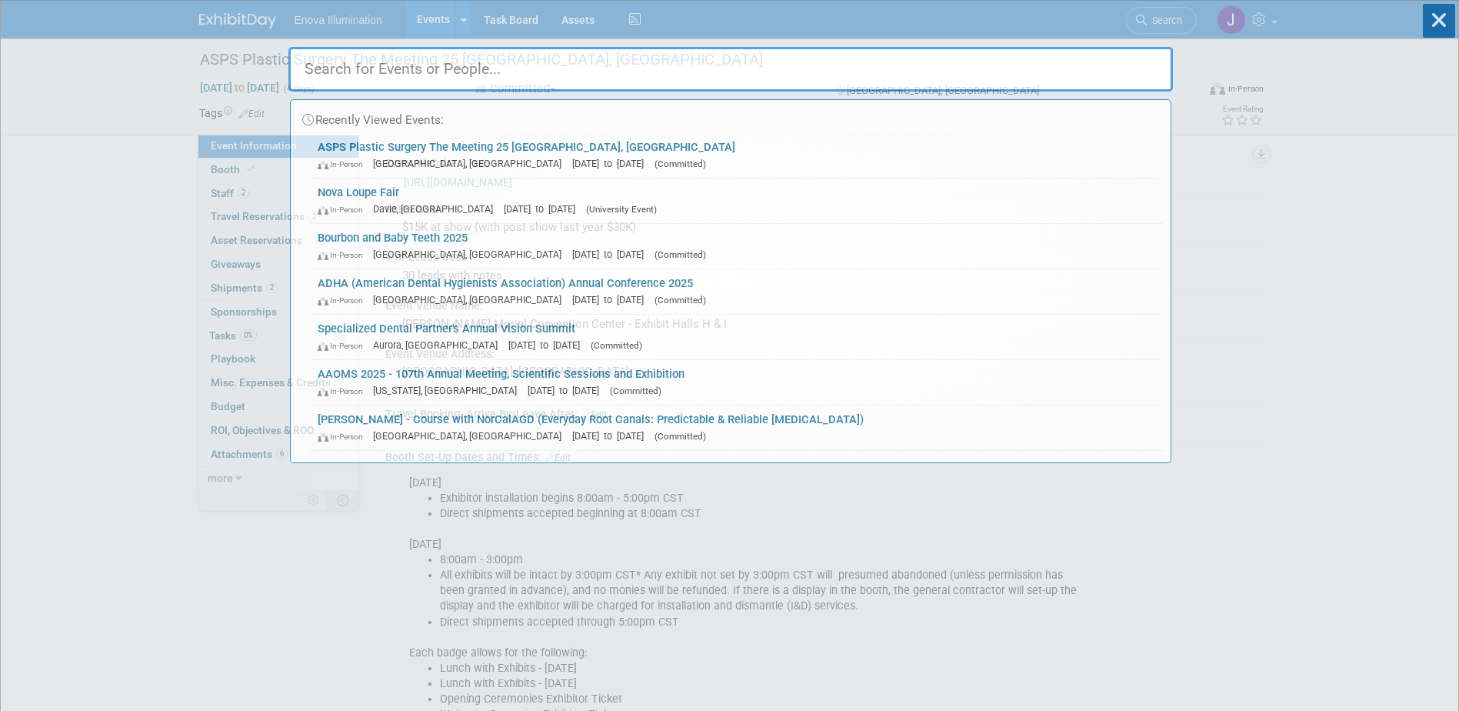
click at [970, 58] on input "text" at bounding box center [730, 69] width 884 height 45
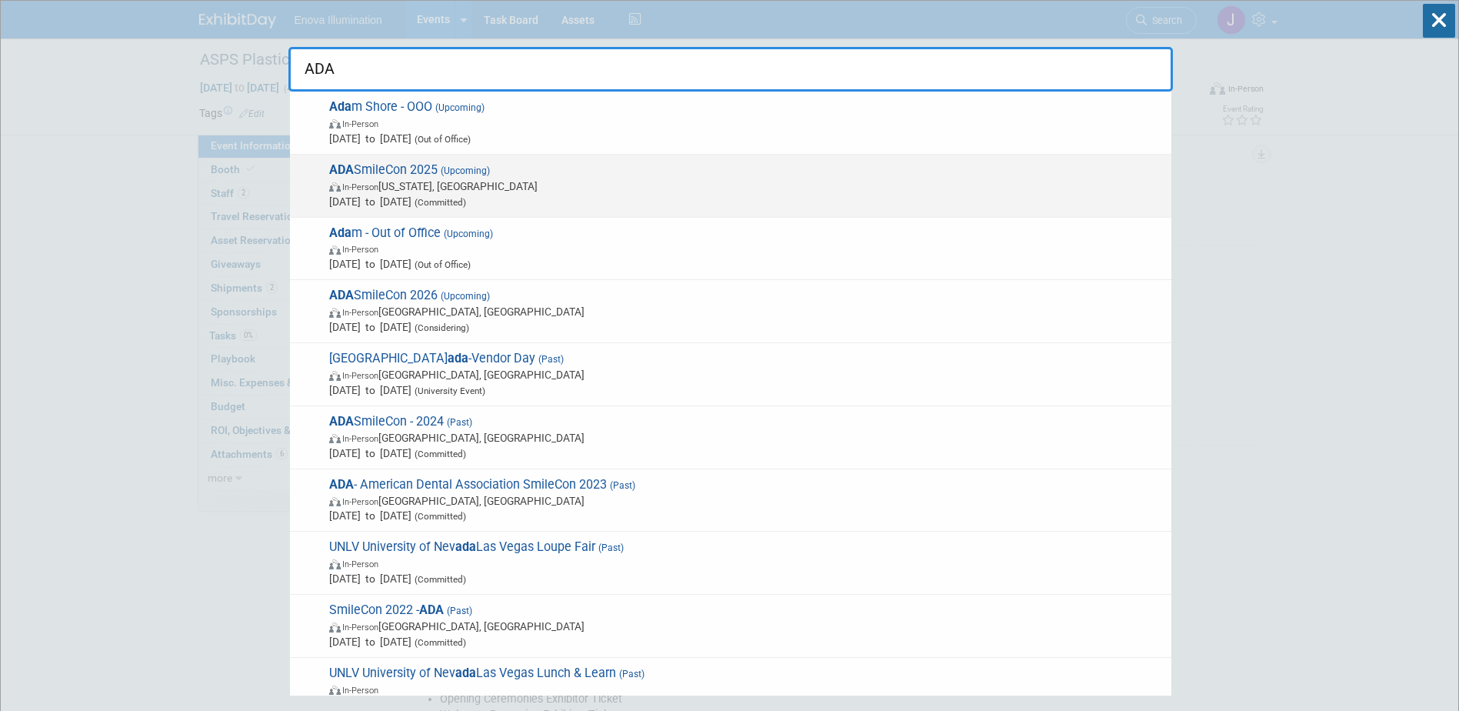
type input "ADA"
click at [444, 190] on span "In-Person Washington, DC" at bounding box center [746, 185] width 834 height 15
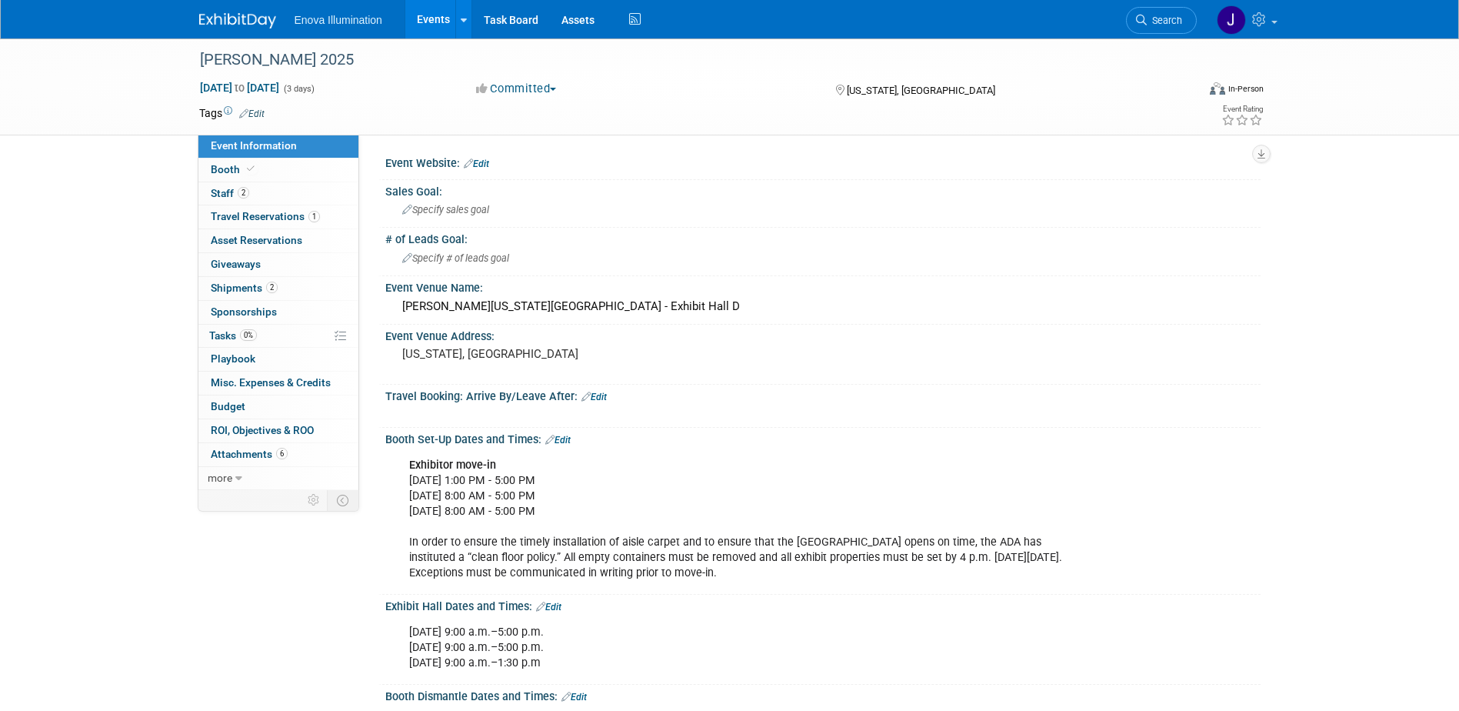
click at [295, 172] on link "Booth" at bounding box center [278, 169] width 160 height 23
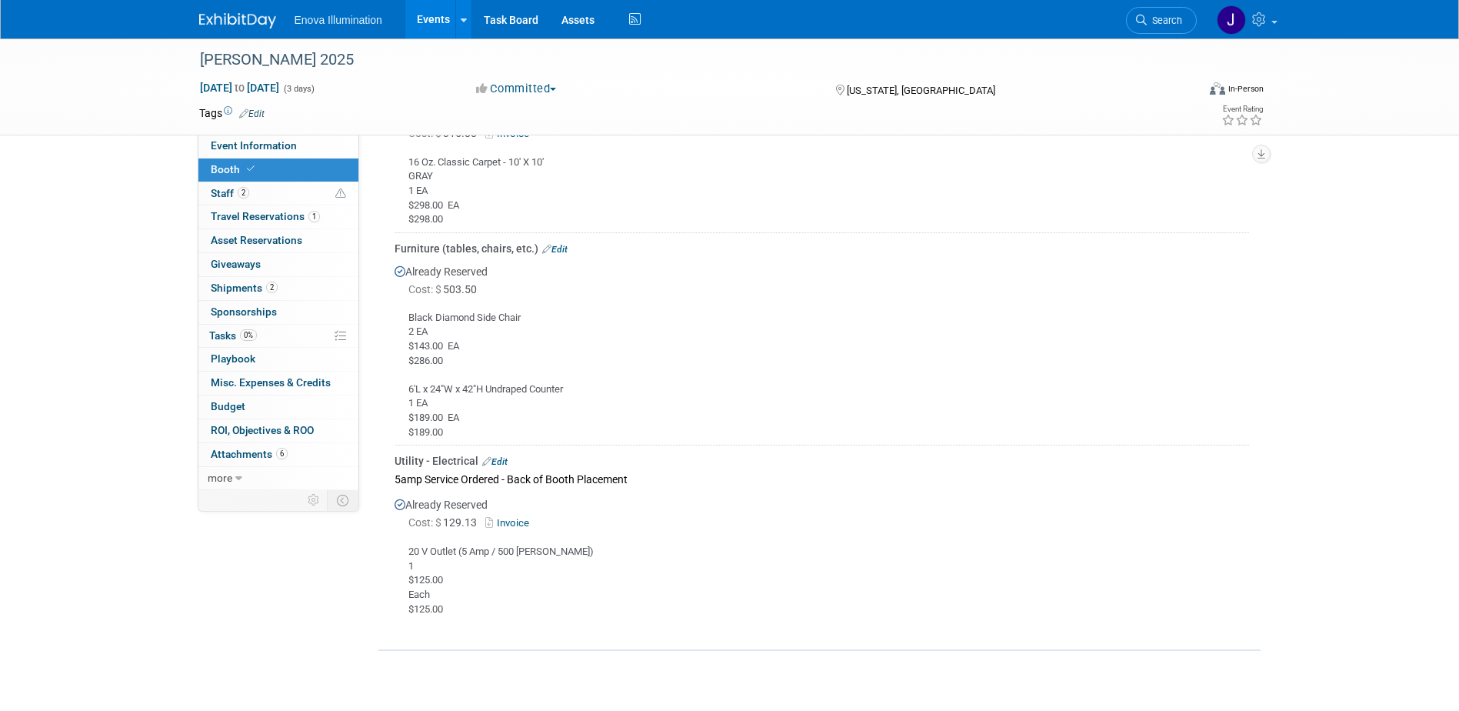
scroll to position [1000, 0]
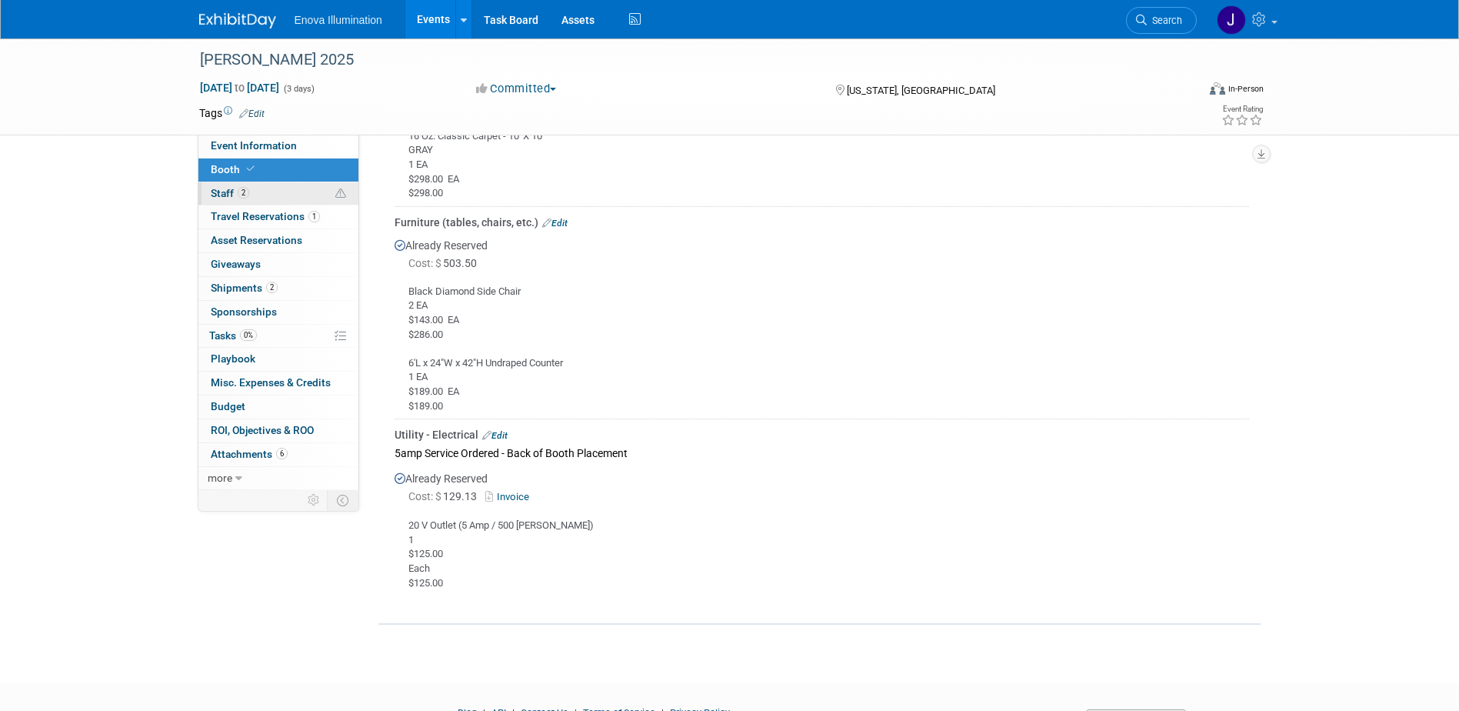
click at [280, 188] on link "2 Staff 2" at bounding box center [278, 193] width 160 height 23
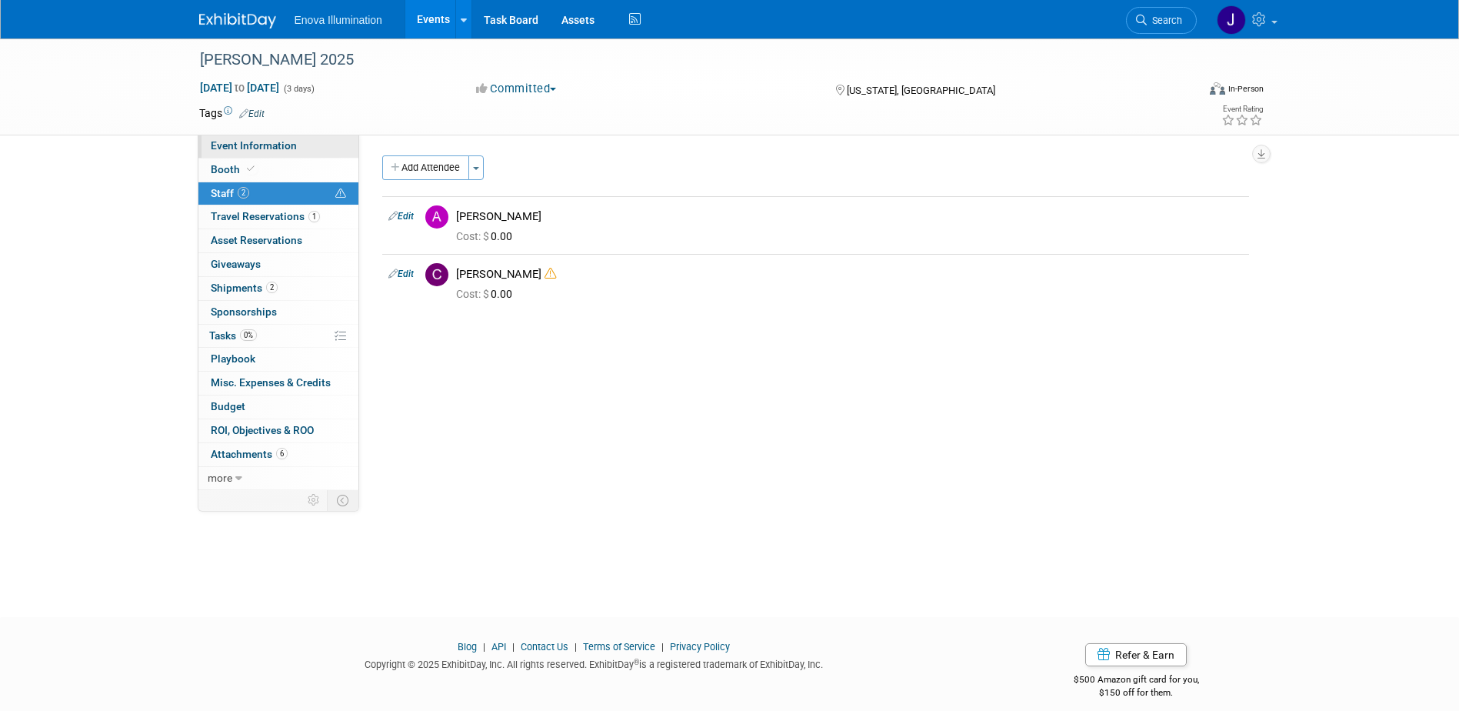
click at [263, 148] on span "Event Information" at bounding box center [254, 145] width 86 height 12
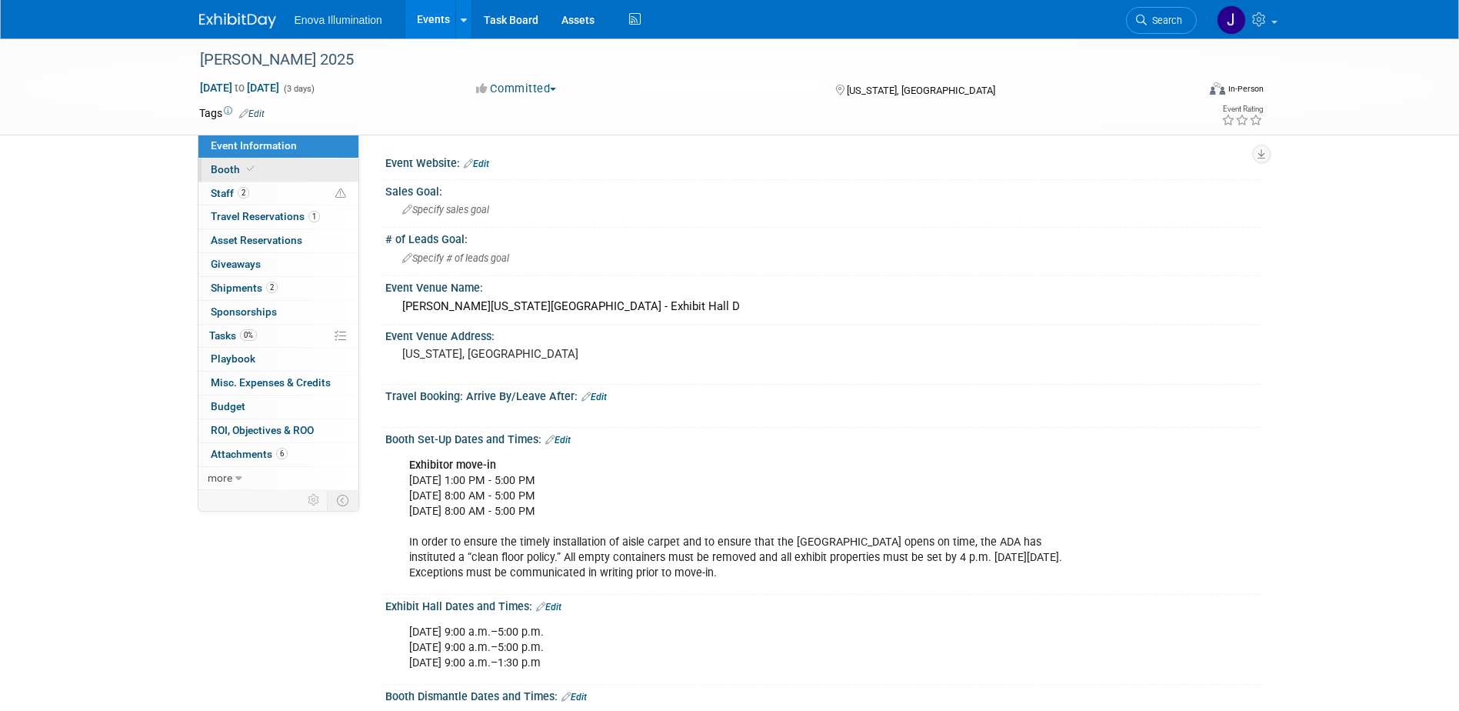
click at [252, 160] on link "Booth" at bounding box center [278, 169] width 160 height 23
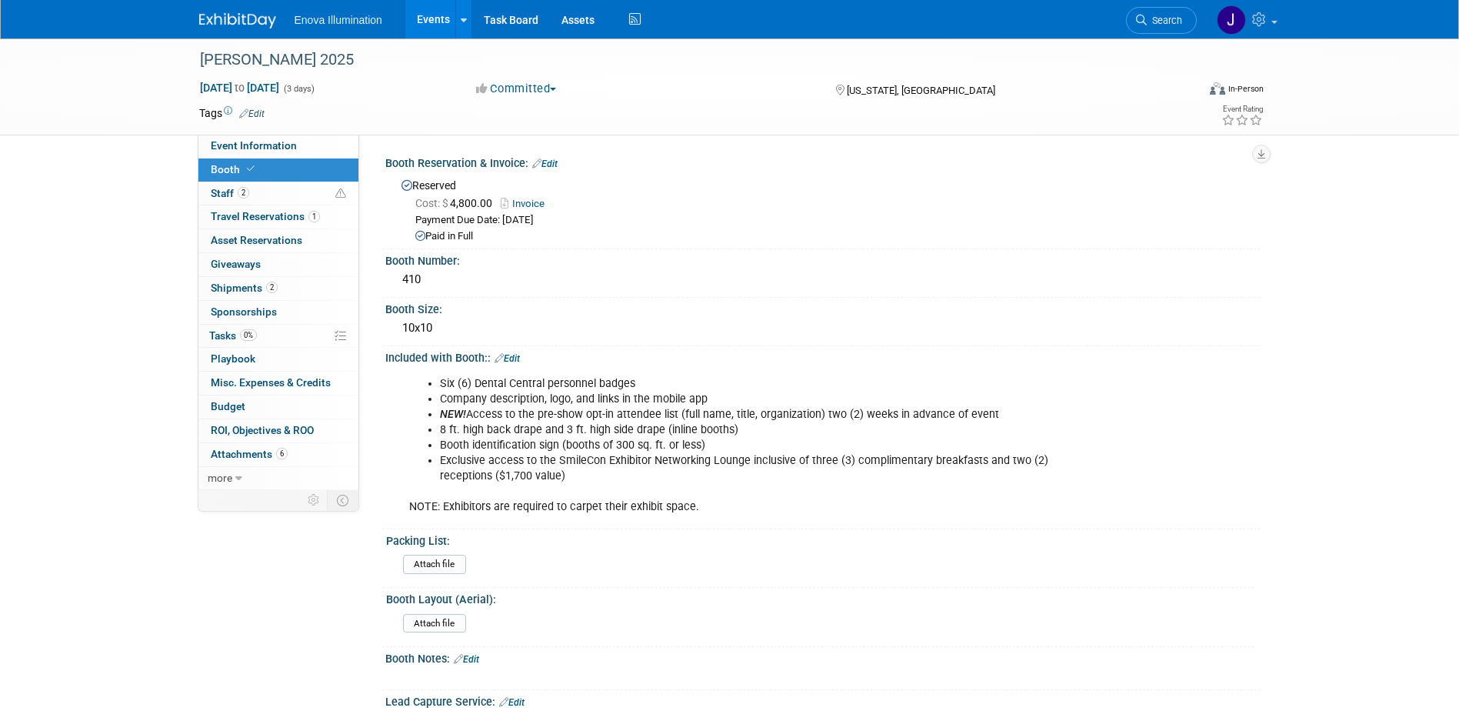
click at [263, 22] on img at bounding box center [237, 20] width 77 height 15
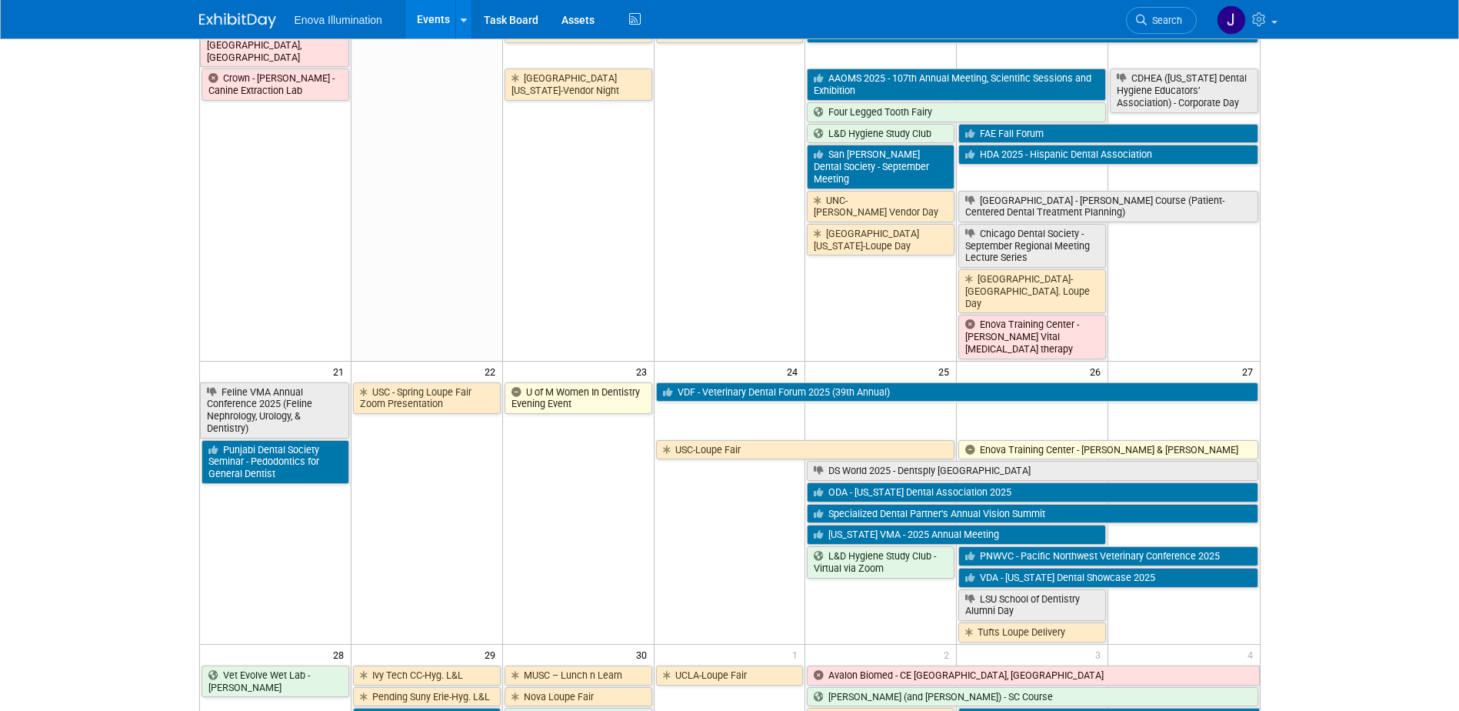
scroll to position [846, 0]
